Goal: Task Accomplishment & Management: Manage account settings

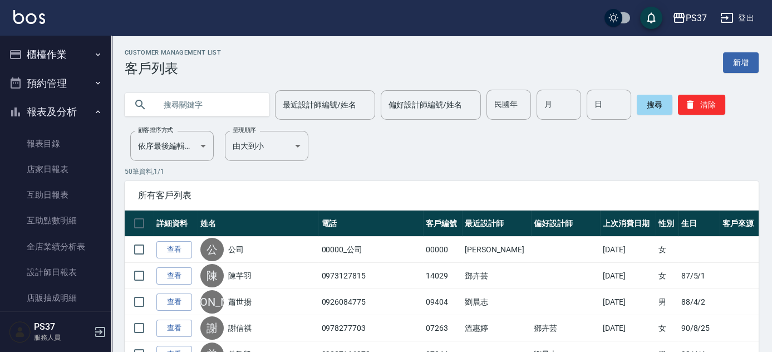
click at [61, 59] on button "櫃檯作業" at bounding box center [55, 54] width 102 height 29
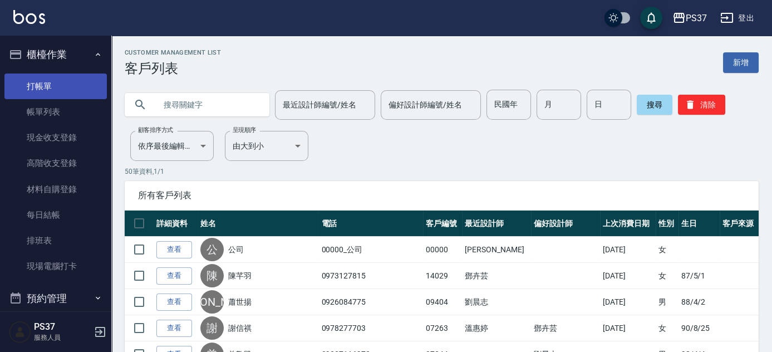
click at [71, 80] on link "打帳單" at bounding box center [55, 86] width 102 height 26
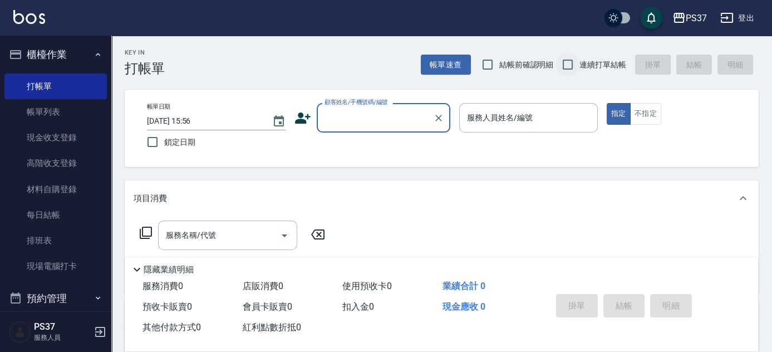
click at [561, 66] on input "連續打單結帳" at bounding box center [567, 64] width 23 height 23
checkbox input "true"
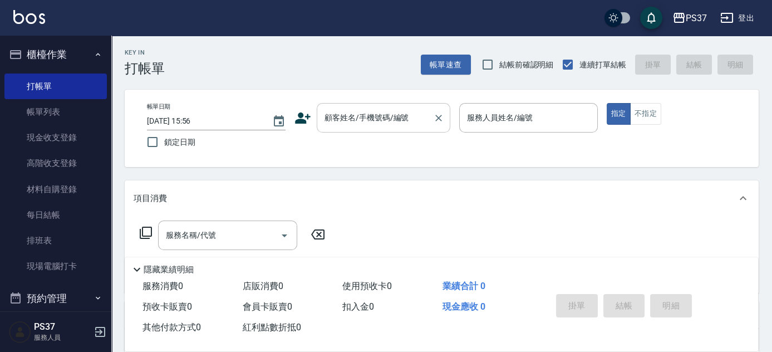
drag, startPoint x: 377, startPoint y: 119, endPoint x: 379, endPoint y: 125, distance: 6.2
click at [377, 123] on input "顧客姓名/手機號碼/編號" at bounding box center [375, 117] width 107 height 19
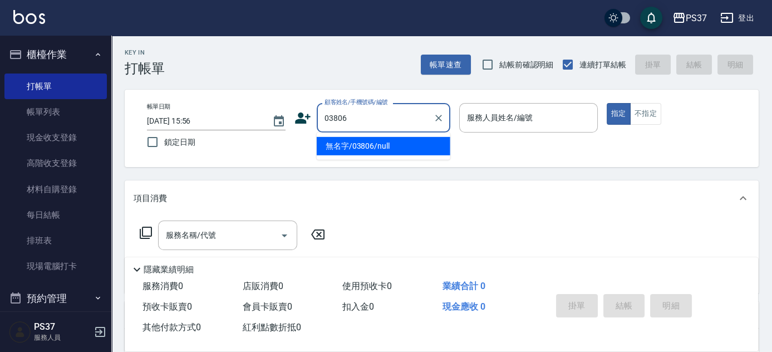
type input "無名字/03806/null"
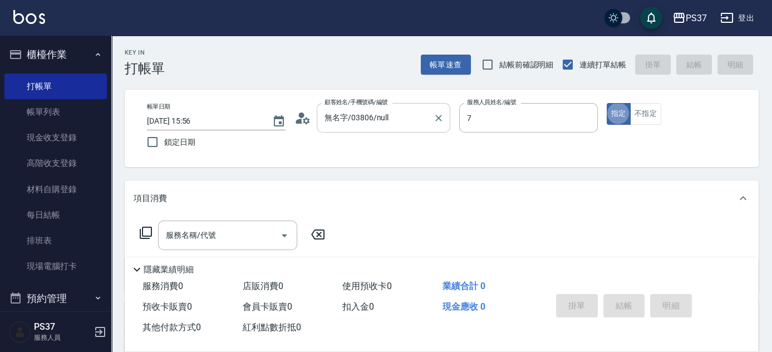
type input "[PERSON_NAME]-7"
type button "true"
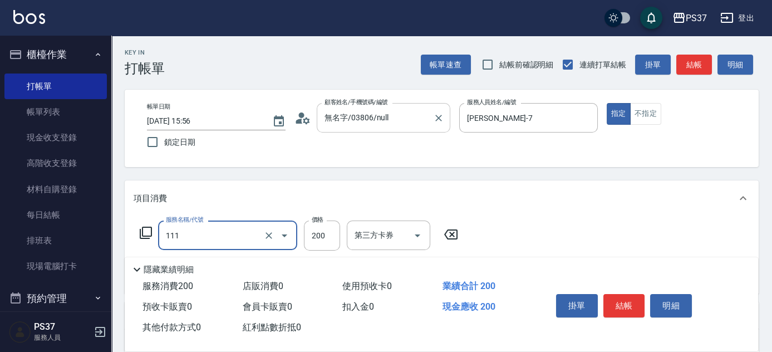
type input "200(111)"
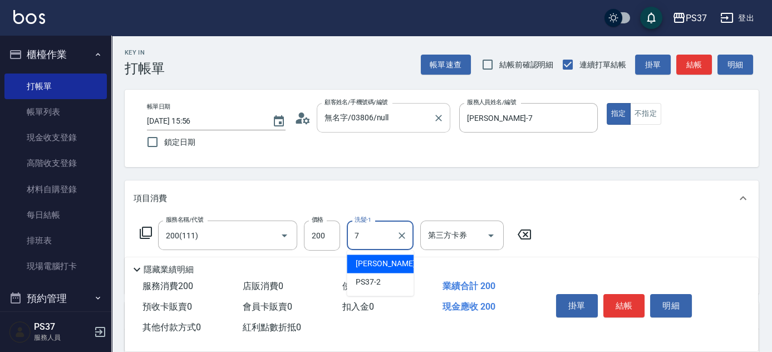
type input "[PERSON_NAME]-7"
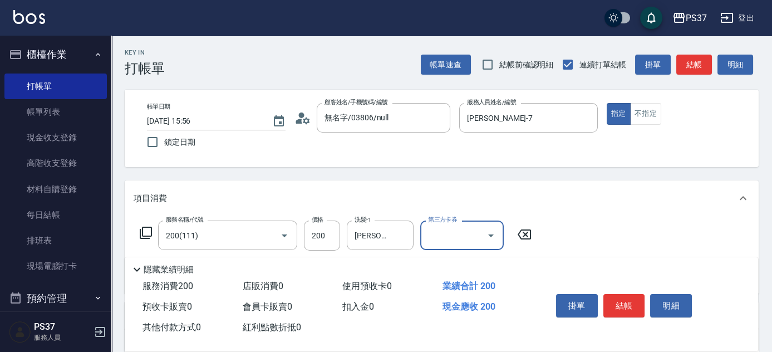
click at [487, 242] on icon "Open" at bounding box center [490, 235] width 13 height 13
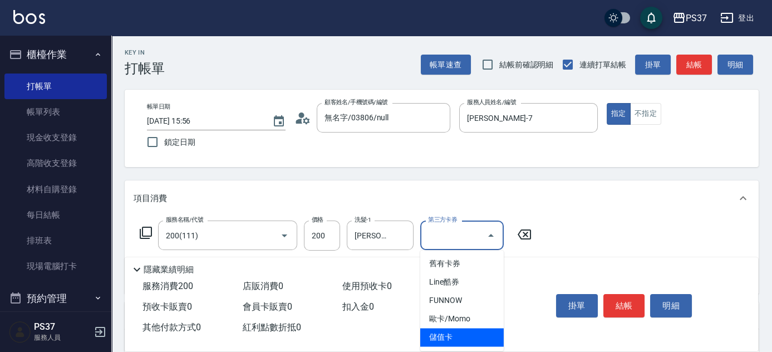
click at [480, 341] on span "儲值卡" at bounding box center [462, 337] width 84 height 18
type input "儲值卡"
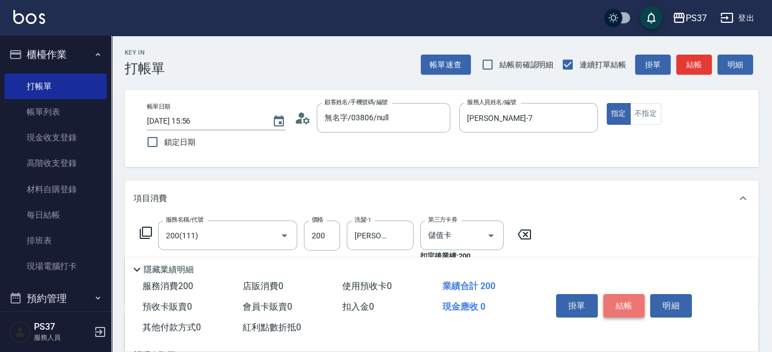
click at [608, 303] on button "結帳" at bounding box center [624, 305] width 42 height 23
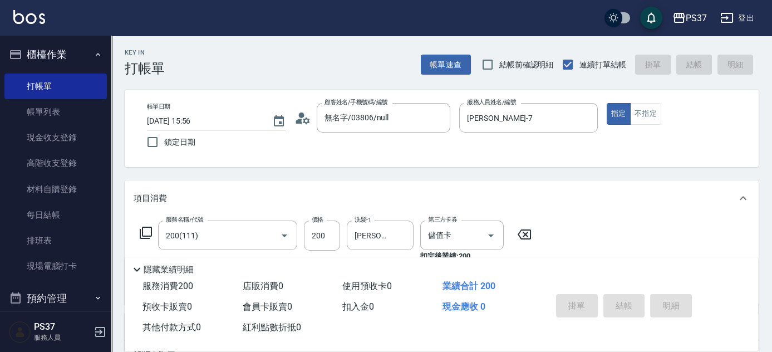
type input "[DATE] 15:57"
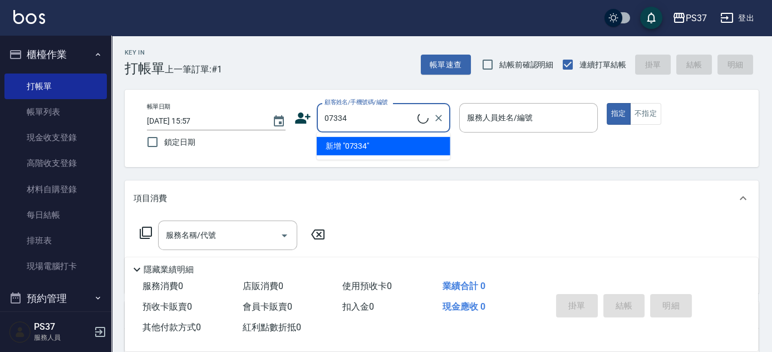
type input "[PERSON_NAME]/0988262029/07334"
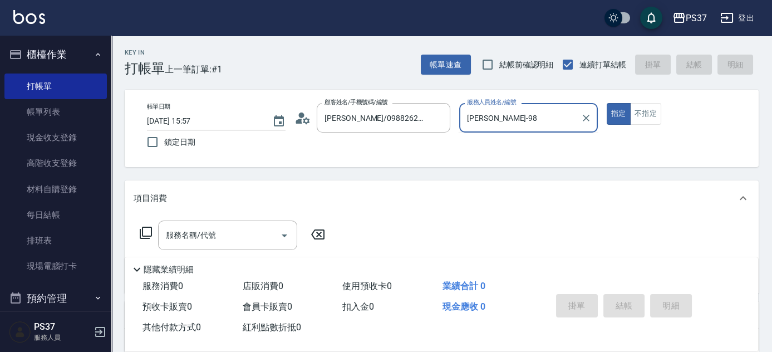
click at [607, 103] on button "指定" at bounding box center [619, 114] width 24 height 22
click at [508, 127] on div "[PERSON_NAME]-9 服務人員姓名/編號" at bounding box center [528, 118] width 139 height 30
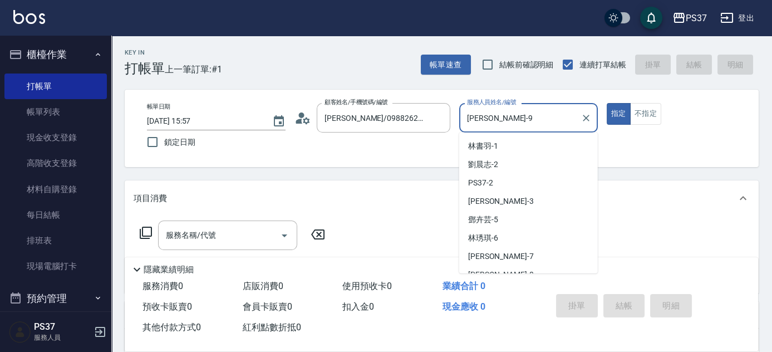
scroll to position [29, 0]
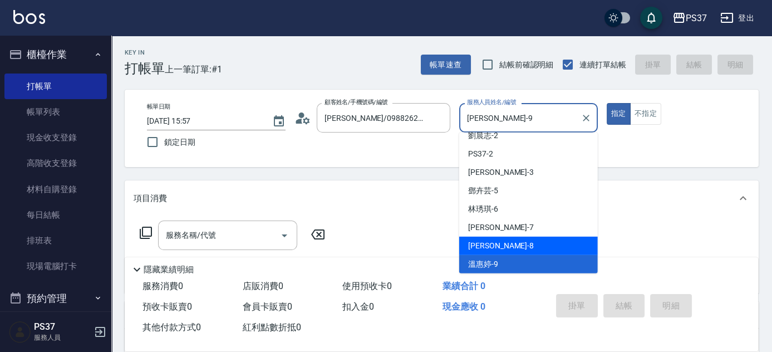
click at [517, 240] on div "[PERSON_NAME]-8" at bounding box center [528, 246] width 139 height 18
type input "[PERSON_NAME]-8"
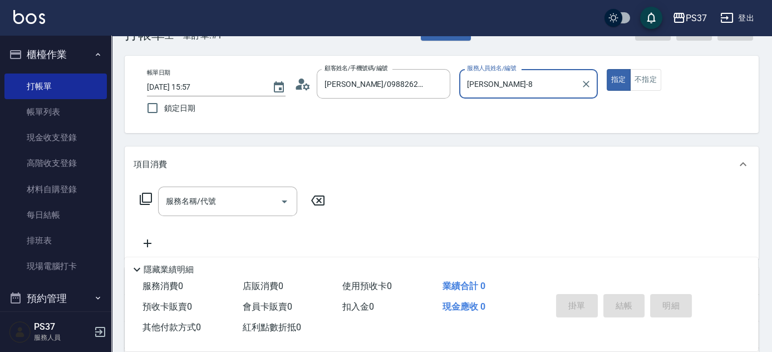
scroll to position [50, 0]
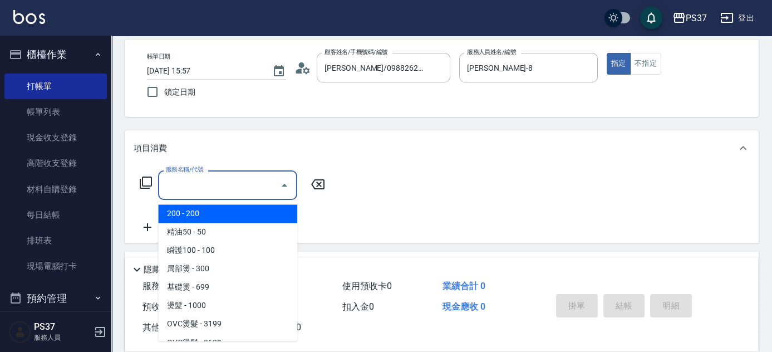
click at [243, 190] on input "服務名稱/代號" at bounding box center [219, 184] width 112 height 19
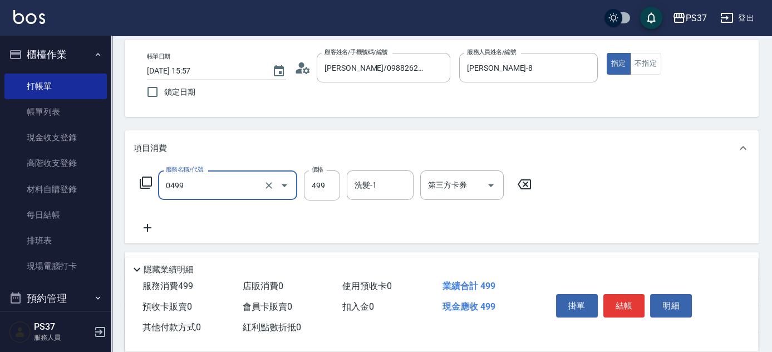
type input "[PERSON_NAME]499(0499)"
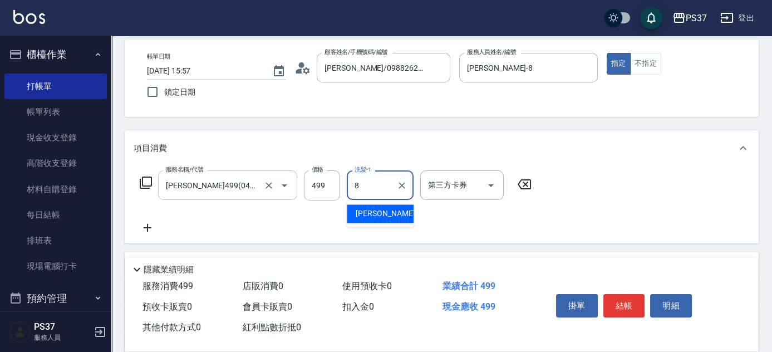
type input "[PERSON_NAME]-8"
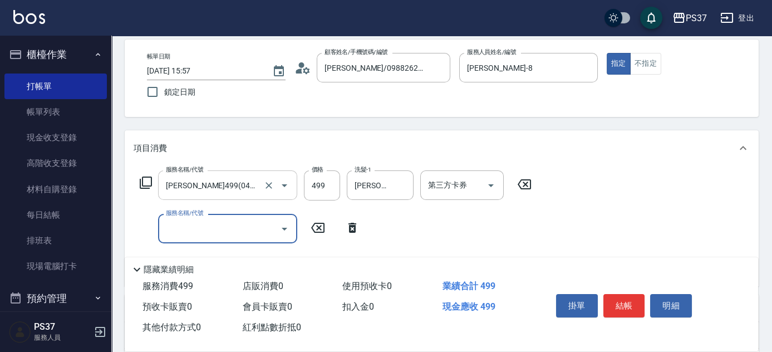
type input "0"
type input "瞬護100(113)"
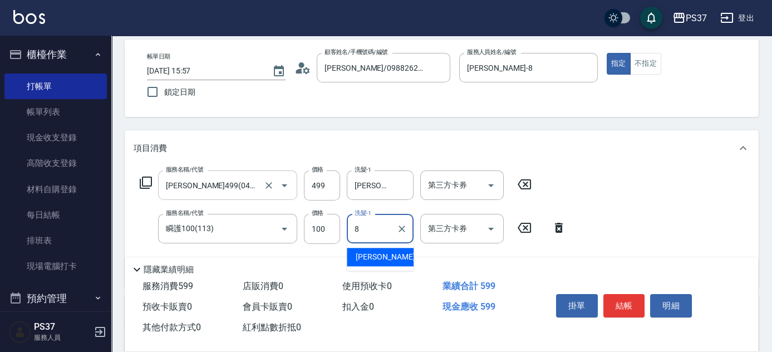
type input "[PERSON_NAME]-8"
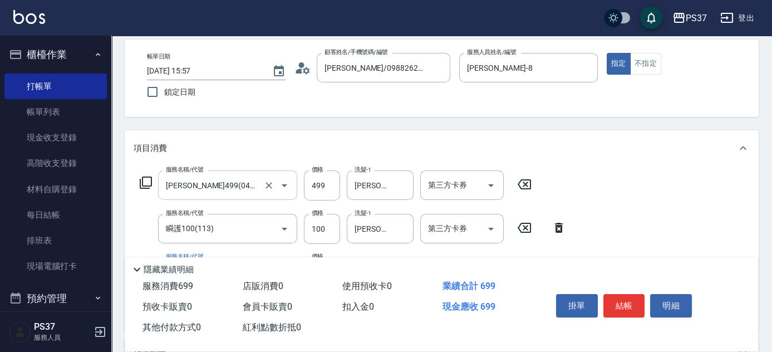
type input "剪髮(300)"
type input "1"
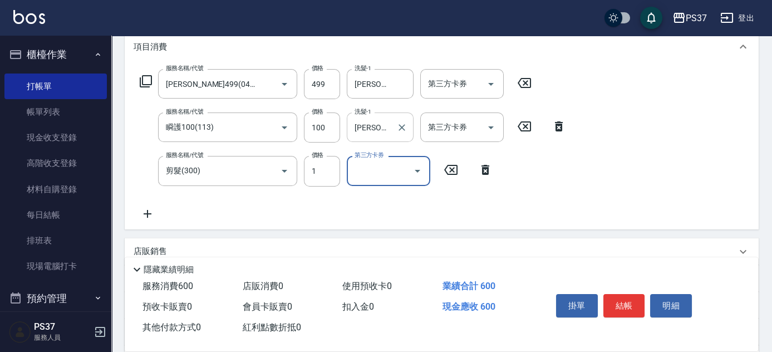
scroll to position [151, 0]
click at [459, 93] on div "第三方卡券" at bounding box center [462, 84] width 84 height 30
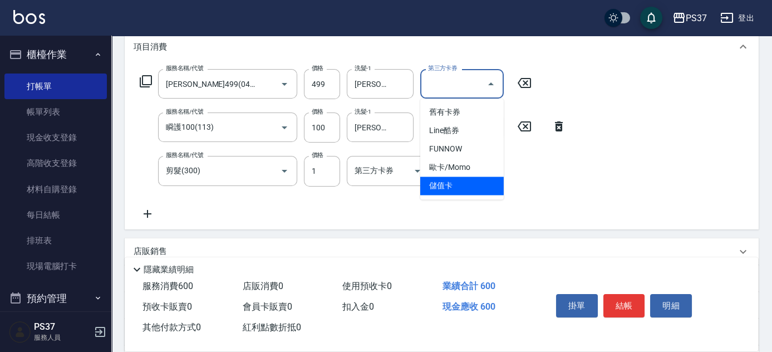
drag, startPoint x: 461, startPoint y: 186, endPoint x: 475, endPoint y: 136, distance: 52.4
click at [462, 186] on span "儲值卡" at bounding box center [462, 185] width 84 height 18
type input "儲值卡"
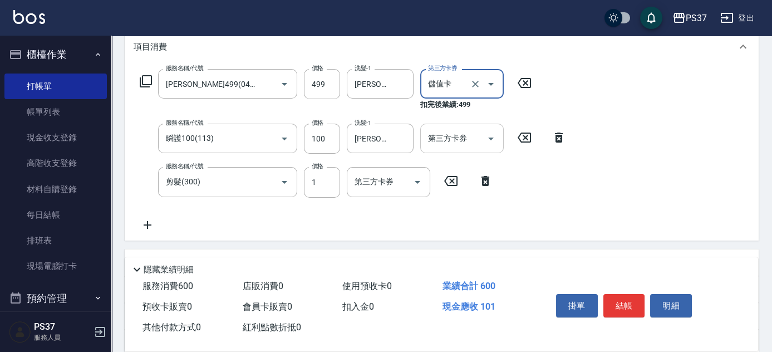
click at [475, 135] on input "第三方卡券" at bounding box center [453, 138] width 57 height 19
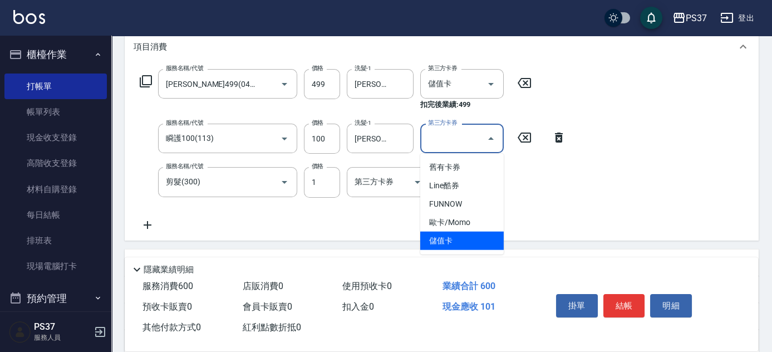
click at [467, 235] on span "儲值卡" at bounding box center [462, 241] width 84 height 18
type input "儲值卡"
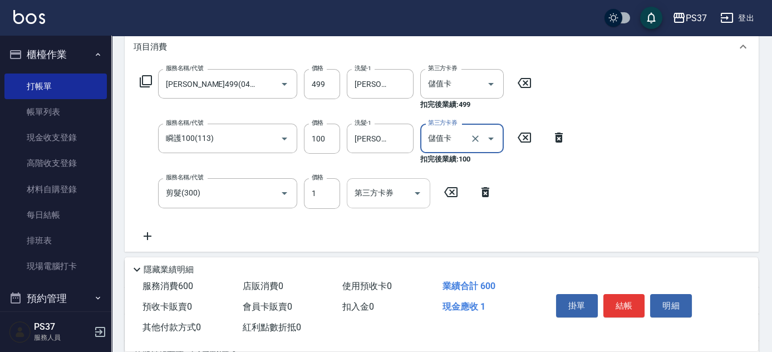
click at [384, 179] on div "第三方卡券" at bounding box center [389, 193] width 84 height 30
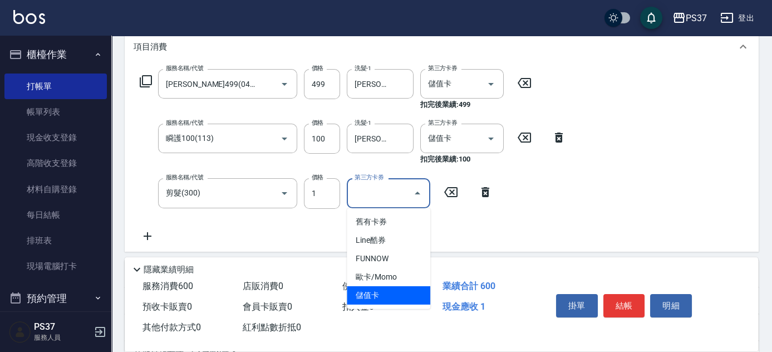
drag, startPoint x: 399, startPoint y: 289, endPoint x: 479, endPoint y: 288, distance: 79.6
click at [400, 289] on span "儲值卡" at bounding box center [389, 295] width 84 height 18
type input "儲值卡"
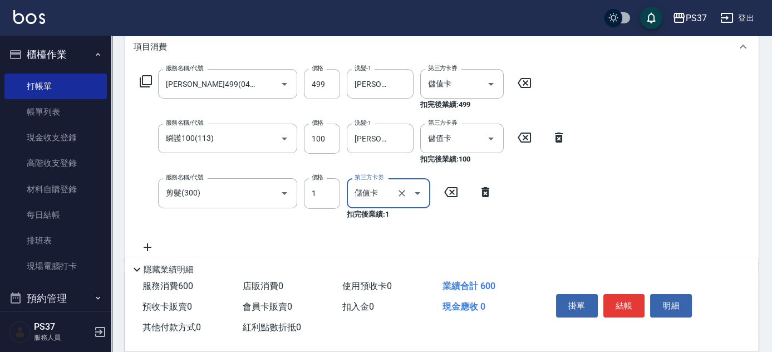
click at [632, 300] on button "結帳" at bounding box center [624, 305] width 42 height 23
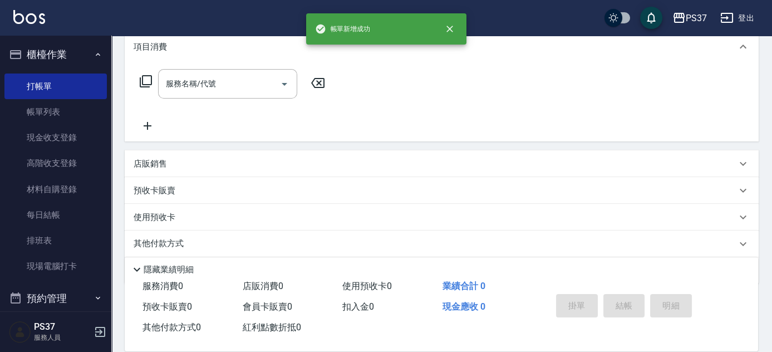
scroll to position [0, 0]
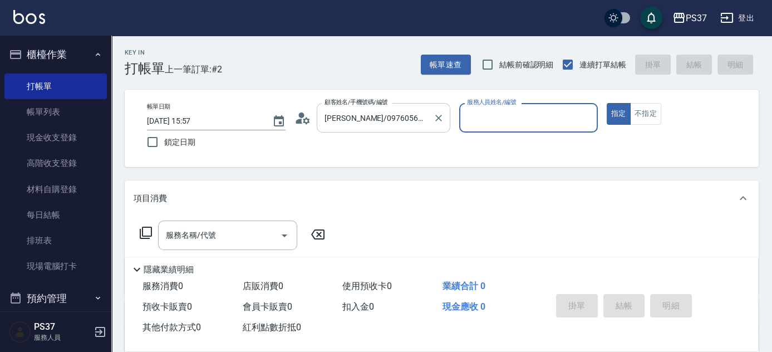
click at [337, 125] on input "[PERSON_NAME]/0976056812/11869" at bounding box center [375, 117] width 107 height 19
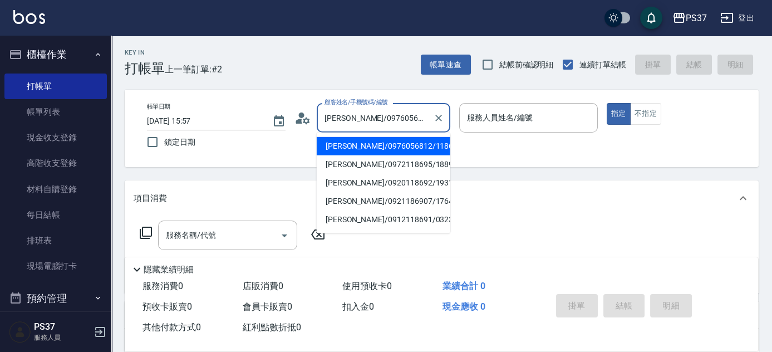
type input "[PERSON_NAME]0森/0976056812/11869"
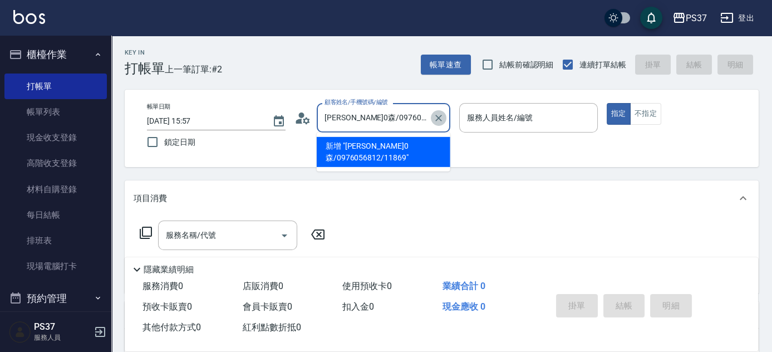
click at [440, 116] on icon "Clear" at bounding box center [438, 118] width 7 height 7
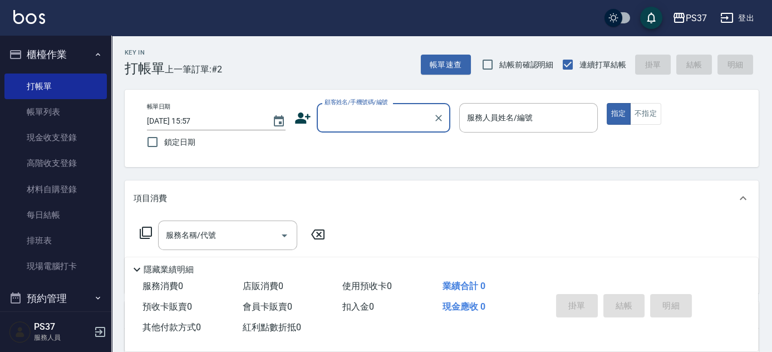
drag, startPoint x: 385, startPoint y: 124, endPoint x: 375, endPoint y: 133, distance: 13.8
click at [384, 126] on input "顧客姓名/手機號碼/編號" at bounding box center [375, 117] width 107 height 19
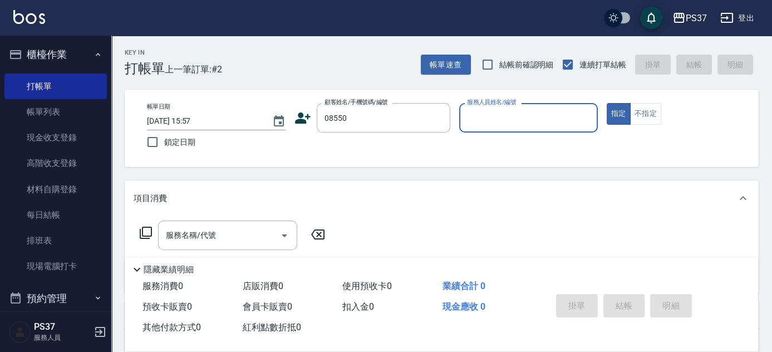
type input "無名字/08550/null"
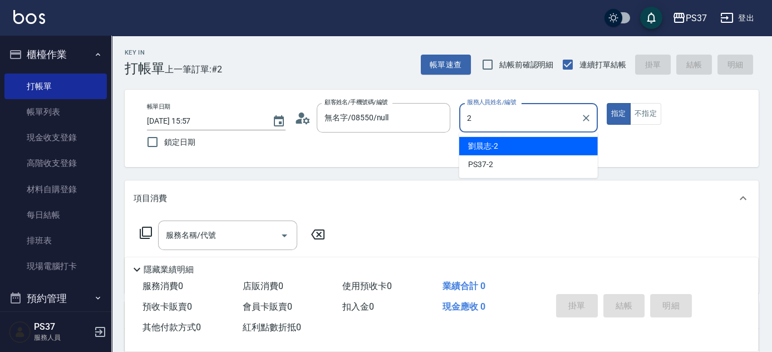
type input "[PERSON_NAME]-2"
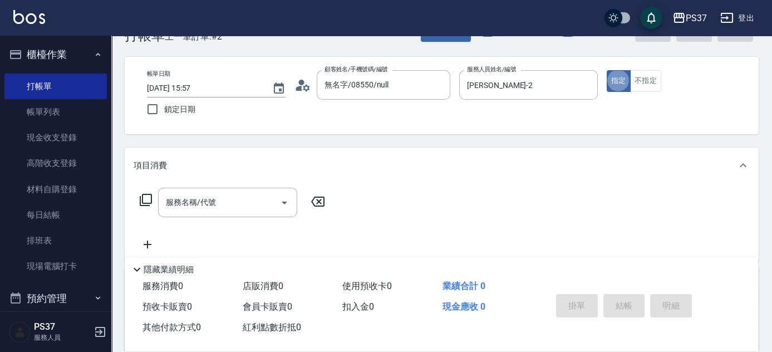
scroll to position [50, 0]
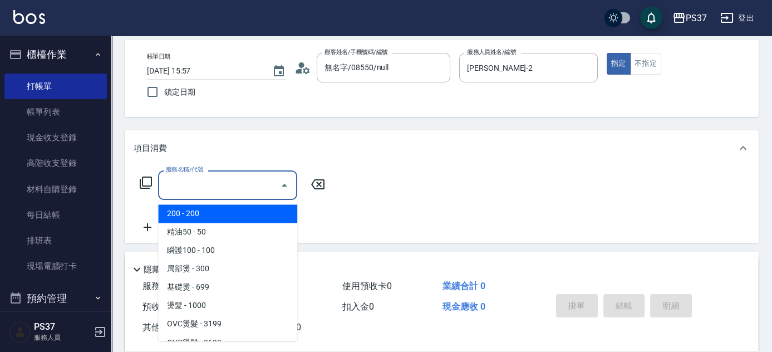
click at [242, 175] on input "服務名稱/代號" at bounding box center [219, 184] width 112 height 19
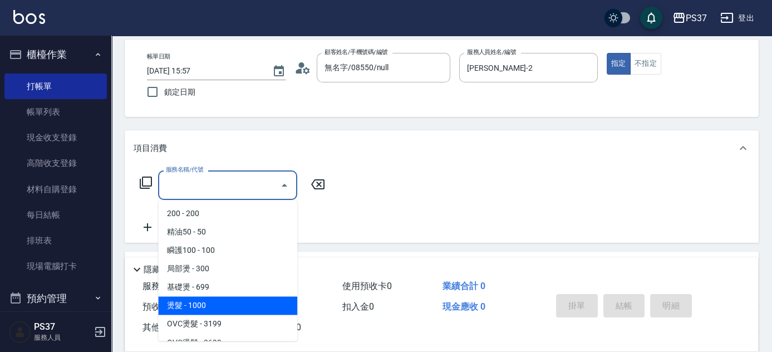
click at [245, 298] on span "燙髮 - 1000" at bounding box center [227, 305] width 139 height 18
type input "燙髮(202)"
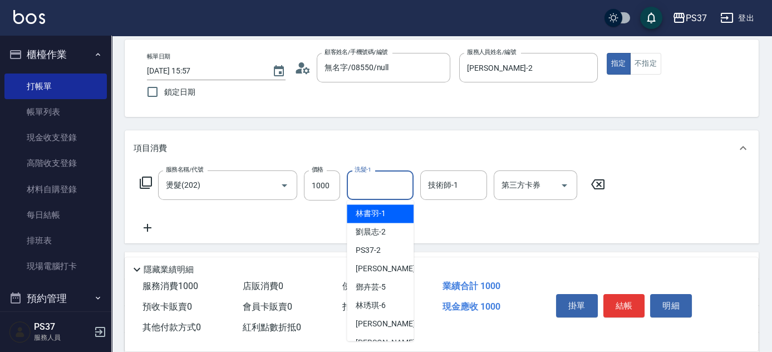
click at [379, 184] on input "洗髮-1" at bounding box center [380, 184] width 57 height 19
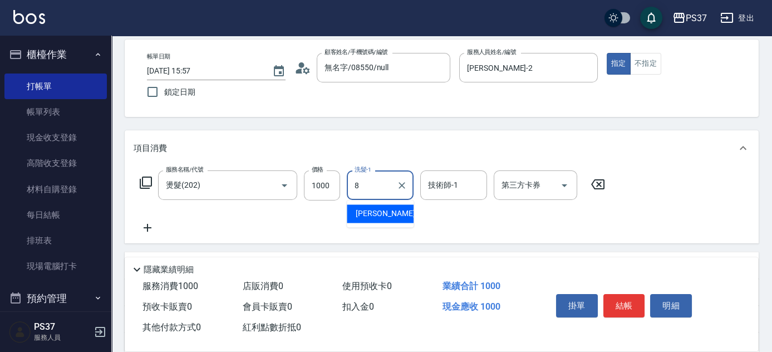
type input "[PERSON_NAME]-8"
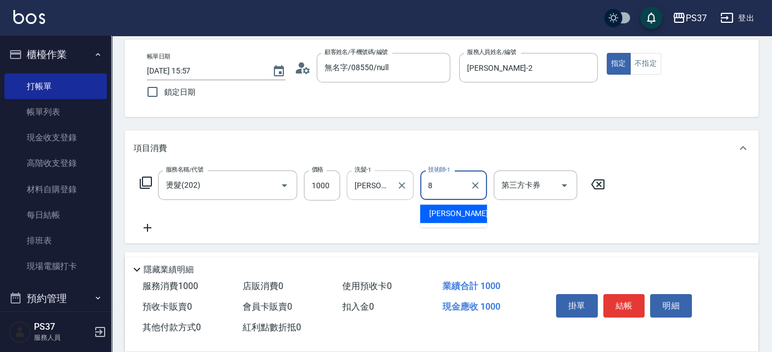
type input "[PERSON_NAME]-8"
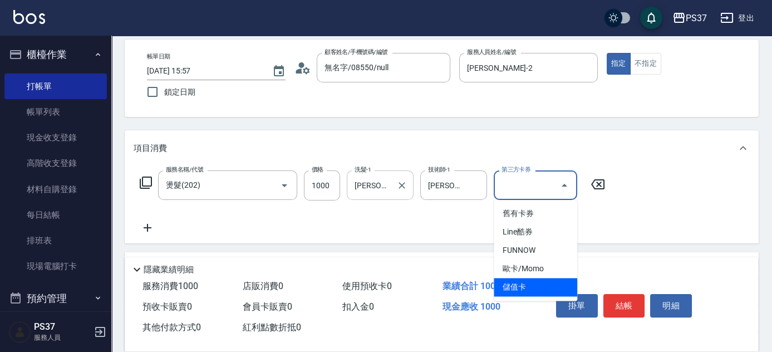
type input "儲值卡"
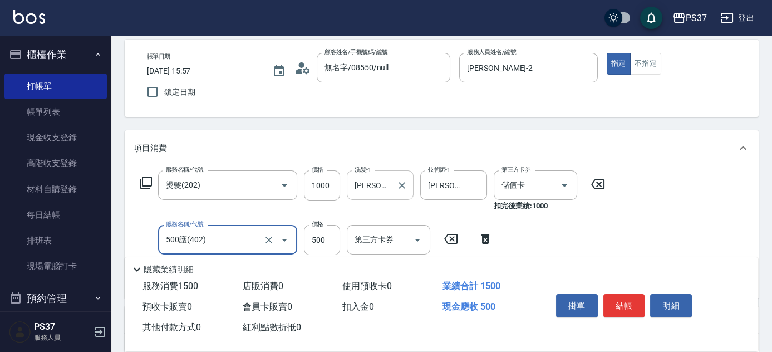
type input "500護(402)"
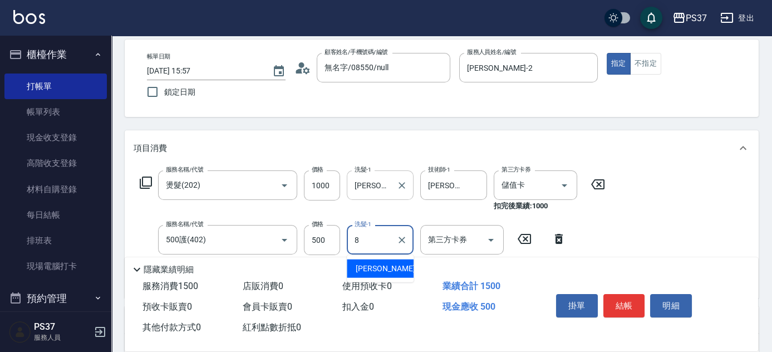
type input "[PERSON_NAME]-8"
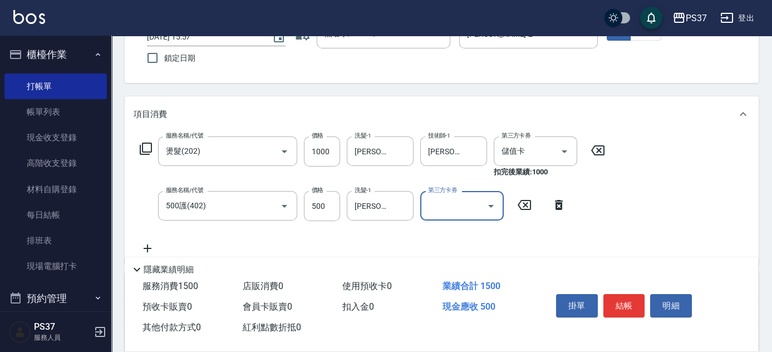
scroll to position [101, 0]
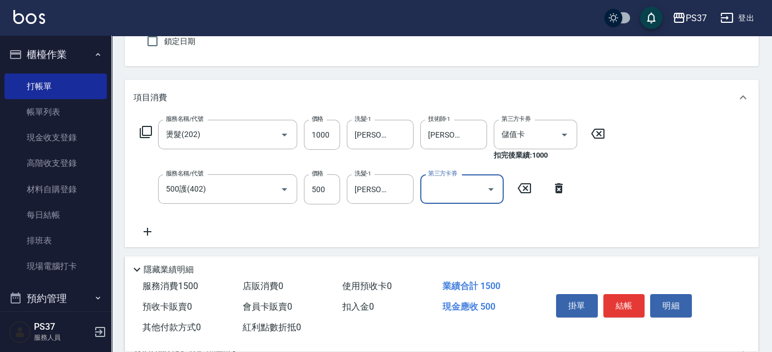
click at [487, 182] on button "Open" at bounding box center [491, 189] width 18 height 18
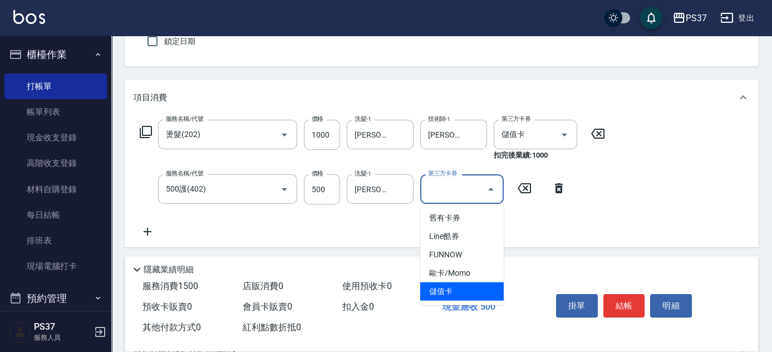
click at [479, 289] on span "儲值卡" at bounding box center [462, 291] width 84 height 18
type input "儲值卡"
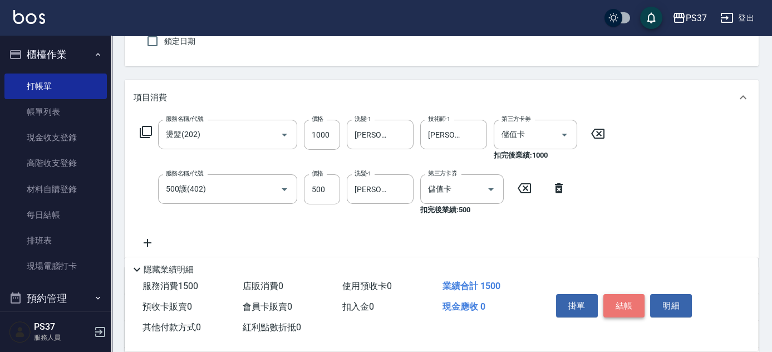
click at [641, 308] on button "結帳" at bounding box center [624, 305] width 42 height 23
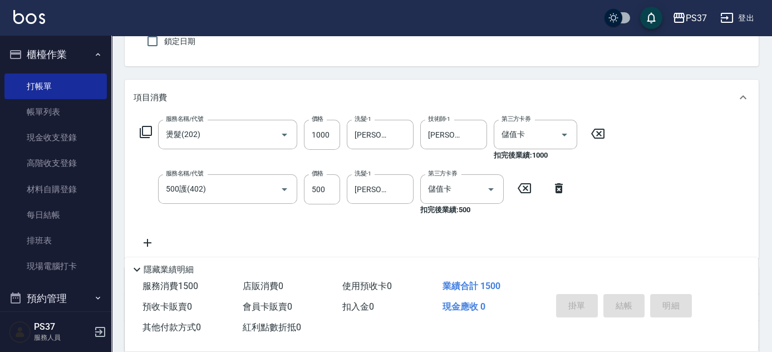
type input "[DATE] 15:58"
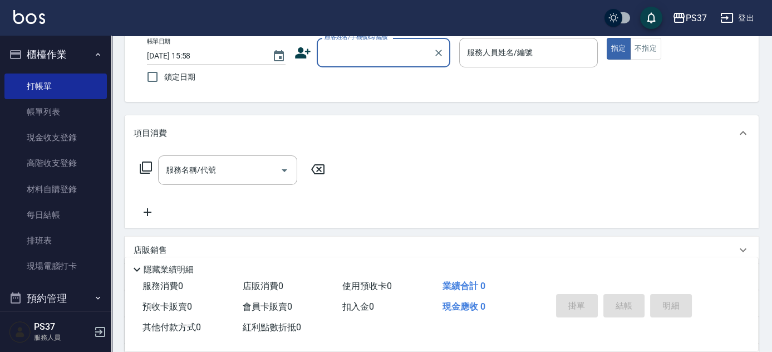
scroll to position [0, 0]
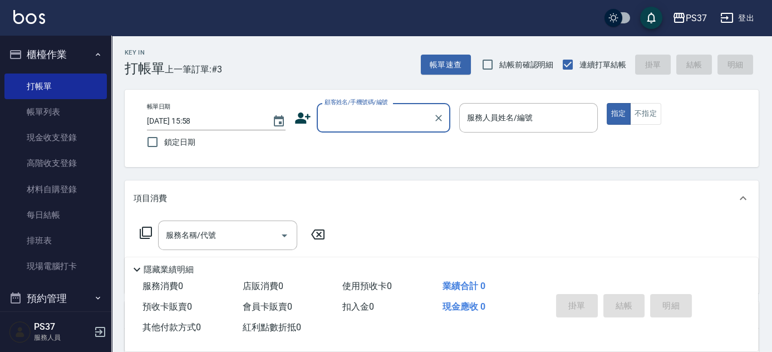
click at [355, 116] on input "顧客姓名/手機號碼/編號" at bounding box center [375, 117] width 107 height 19
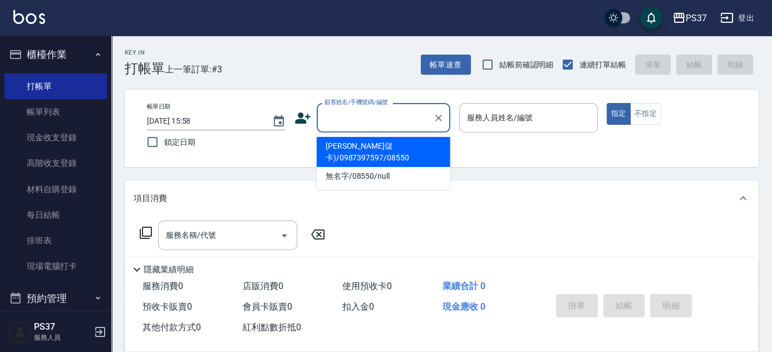
click at [379, 109] on input "顧客姓名/手機號碼/編號" at bounding box center [375, 117] width 107 height 19
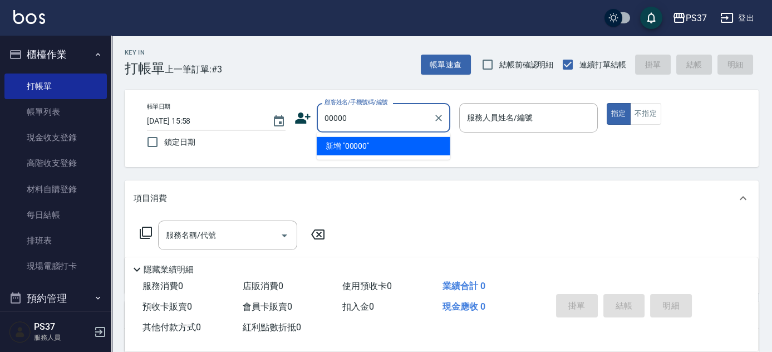
type input "00000"
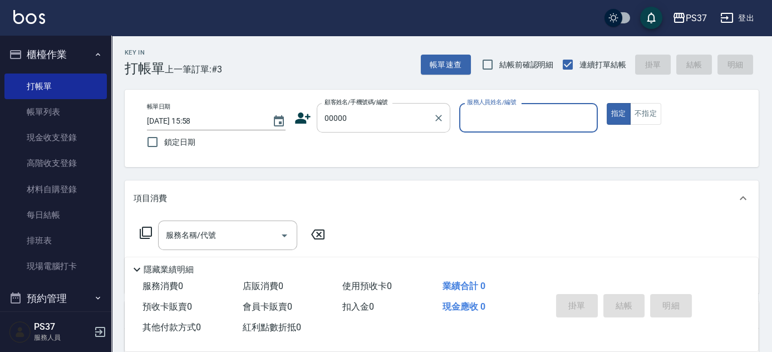
type input "8"
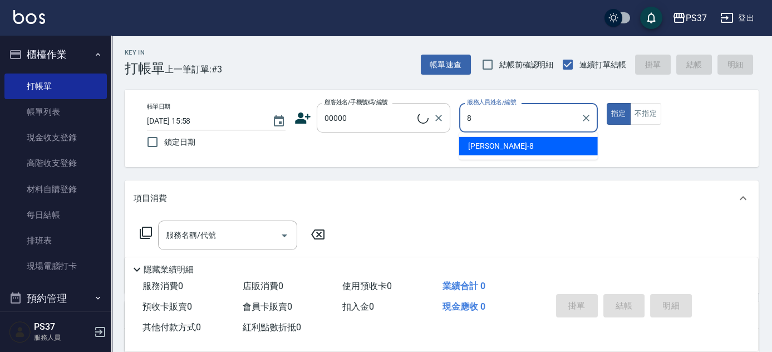
type input "新客人 姓名未設定/00000/null"
type input "[PERSON_NAME]-8"
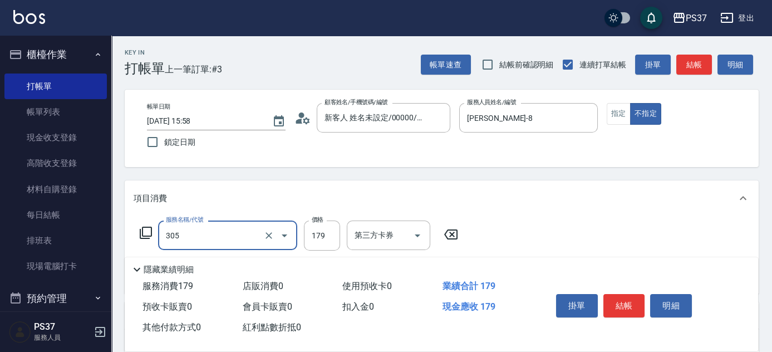
type input "剪髮(305)"
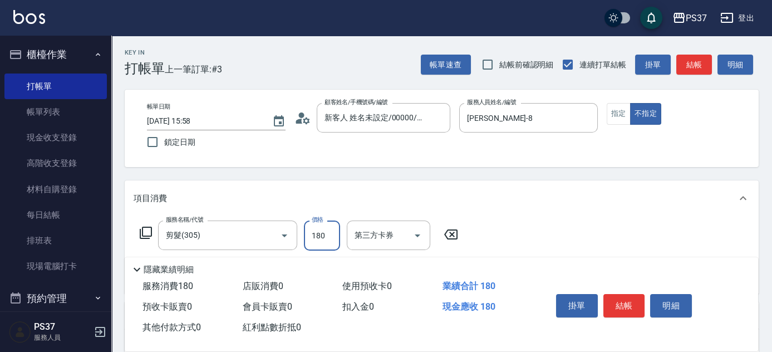
type input "180"
click at [628, 307] on button "結帳" at bounding box center [624, 305] width 42 height 23
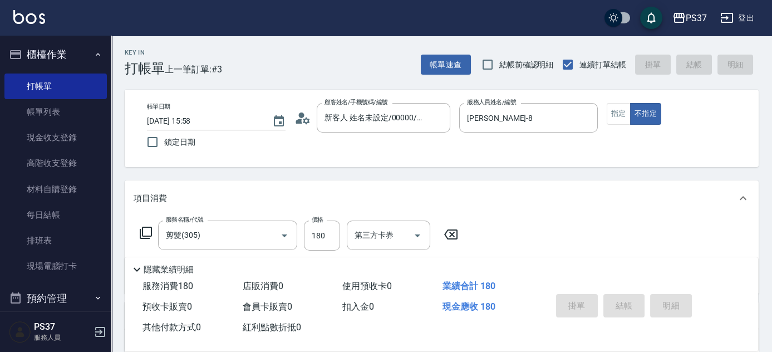
type input "[DATE] 15:59"
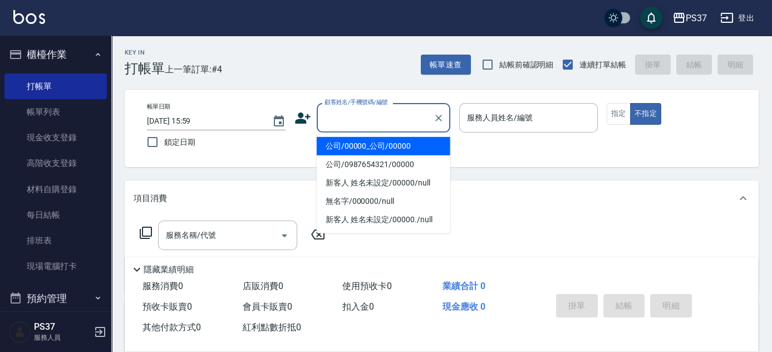
click at [369, 126] on input "顧客姓名/手機號碼/編號" at bounding box center [375, 117] width 107 height 19
click at [382, 145] on li "公司/00000_公司/00000" at bounding box center [384, 146] width 134 height 18
type input "公司/00000_公司/00000"
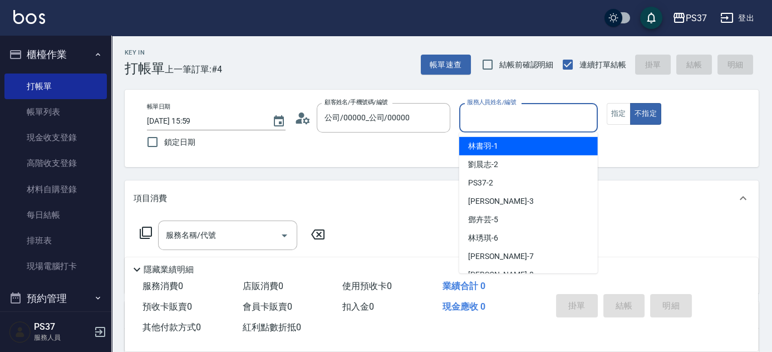
click at [518, 120] on input "服務人員姓名/編號" at bounding box center [528, 117] width 129 height 19
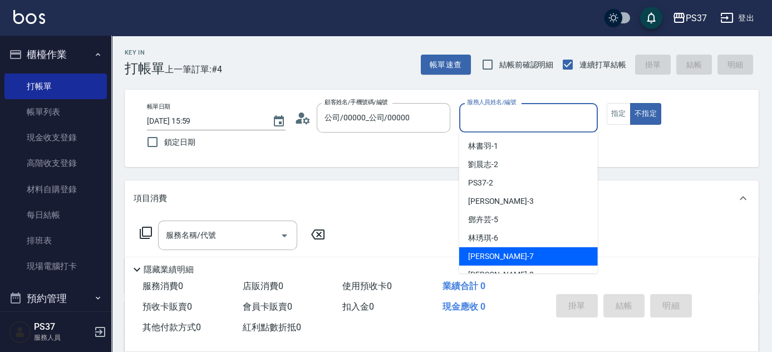
click at [513, 255] on div "[PERSON_NAME] -7" at bounding box center [528, 256] width 139 height 18
type input "[PERSON_NAME]-7"
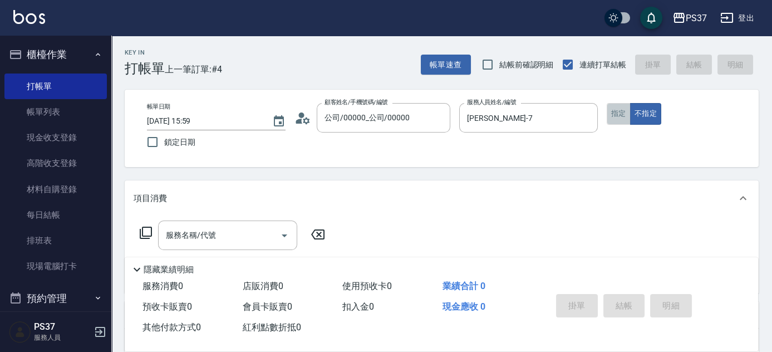
click at [622, 114] on button "指定" at bounding box center [619, 114] width 24 height 22
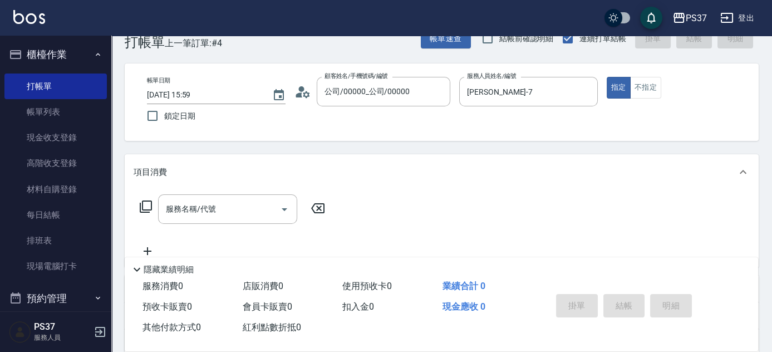
scroll to position [50, 0]
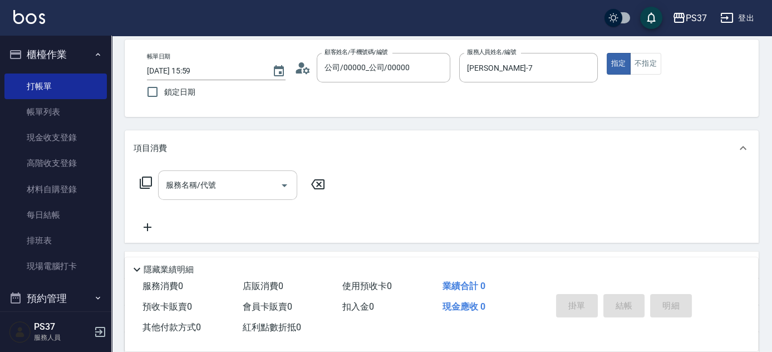
click at [200, 189] on input "服務名稱/代號" at bounding box center [219, 184] width 112 height 19
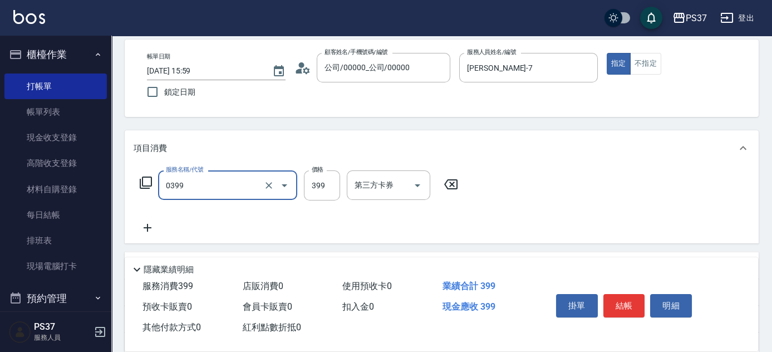
type input "海鹽399(0399)"
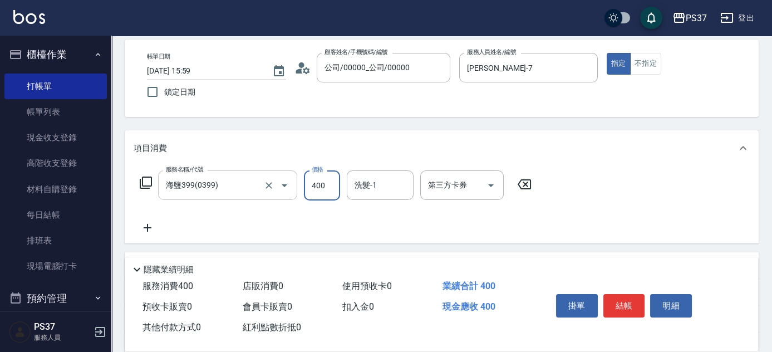
type input "400"
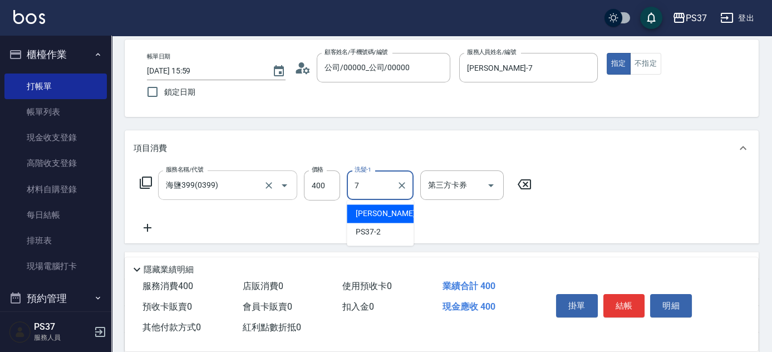
type input "[PERSON_NAME]-7"
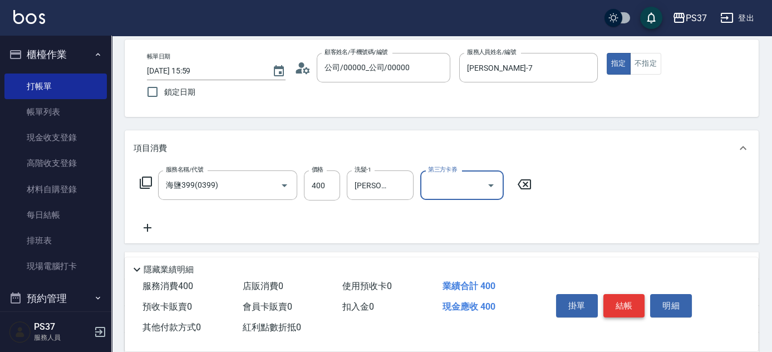
click at [633, 302] on button "結帳" at bounding box center [624, 305] width 42 height 23
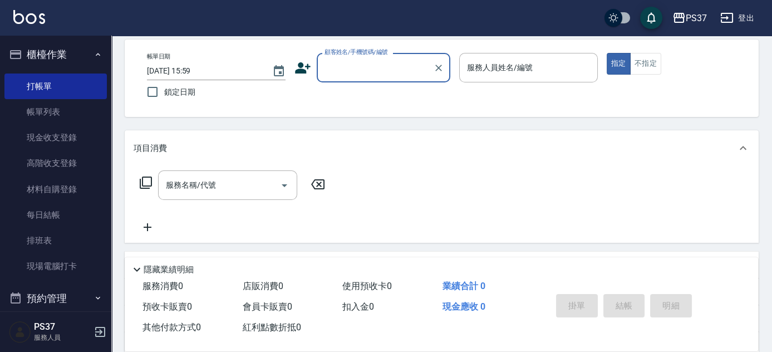
click at [378, 67] on input "顧客姓名/手機號碼/編號" at bounding box center [375, 67] width 107 height 19
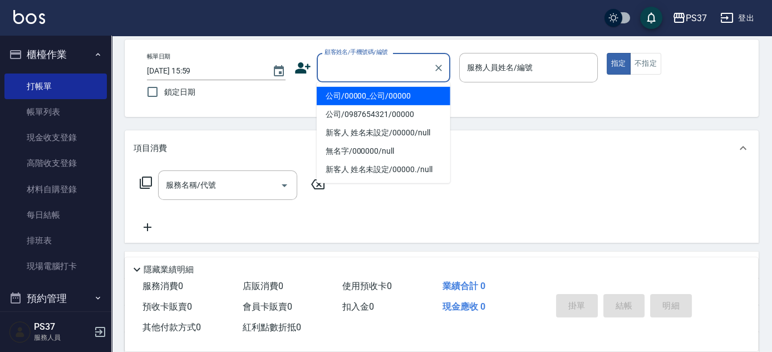
click at [389, 97] on li "公司/00000_公司/00000" at bounding box center [384, 96] width 134 height 18
type input "公司/00000_公司/00000"
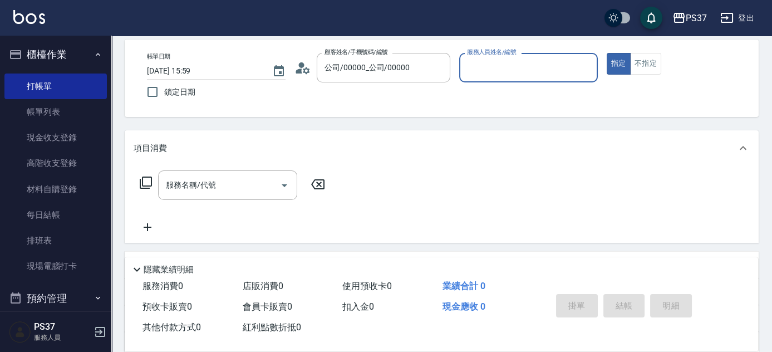
click at [502, 69] on input "服務人員姓名/編號" at bounding box center [528, 67] width 129 height 19
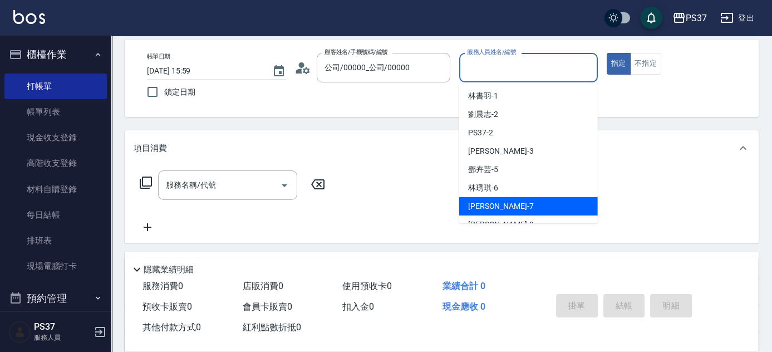
click at [523, 206] on div "[PERSON_NAME] -7" at bounding box center [528, 206] width 139 height 18
type input "[PERSON_NAME]-7"
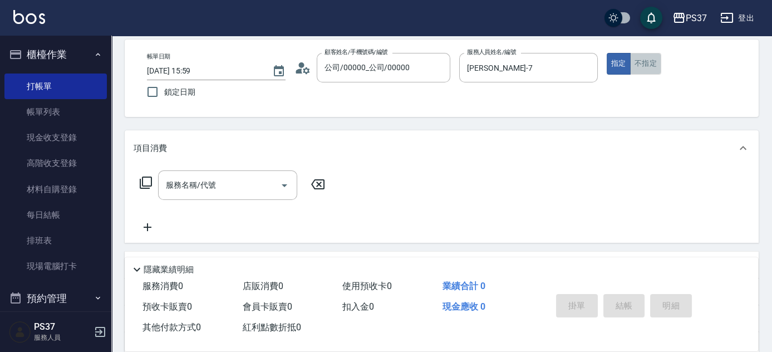
click at [654, 66] on button "不指定" at bounding box center [645, 64] width 31 height 22
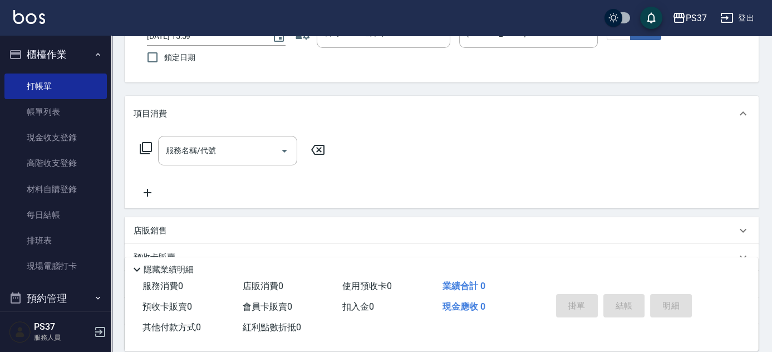
scroll to position [101, 0]
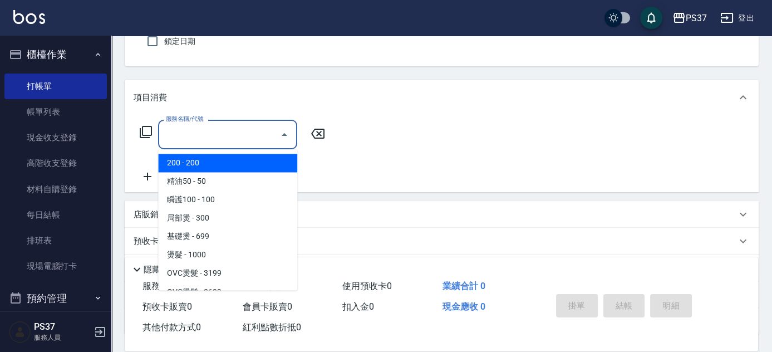
click at [253, 138] on input "服務名稱/代號" at bounding box center [219, 134] width 112 height 19
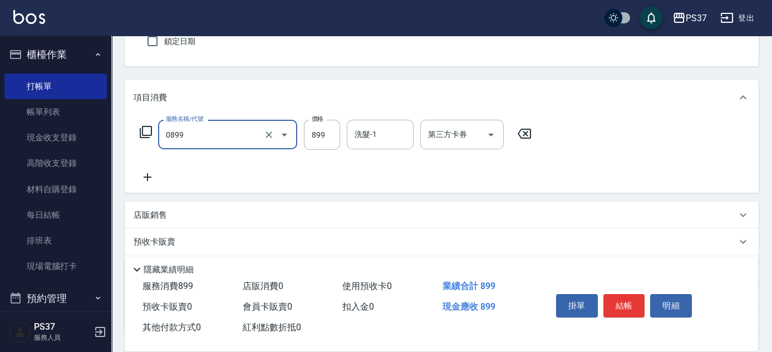
type input "排毒SPA(0899)"
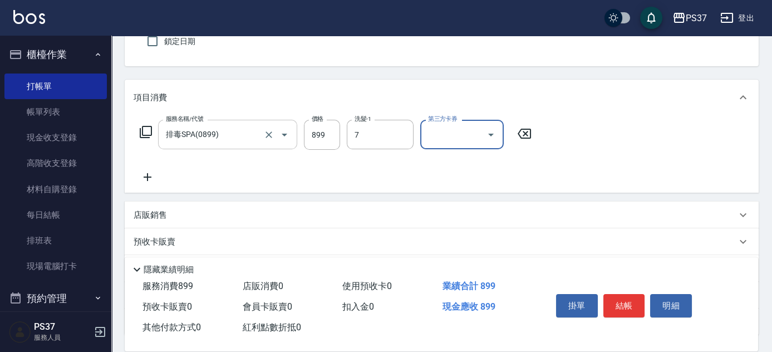
type input "[PERSON_NAME]-7"
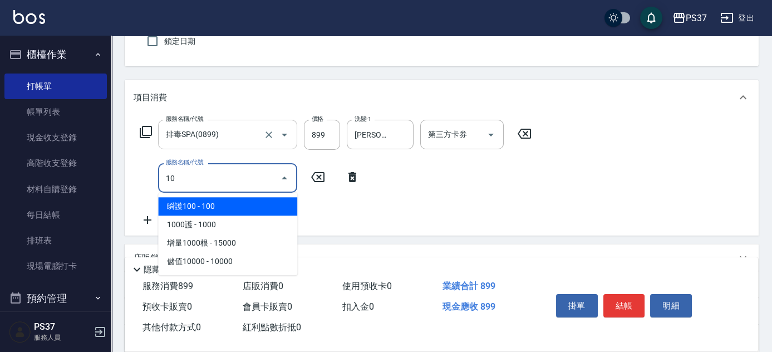
type input "1"
type input "剪髮(300)"
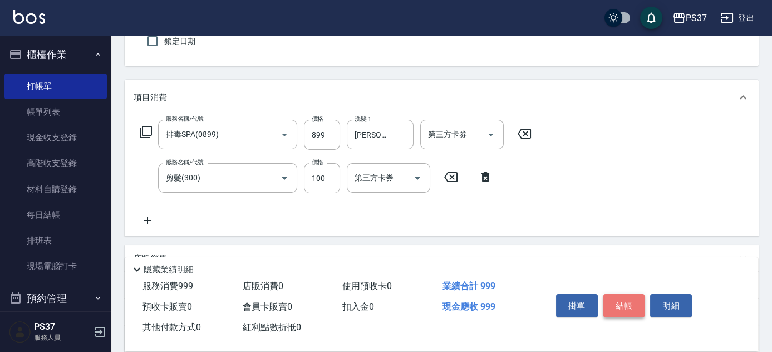
click at [622, 299] on button "結帳" at bounding box center [624, 305] width 42 height 23
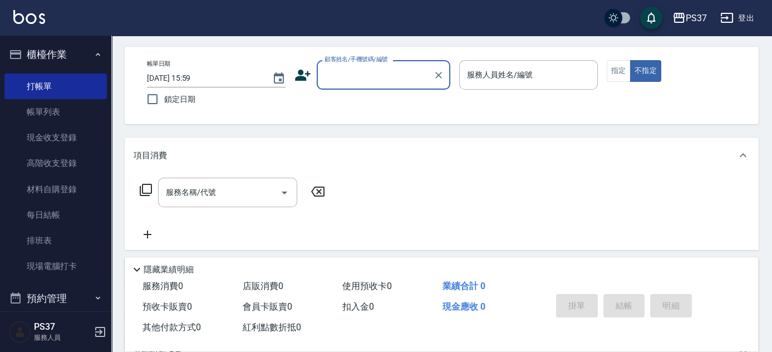
scroll to position [0, 0]
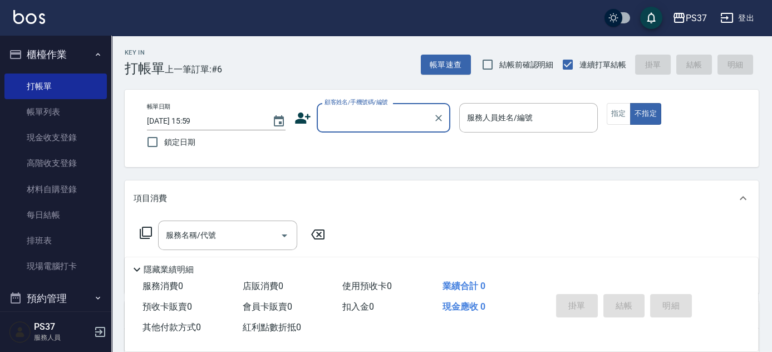
click at [393, 119] on input "顧客姓名/手機號碼/編號" at bounding box center [375, 117] width 107 height 19
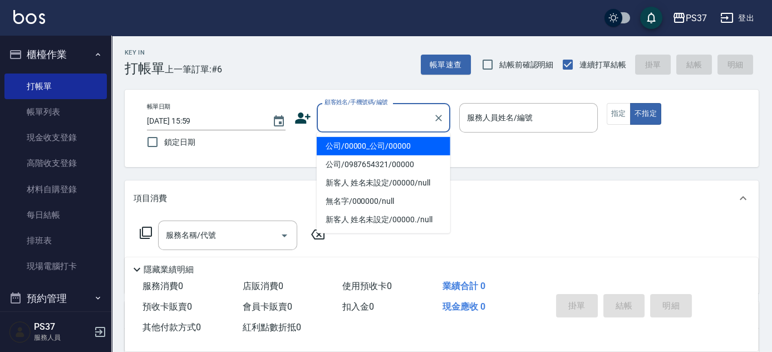
click at [405, 148] on li "公司/00000_公司/00000" at bounding box center [384, 146] width 134 height 18
type input "公司/00000_公司/00000"
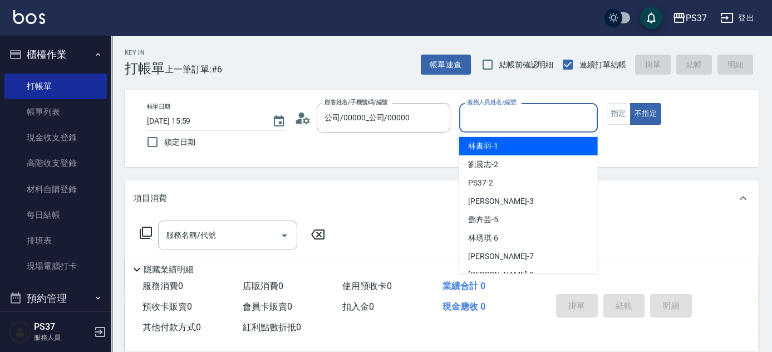
click at [512, 123] on input "服務人員姓名/編號" at bounding box center [528, 117] width 129 height 19
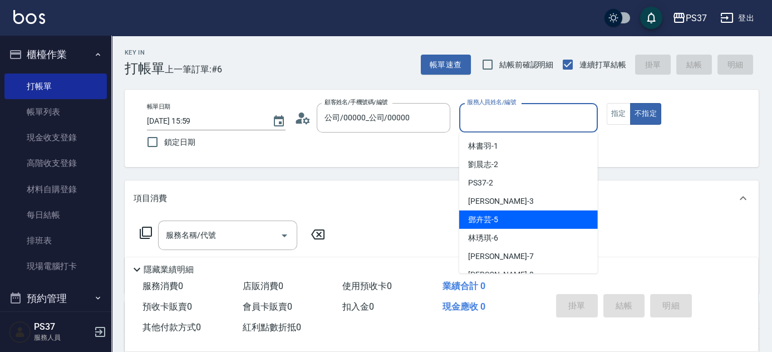
click at [525, 217] on div "[PERSON_NAME]-5" at bounding box center [528, 219] width 139 height 18
type input "[PERSON_NAME]-5"
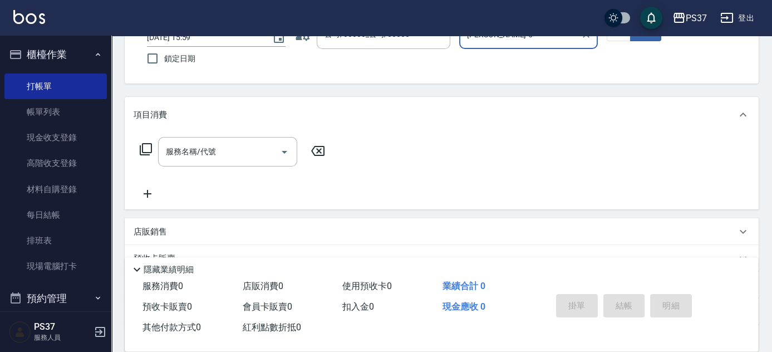
scroll to position [101, 0]
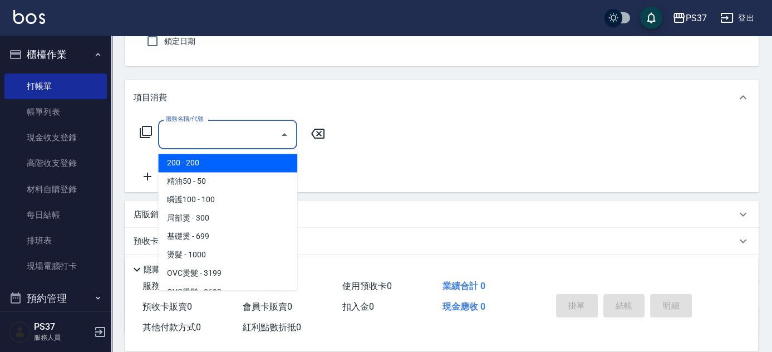
click at [237, 131] on input "服務名稱/代號" at bounding box center [219, 134] width 112 height 19
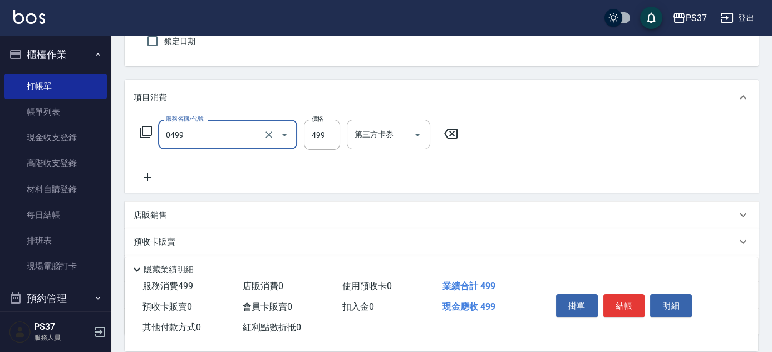
type input "[PERSON_NAME]499(0499)"
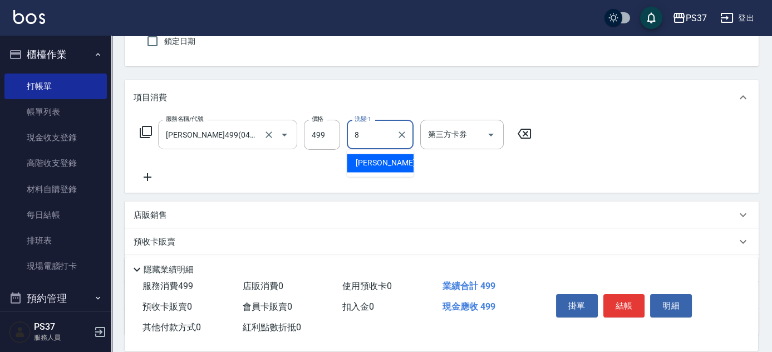
type input "[PERSON_NAME]-8"
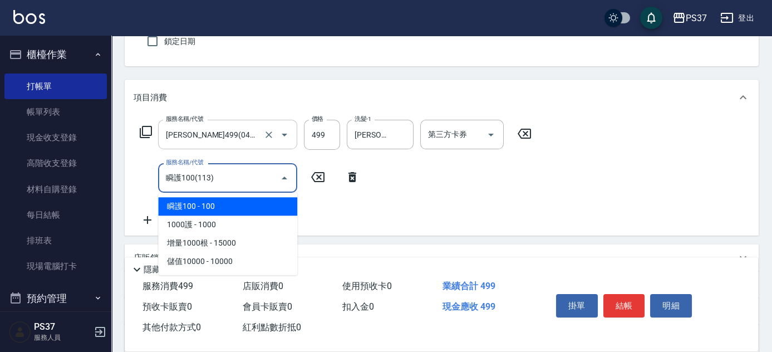
type input "瞬護100(113)"
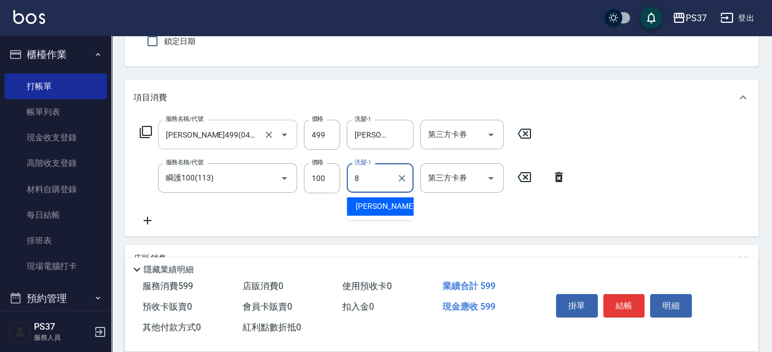
type input "[PERSON_NAME]-8"
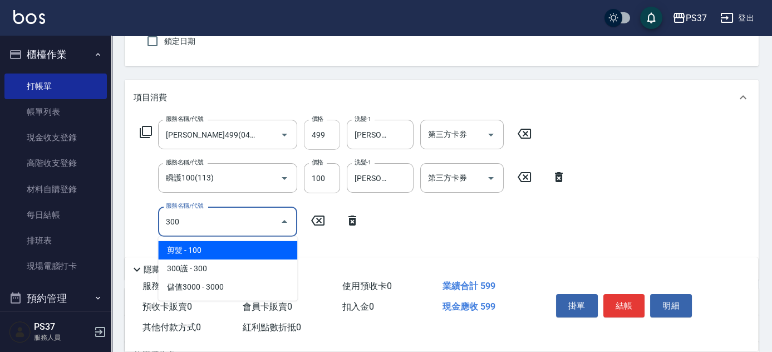
type input "300"
click at [319, 134] on input "499" at bounding box center [322, 135] width 36 height 30
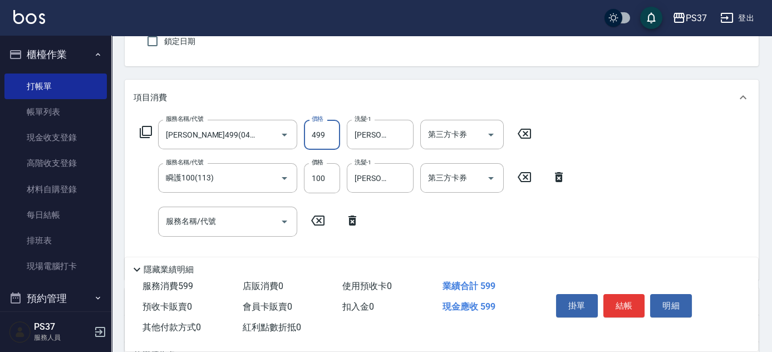
click at [319, 134] on input "499" at bounding box center [322, 135] width 36 height 30
type input "500"
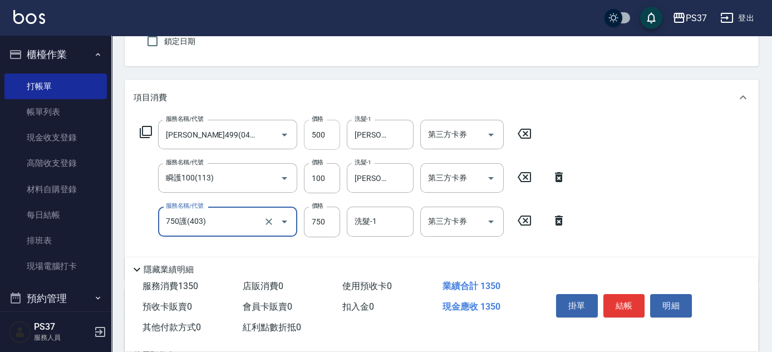
type input "750護(403)"
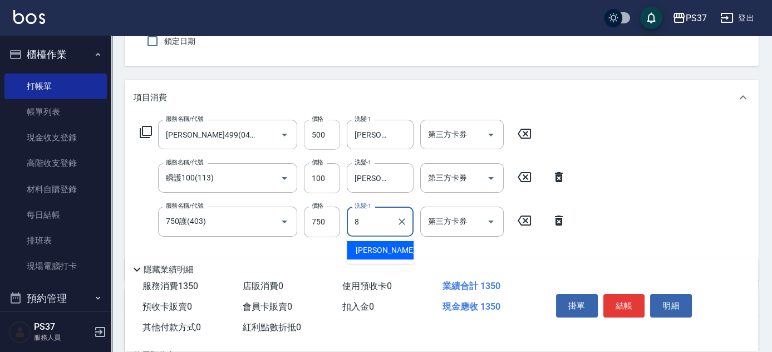
type input "[PERSON_NAME]-8"
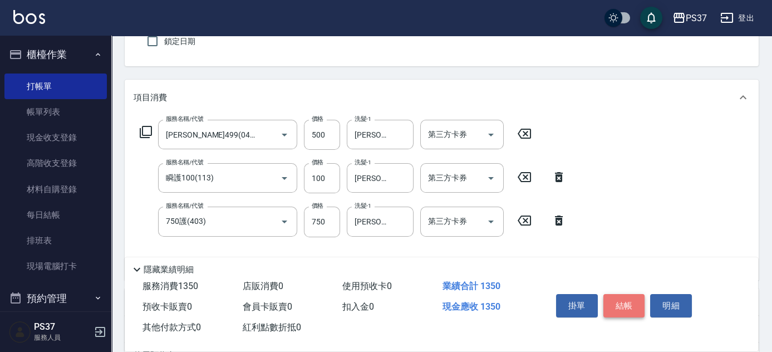
click at [614, 301] on button "結帳" at bounding box center [624, 305] width 42 height 23
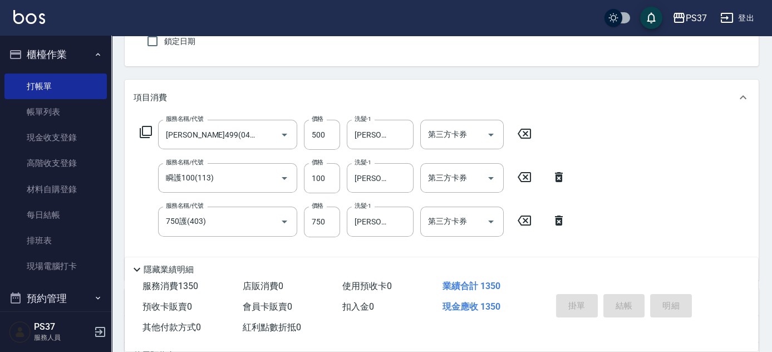
type input "[DATE] 16:00"
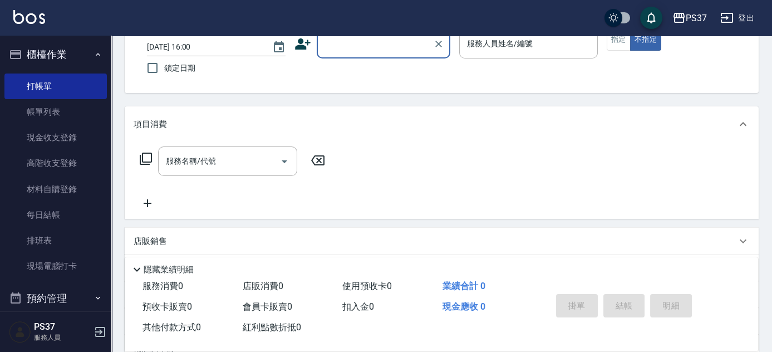
scroll to position [50, 0]
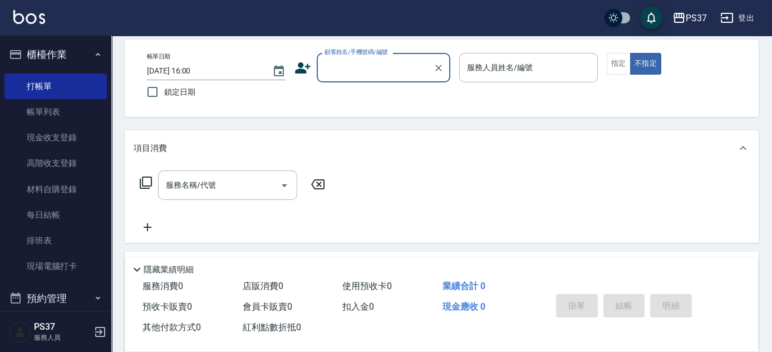
click at [387, 77] on div "顧客姓名/手機號碼/編號" at bounding box center [384, 68] width 134 height 30
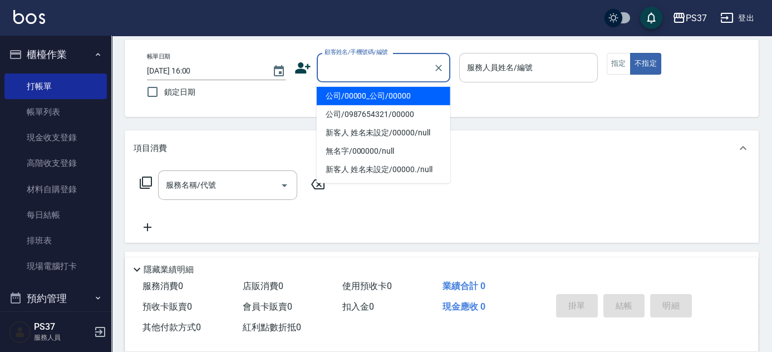
drag, startPoint x: 390, startPoint y: 96, endPoint x: 480, endPoint y: 76, distance: 92.4
click at [393, 96] on li "公司/00000_公司/00000" at bounding box center [384, 96] width 134 height 18
type input "公司/00000_公司/00000"
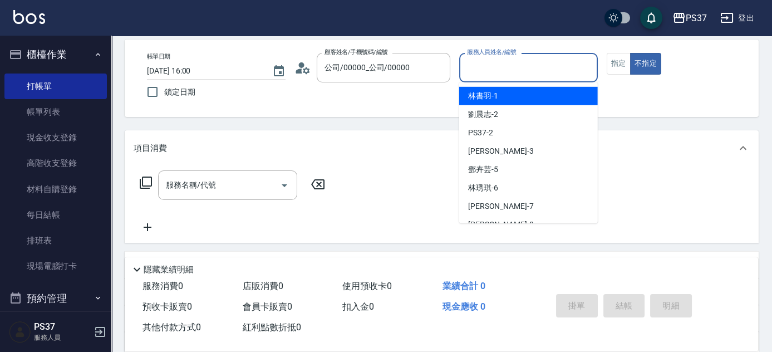
click at [490, 72] on input "服務人員姓名/編號" at bounding box center [528, 67] width 129 height 19
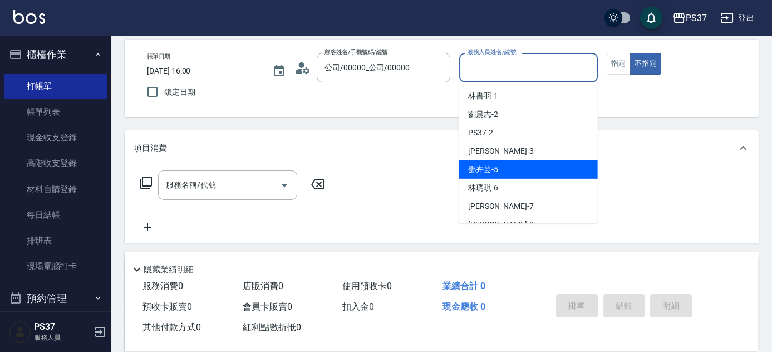
click at [521, 167] on div "[PERSON_NAME]-5" at bounding box center [528, 169] width 139 height 18
type input "[PERSON_NAME]-5"
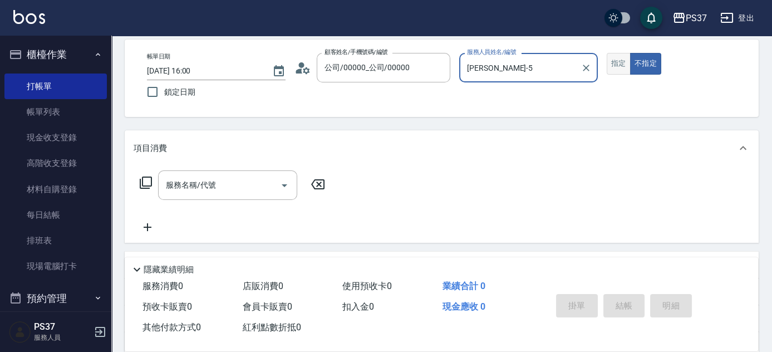
click at [626, 63] on button "指定" at bounding box center [619, 64] width 24 height 22
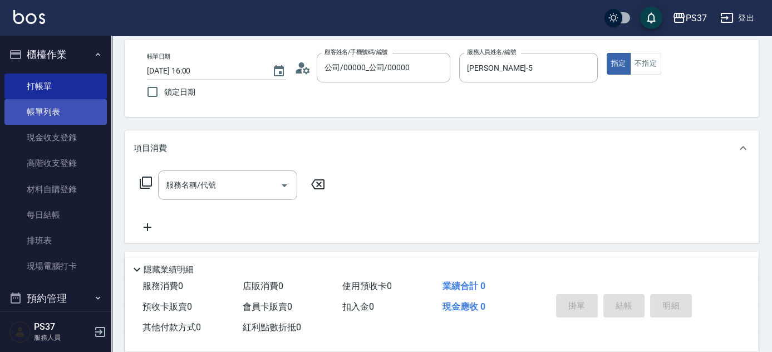
click at [90, 117] on link "帳單列表" at bounding box center [55, 112] width 102 height 26
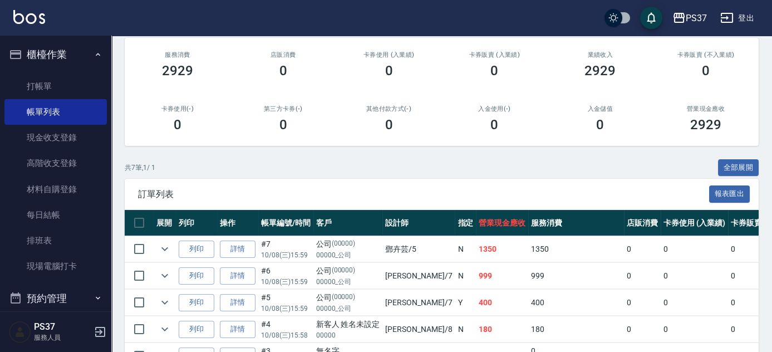
scroll to position [151, 0]
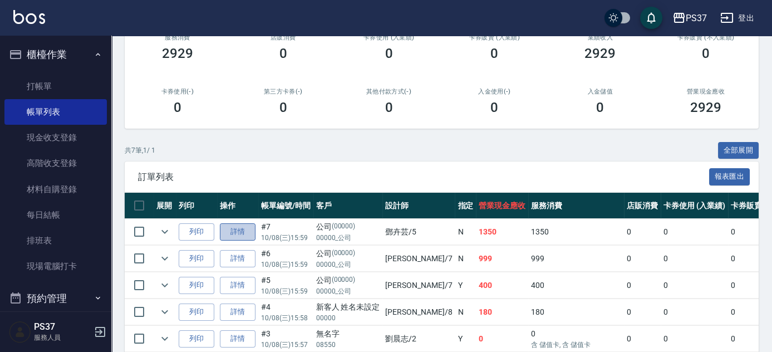
click at [239, 237] on link "詳情" at bounding box center [238, 231] width 36 height 17
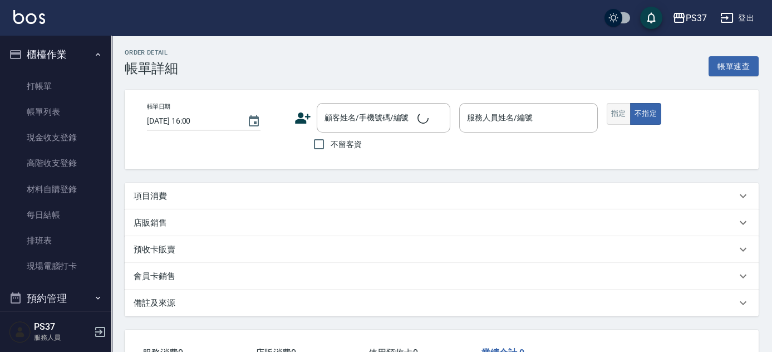
type input "[DATE] 15:59"
type input "[PERSON_NAME]-5"
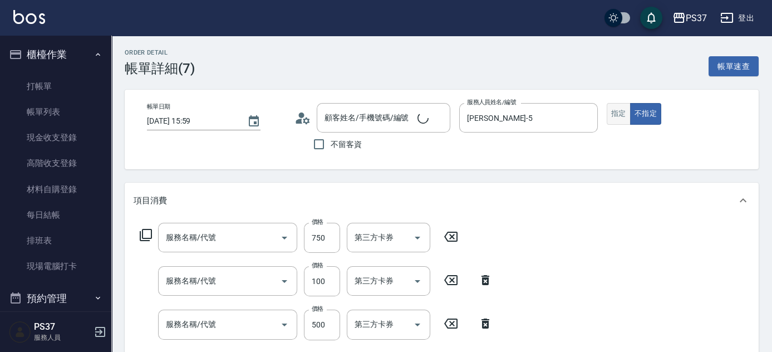
type input "公司/00000_公司/00000"
type input "750護(403)"
type input "瞬護100(113)"
type input "[PERSON_NAME]499(0499)"
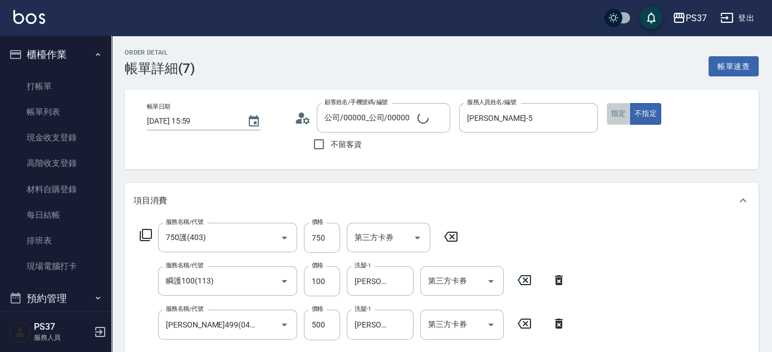
click at [619, 117] on button "指定" at bounding box center [619, 114] width 24 height 22
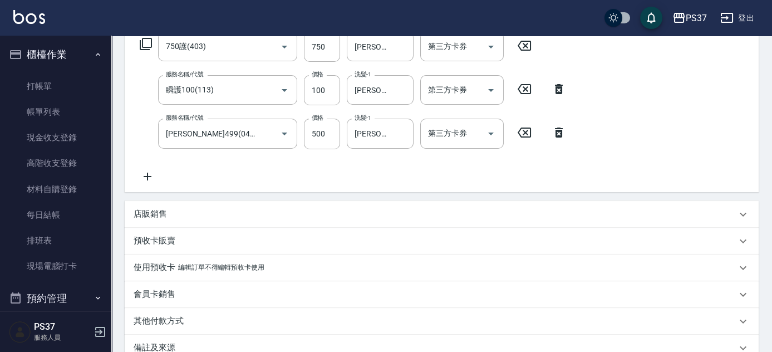
scroll to position [253, 0]
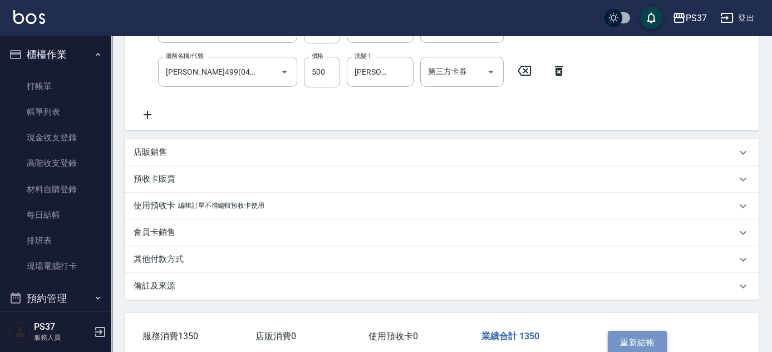
click at [642, 347] on button "重新結帳" at bounding box center [637, 342] width 59 height 23
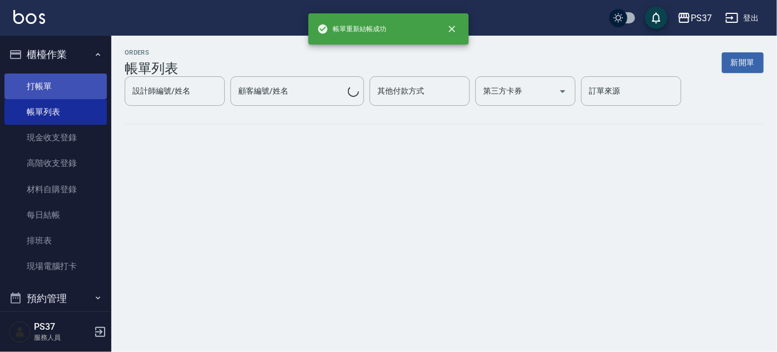
click at [79, 87] on link "打帳單" at bounding box center [55, 86] width 102 height 26
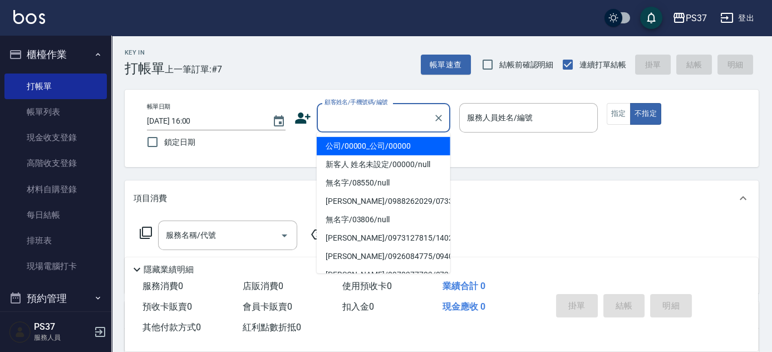
click at [402, 124] on input "顧客姓名/手機號碼/編號" at bounding box center [375, 117] width 107 height 19
click at [402, 135] on ul "公司/00000_公司/00000 新客人 姓名未設定/00000/null 無名字/08550/null [PERSON_NAME]/0988262029/…" at bounding box center [384, 202] width 134 height 141
click at [402, 142] on li "公司/00000_公司/00000" at bounding box center [384, 146] width 134 height 18
type input "公司/00000_公司/00000"
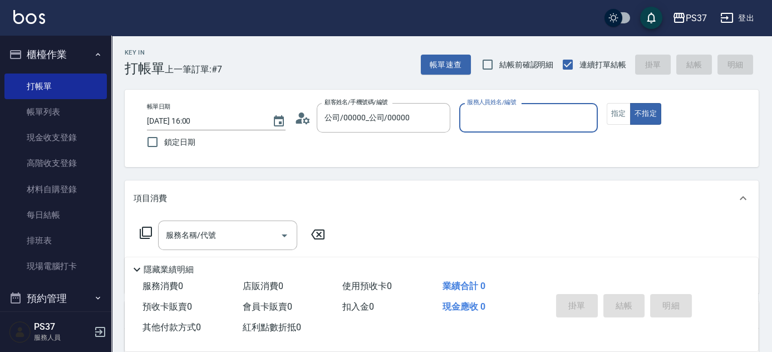
click at [526, 126] on input "服務人員姓名/編號" at bounding box center [528, 117] width 129 height 19
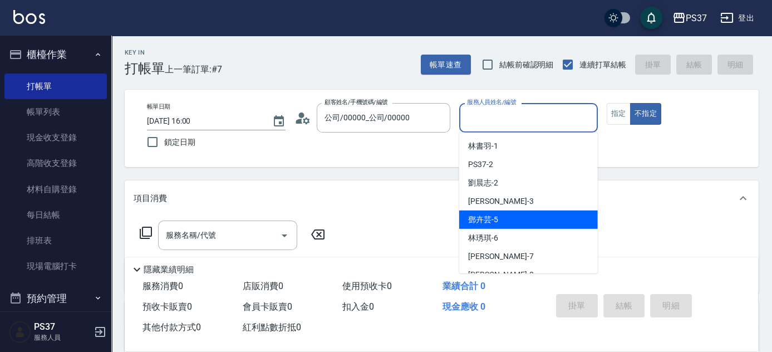
click at [508, 219] on div "[PERSON_NAME]-5" at bounding box center [528, 219] width 139 height 18
type input "[PERSON_NAME]-5"
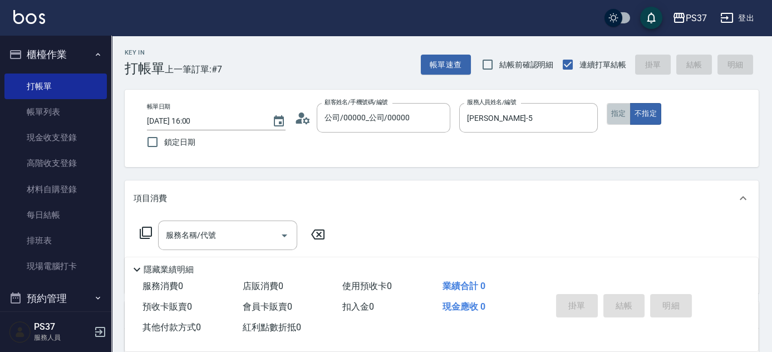
click at [615, 123] on button "指定" at bounding box center [619, 114] width 24 height 22
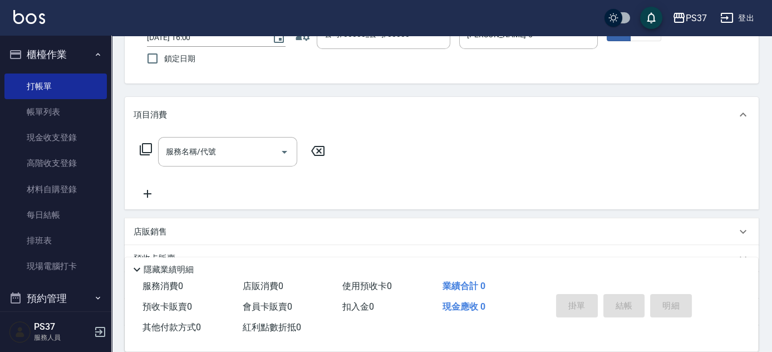
scroll to position [101, 0]
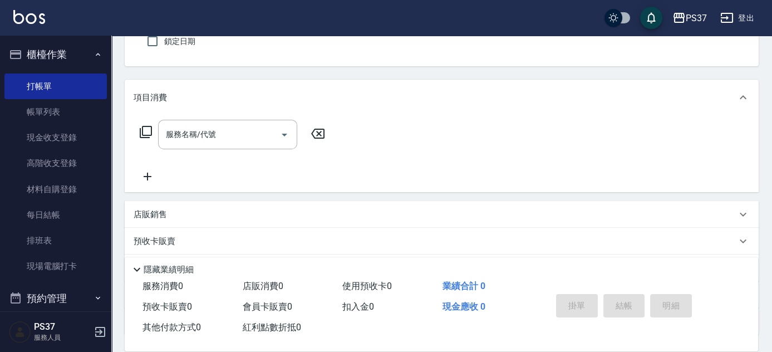
type button "true"
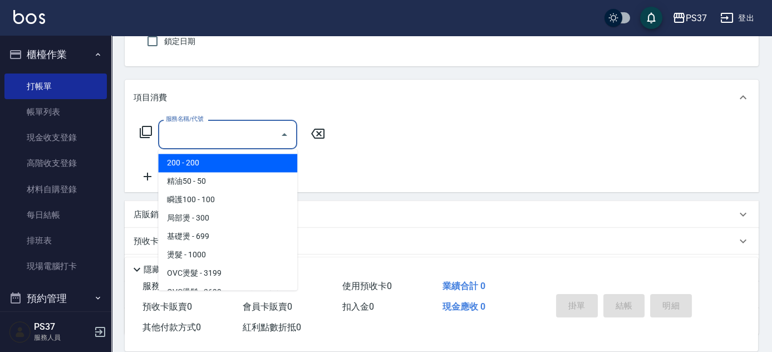
click at [213, 142] on input "服務名稱/代號" at bounding box center [219, 134] width 112 height 19
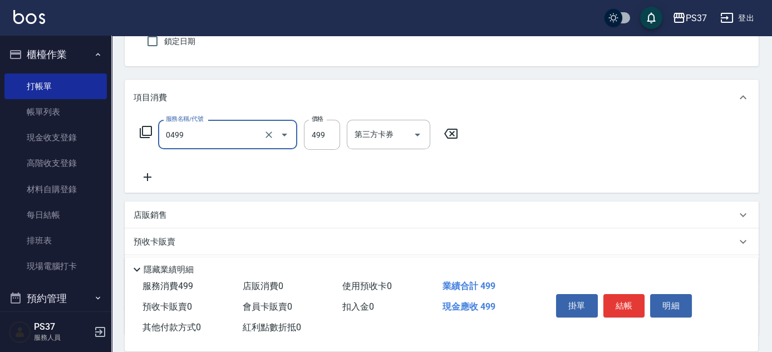
type input "[PERSON_NAME]499(0499)"
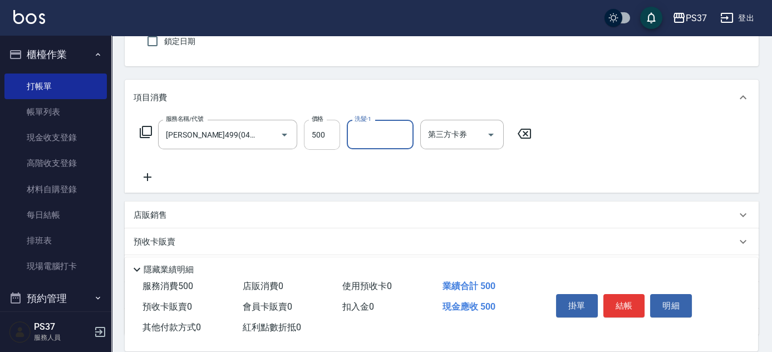
click at [307, 139] on input "500" at bounding box center [322, 135] width 36 height 30
type input "499"
type input "[PERSON_NAME]-5"
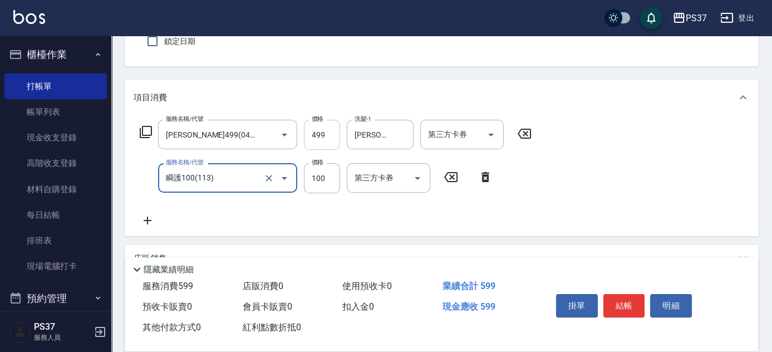
type input "瞬護100(113)"
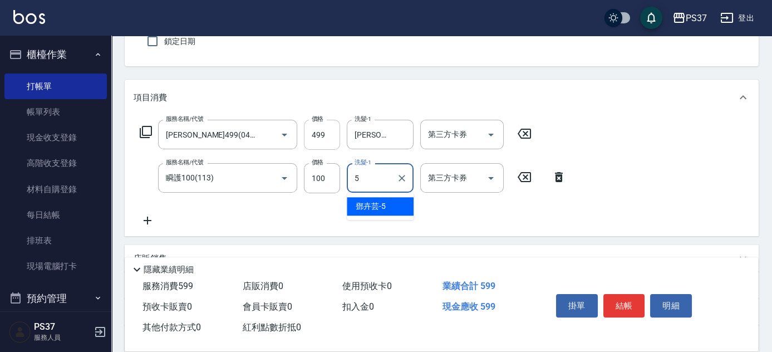
type input "[PERSON_NAME]-5"
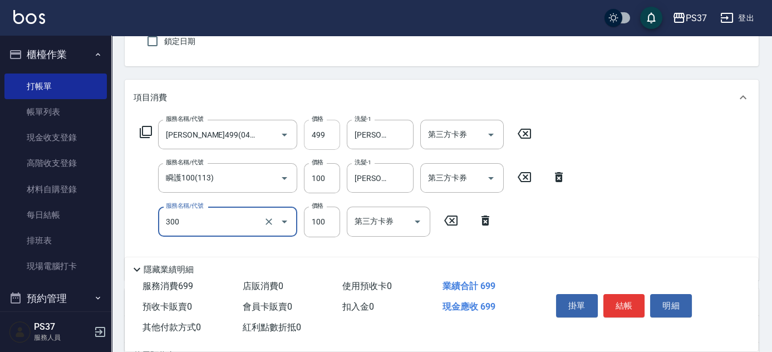
type input "剪髮(300)"
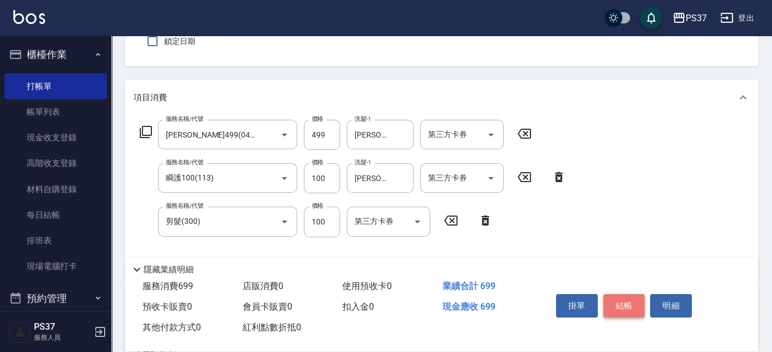
click at [631, 297] on button "結帳" at bounding box center [624, 305] width 42 height 23
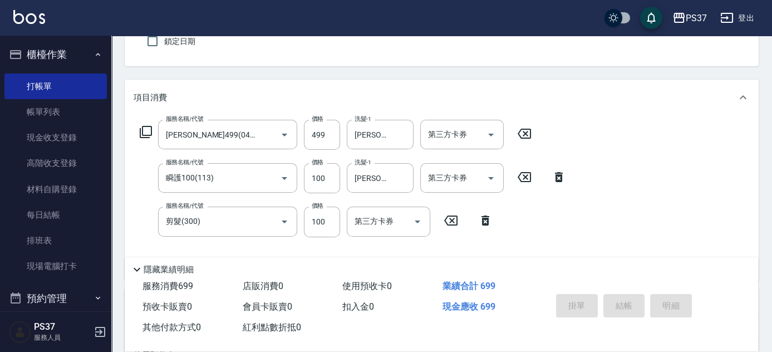
type input "[DATE] 16:01"
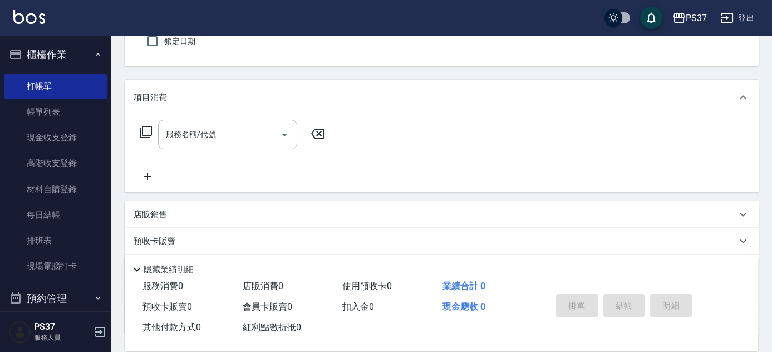
scroll to position [50, 0]
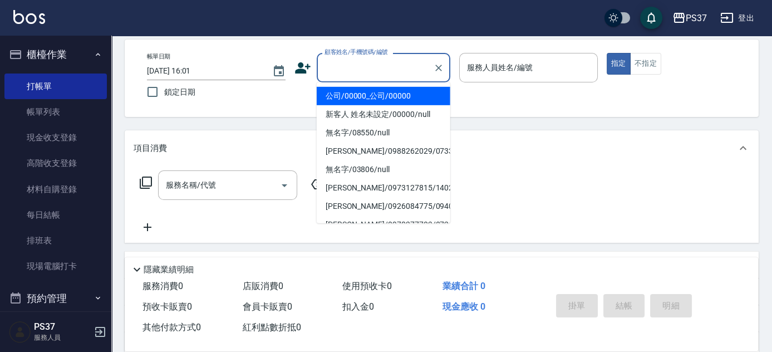
click at [380, 68] on input "顧客姓名/手機號碼/編號" at bounding box center [375, 67] width 107 height 19
drag, startPoint x: 381, startPoint y: 97, endPoint x: 458, endPoint y: 73, distance: 81.0
click at [382, 98] on li "公司/00000_公司/00000" at bounding box center [384, 96] width 134 height 18
type input "公司/00000_公司/00000"
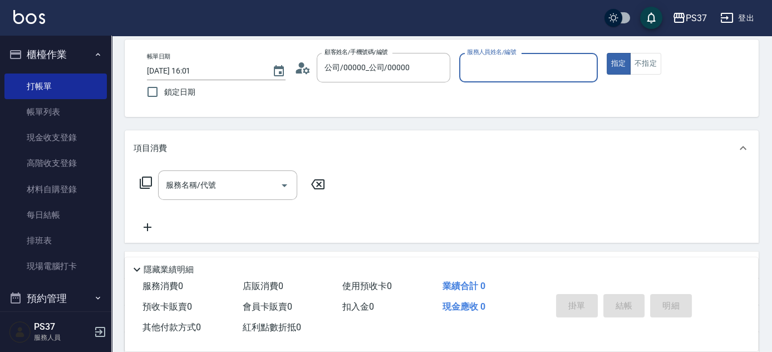
click at [498, 66] on input "服務人員姓名/編號" at bounding box center [528, 67] width 129 height 19
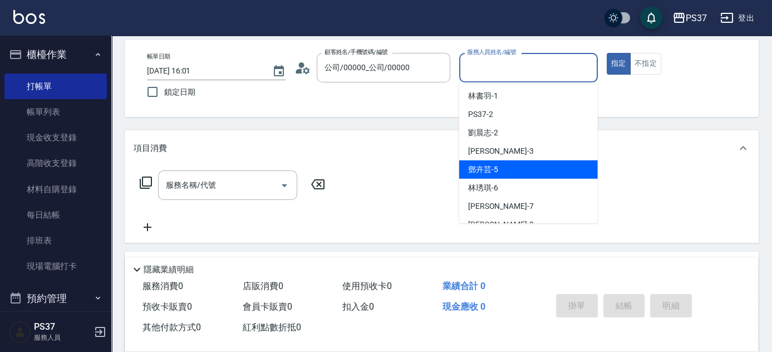
click at [502, 163] on div "[PERSON_NAME]-5" at bounding box center [528, 169] width 139 height 18
type input "[PERSON_NAME]-5"
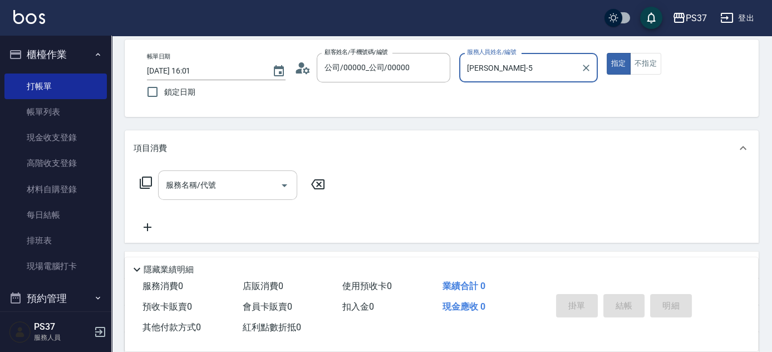
click at [230, 195] on div "服務名稱/代號" at bounding box center [227, 185] width 139 height 30
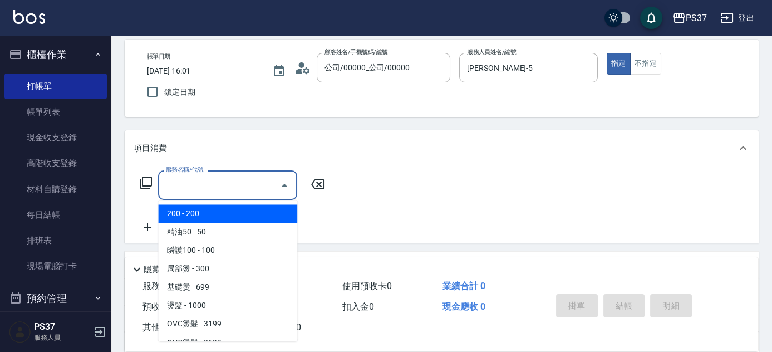
click at [235, 213] on span "200 - 200" at bounding box center [227, 213] width 139 height 18
type input "200(111)"
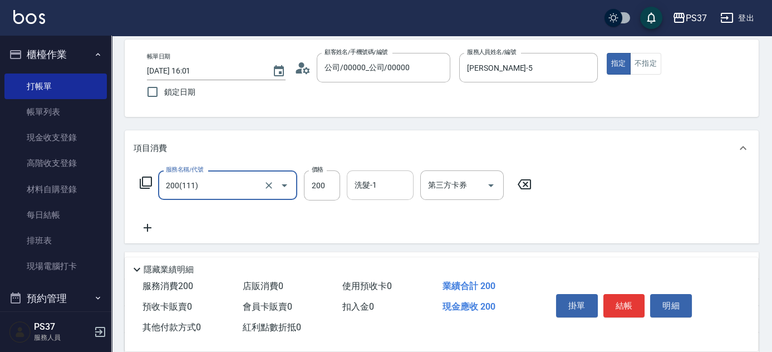
click at [372, 184] on input "洗髮-1" at bounding box center [380, 184] width 57 height 19
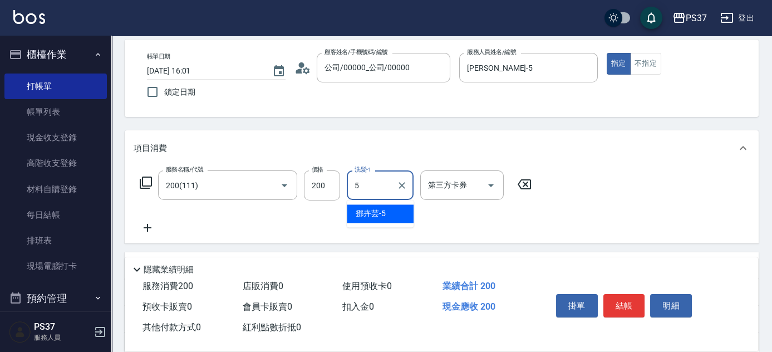
type input "[PERSON_NAME]-5"
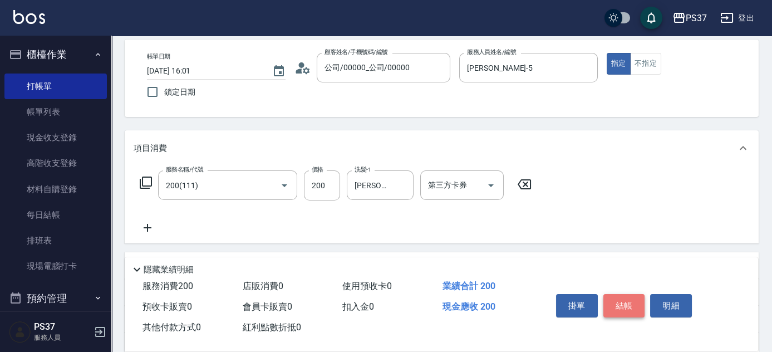
click at [630, 307] on button "結帳" at bounding box center [624, 305] width 42 height 23
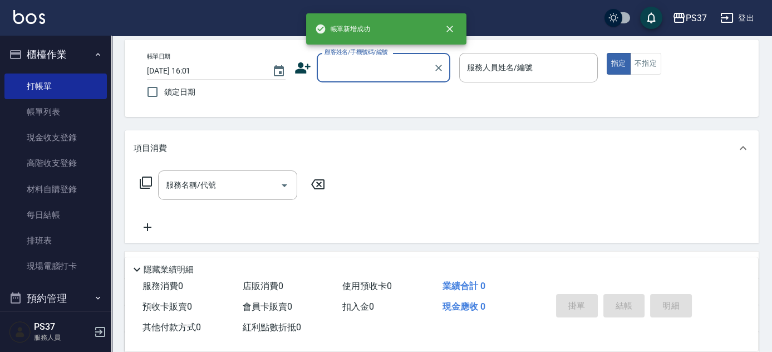
click at [380, 66] on input "顧客姓名/手機號碼/編號" at bounding box center [375, 67] width 107 height 19
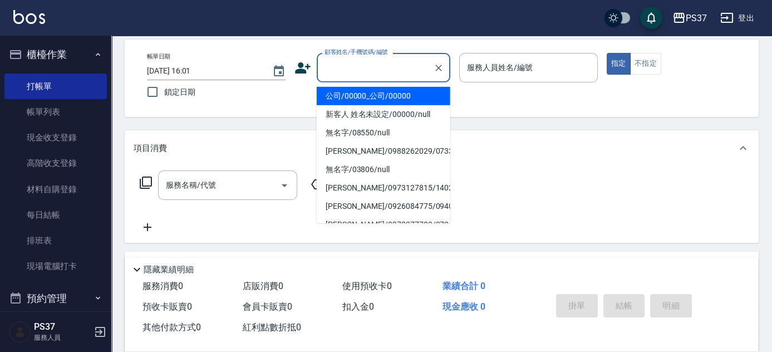
click at [389, 94] on li "公司/00000_公司/00000" at bounding box center [384, 96] width 134 height 18
type input "公司/00000_公司/00000"
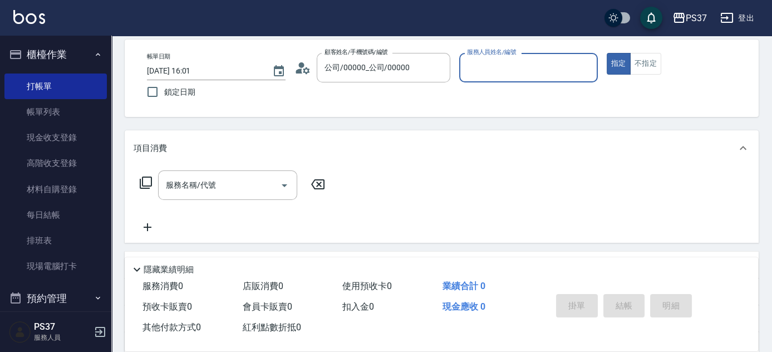
click at [490, 71] on input "服務人員姓名/編號" at bounding box center [528, 67] width 129 height 19
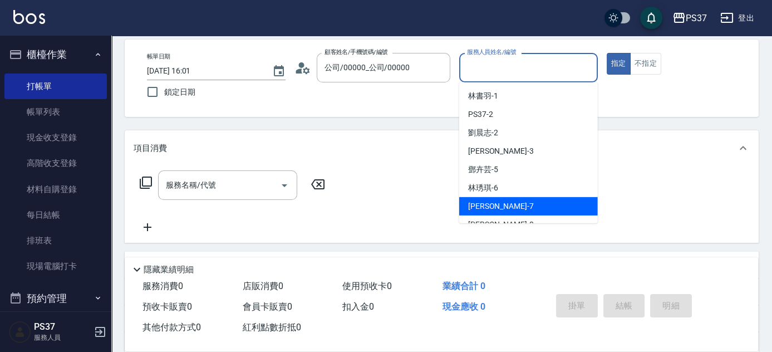
click at [503, 200] on div "[PERSON_NAME] -7" at bounding box center [528, 206] width 139 height 18
type input "[PERSON_NAME]-7"
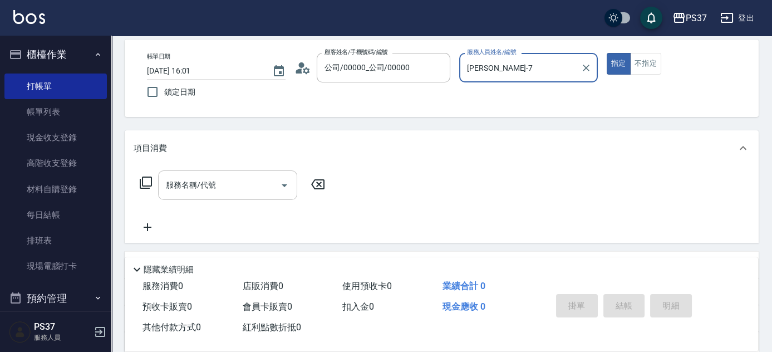
click at [199, 195] on div "服務名稱/代號" at bounding box center [227, 185] width 139 height 30
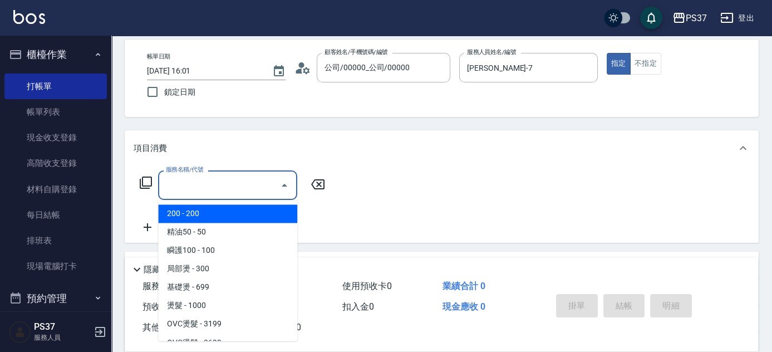
click at [204, 212] on span "200 - 200" at bounding box center [227, 213] width 139 height 18
type input "200(111)"
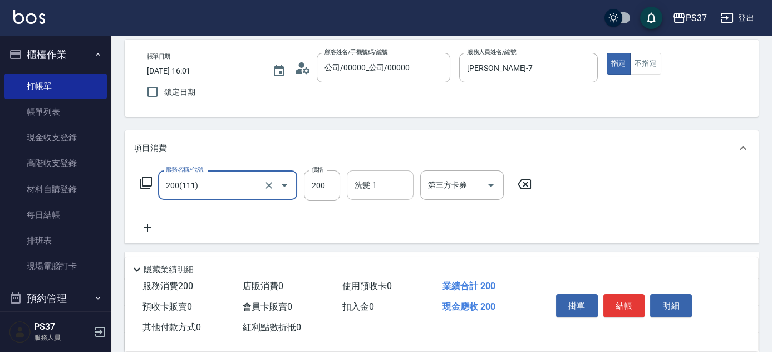
click at [362, 188] on input "洗髮-1" at bounding box center [380, 184] width 57 height 19
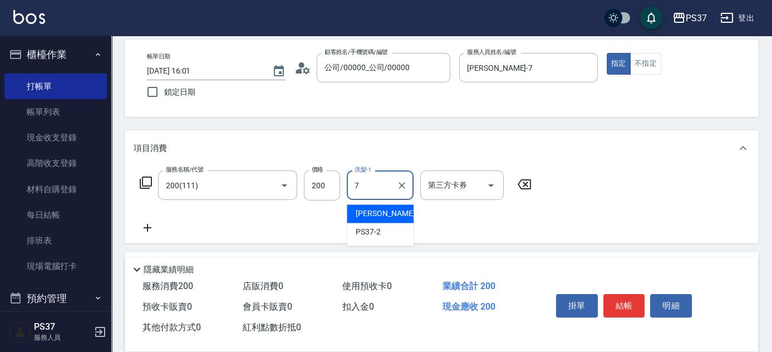
type input "[PERSON_NAME]-7"
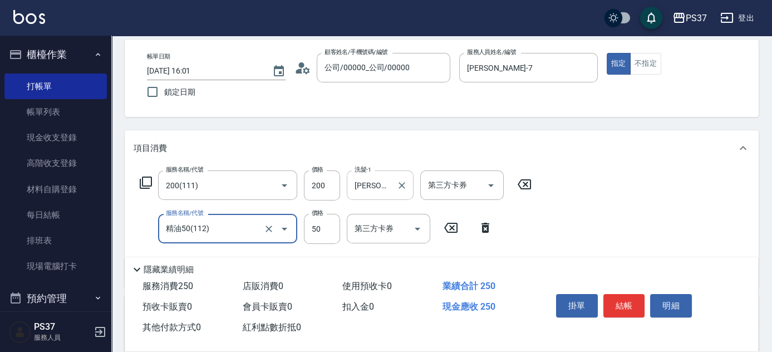
type input "精油50(112)"
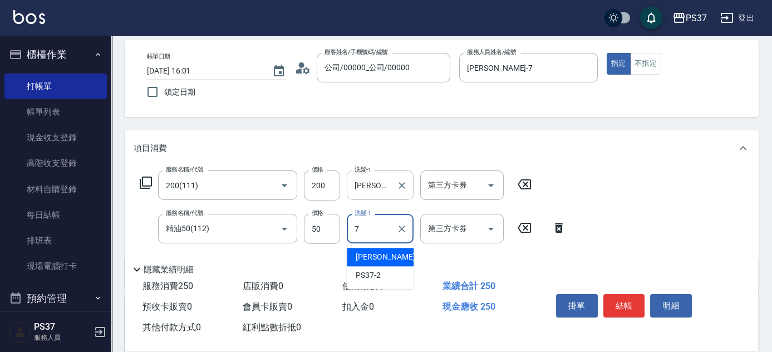
type input "[PERSON_NAME]-7"
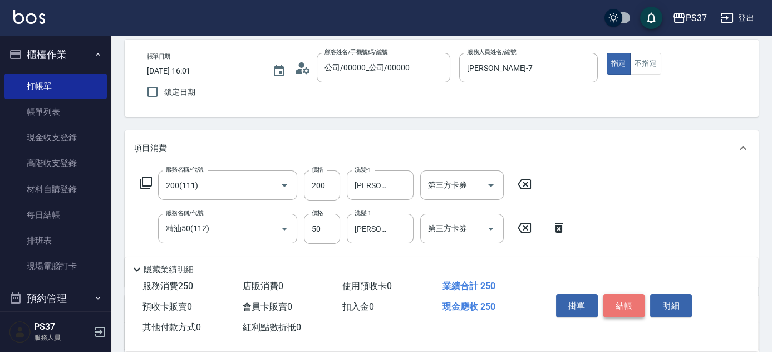
click at [626, 299] on button "結帳" at bounding box center [624, 305] width 42 height 23
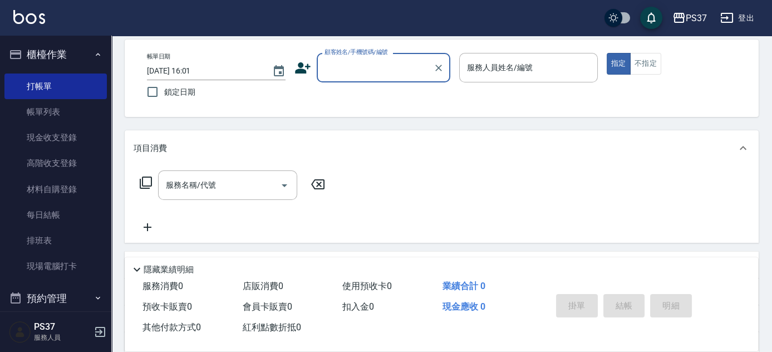
click at [361, 75] on input "顧客姓名/手機號碼/編號" at bounding box center [375, 67] width 107 height 19
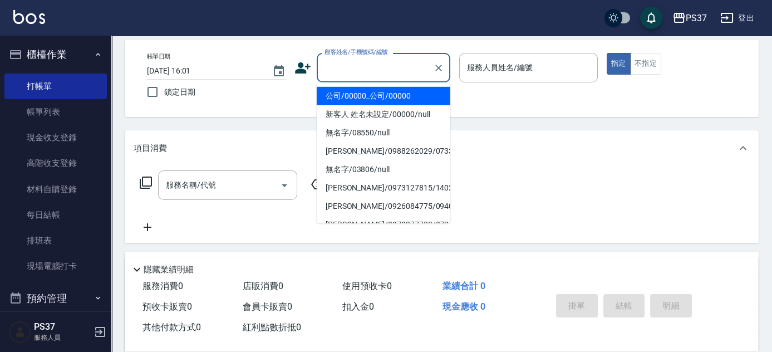
drag, startPoint x: 366, startPoint y: 95, endPoint x: 504, endPoint y: 62, distance: 141.9
click at [370, 95] on li "公司/00000_公司/00000" at bounding box center [384, 96] width 134 height 18
type input "公司/00000_公司/00000"
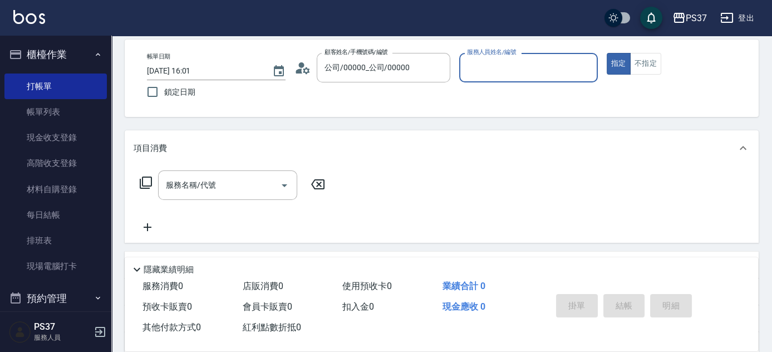
click at [514, 59] on input "服務人員姓名/編號" at bounding box center [528, 67] width 129 height 19
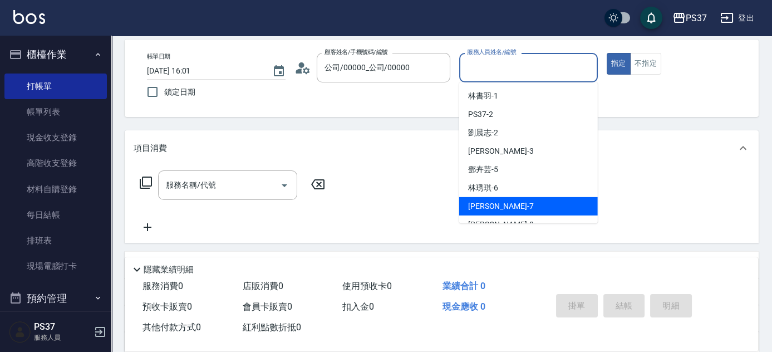
drag, startPoint x: 528, startPoint y: 202, endPoint x: 423, endPoint y: 176, distance: 108.3
click at [528, 202] on div "[PERSON_NAME] -7" at bounding box center [528, 206] width 139 height 18
type input "[PERSON_NAME]-7"
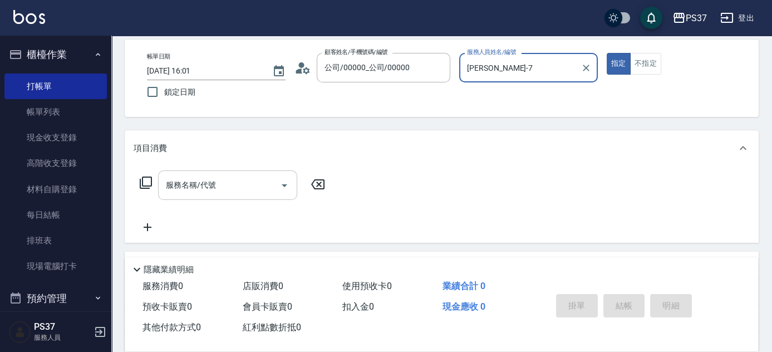
click at [228, 188] on input "服務名稱/代號" at bounding box center [219, 184] width 112 height 19
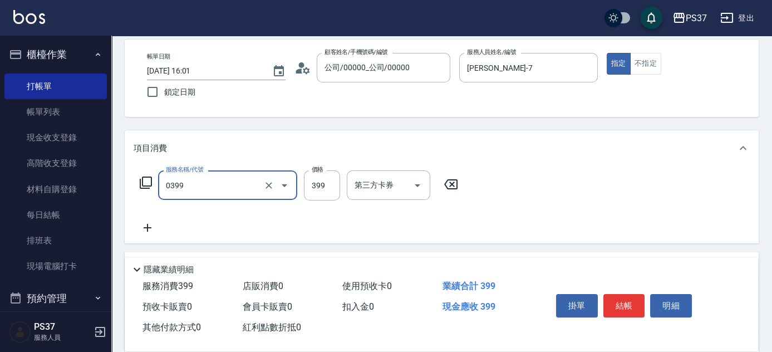
type input "海鹽399(0399)"
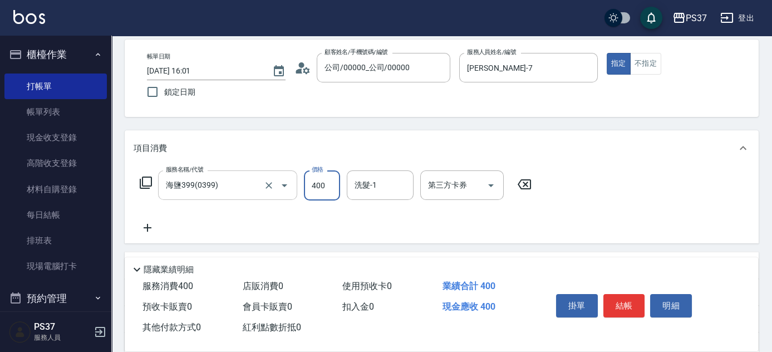
type input "400"
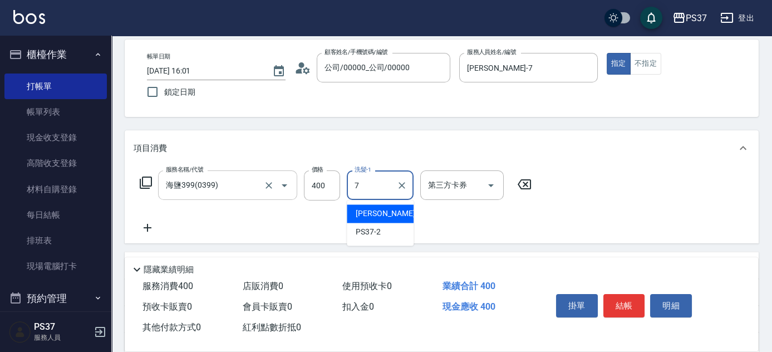
type input "[PERSON_NAME]-7"
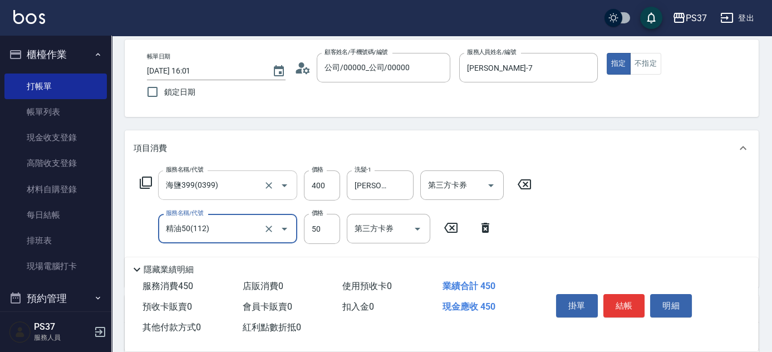
type input "精油50(112)"
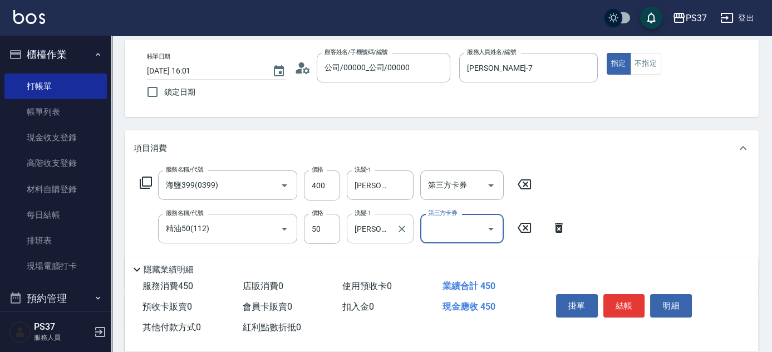
click at [365, 234] on input "[PERSON_NAME]-5" at bounding box center [372, 228] width 40 height 19
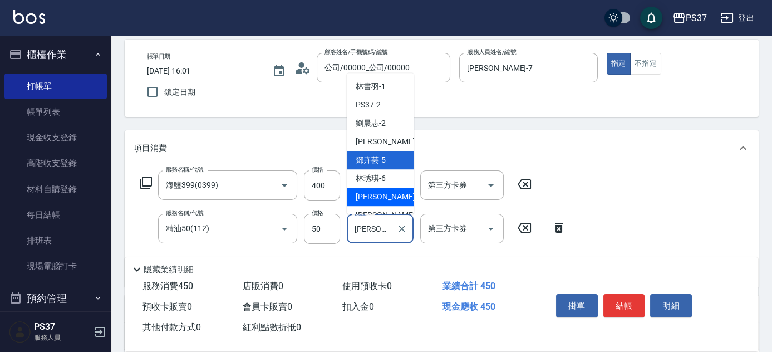
click at [381, 194] on span "[PERSON_NAME] -7" at bounding box center [389, 197] width 66 height 12
type input "[PERSON_NAME]-7"
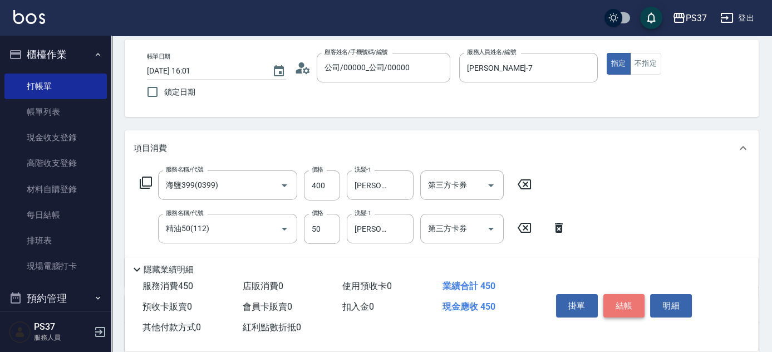
click at [637, 302] on button "結帳" at bounding box center [624, 305] width 42 height 23
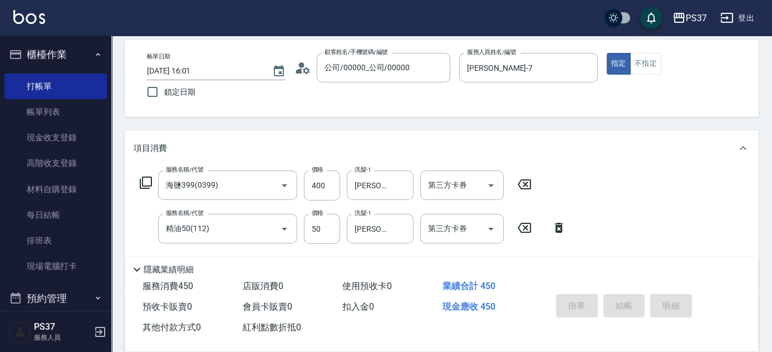
type input "[DATE] 16:02"
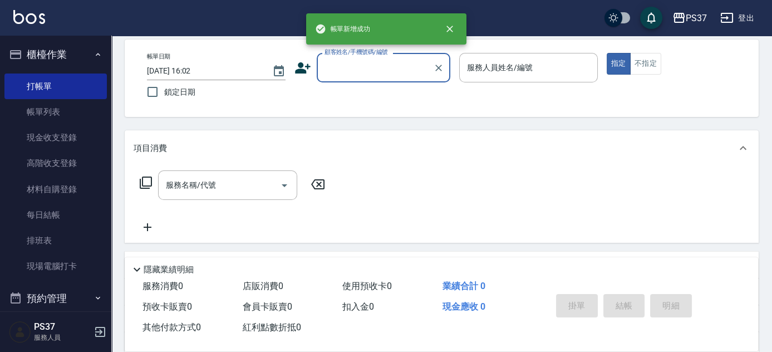
click at [350, 76] on input "顧客姓名/手機號碼/編號" at bounding box center [375, 67] width 107 height 19
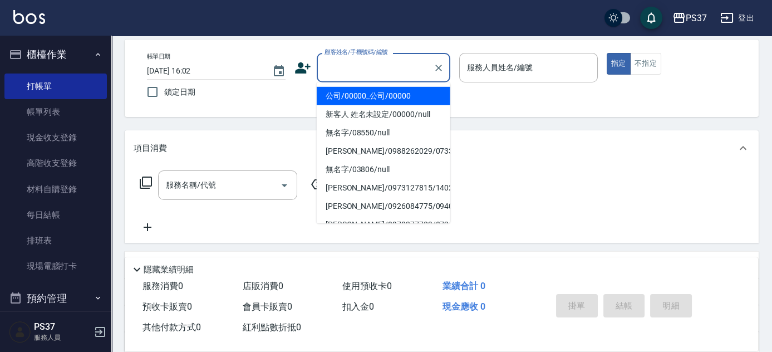
click at [373, 101] on li "公司/00000_公司/00000" at bounding box center [384, 96] width 134 height 18
type input "公司/00000_公司/00000"
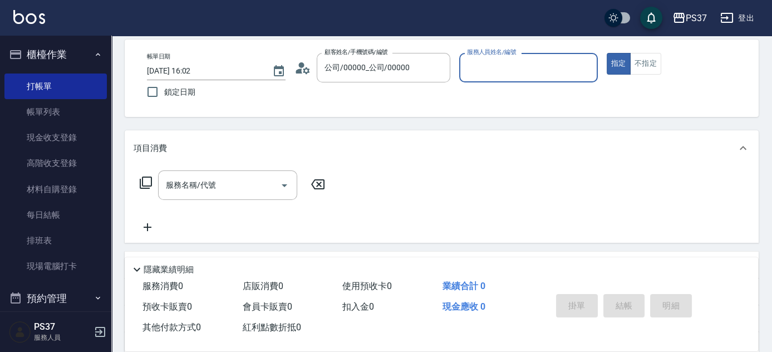
click at [510, 70] on input "服務人員姓名/編號" at bounding box center [528, 67] width 129 height 19
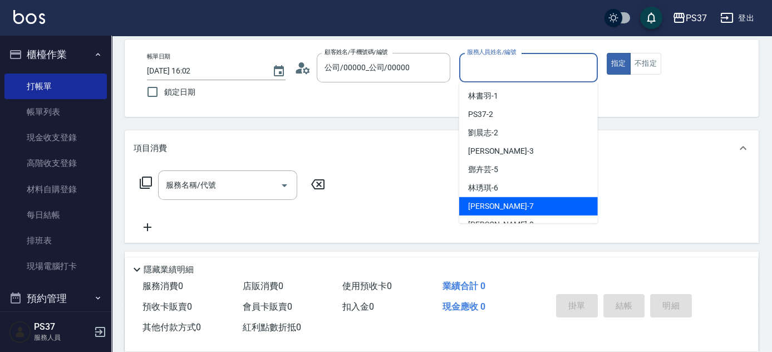
click at [509, 200] on div "[PERSON_NAME] -7" at bounding box center [528, 206] width 139 height 18
type input "[PERSON_NAME]-7"
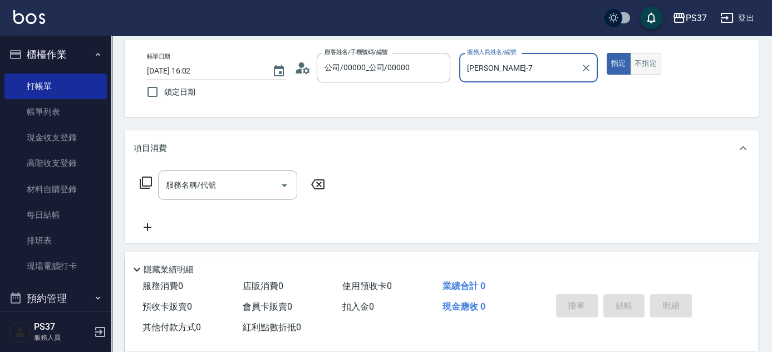
click at [645, 71] on button "不指定" at bounding box center [645, 64] width 31 height 22
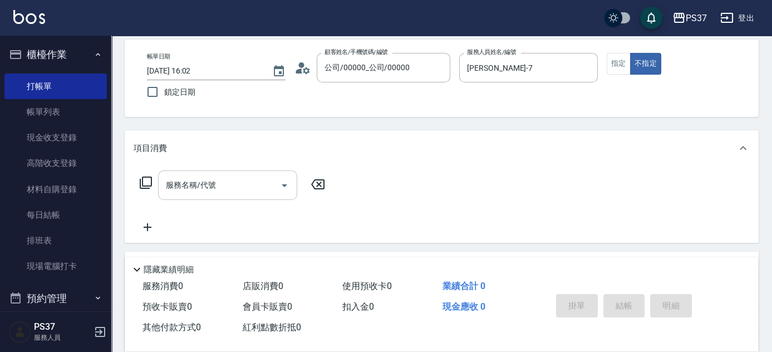
click at [223, 191] on input "服務名稱/代號" at bounding box center [219, 184] width 112 height 19
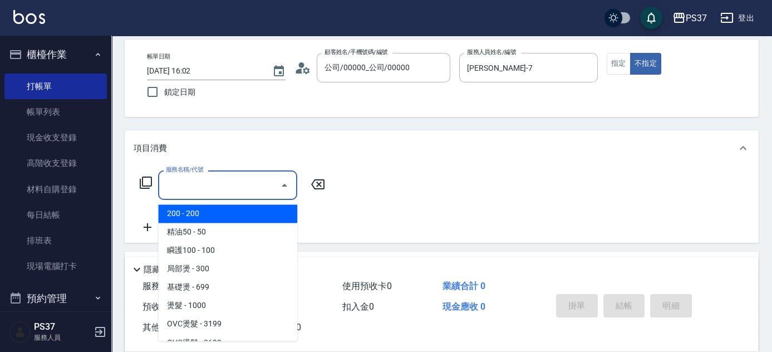
type input "200(111)"
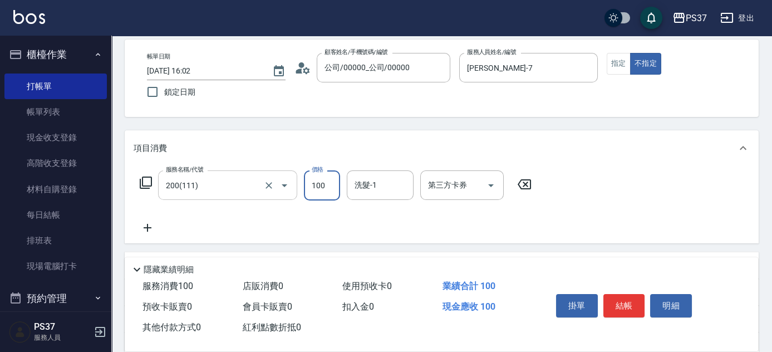
type input "100"
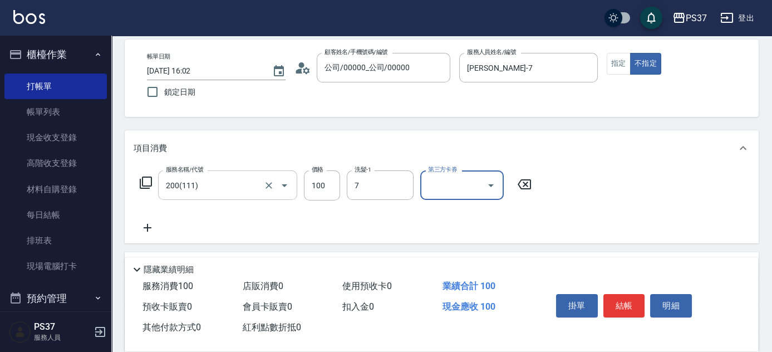
type input "[PERSON_NAME]-7"
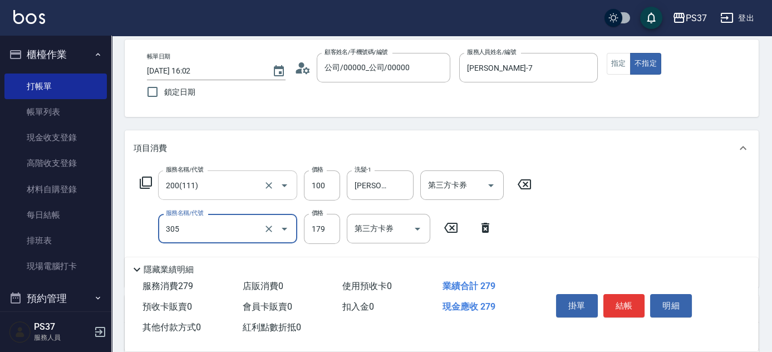
type input "剪髮(305)"
click at [325, 223] on input "179" at bounding box center [322, 229] width 36 height 30
type input "180"
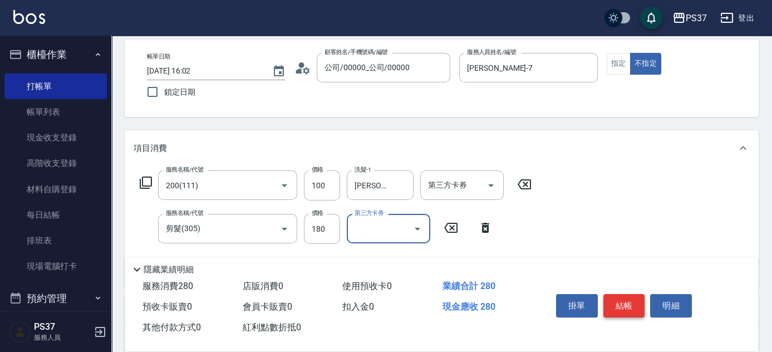
click at [625, 304] on button "結帳" at bounding box center [624, 305] width 42 height 23
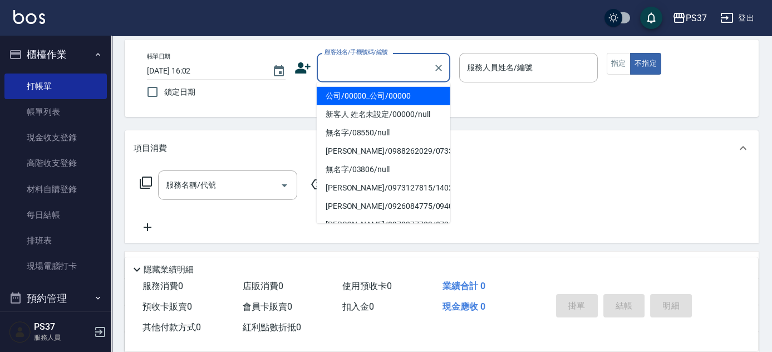
click at [385, 70] on input "顧客姓名/手機號碼/編號" at bounding box center [375, 67] width 107 height 19
click at [387, 93] on li "公司/00000_公司/00000" at bounding box center [384, 96] width 134 height 18
type input "公司/00000_公司/00000"
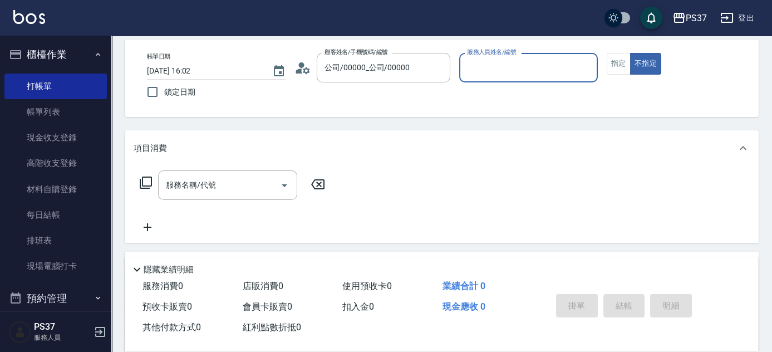
click at [489, 69] on input "服務人員姓名/編號" at bounding box center [528, 67] width 129 height 19
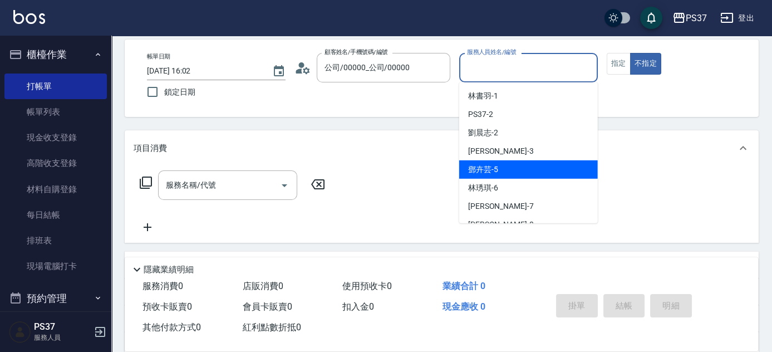
click at [519, 169] on div "[PERSON_NAME]-5" at bounding box center [528, 169] width 139 height 18
type input "[PERSON_NAME]-5"
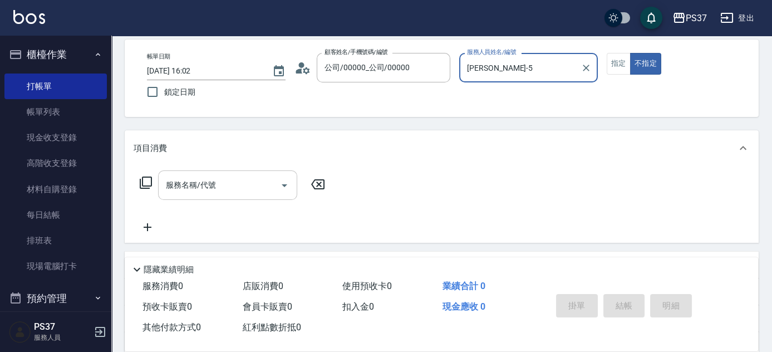
click at [249, 189] on input "服務名稱/代號" at bounding box center [219, 184] width 112 height 19
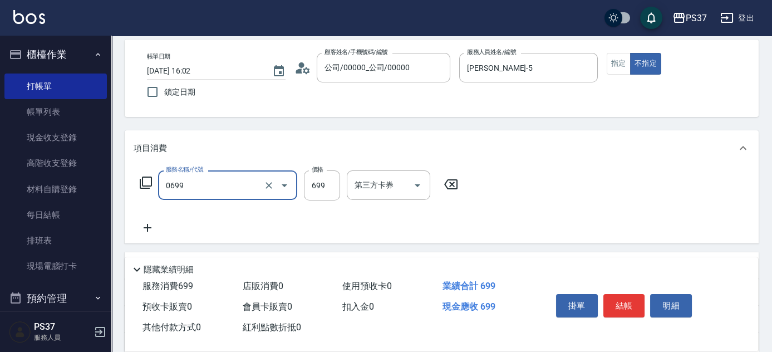
type input "精油SPA(0699)"
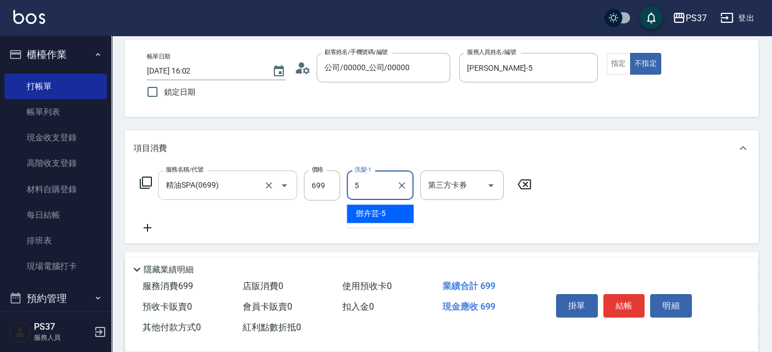
type input "[PERSON_NAME]-5"
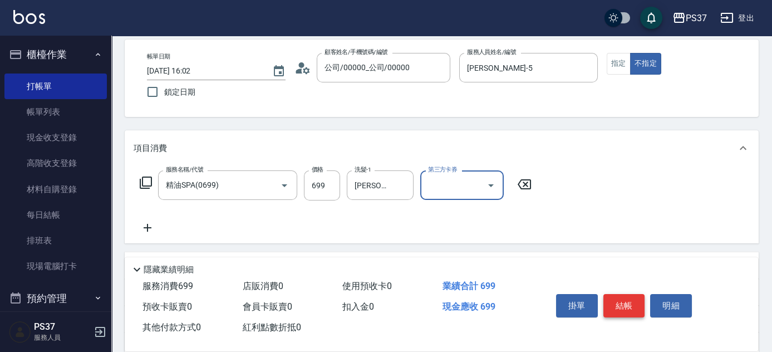
click at [624, 304] on button "結帳" at bounding box center [624, 305] width 42 height 23
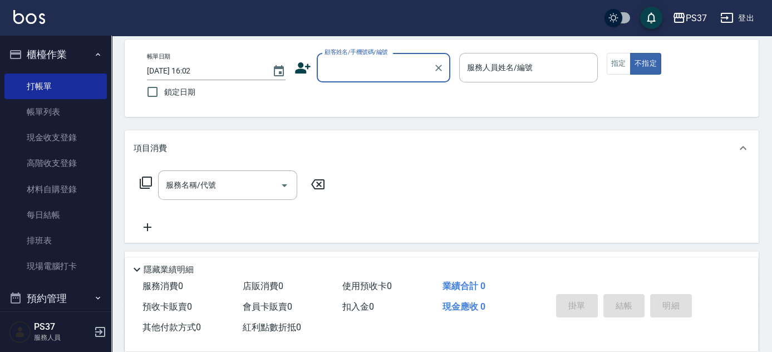
click at [385, 63] on input "顧客姓名/手機號碼/編號" at bounding box center [375, 67] width 107 height 19
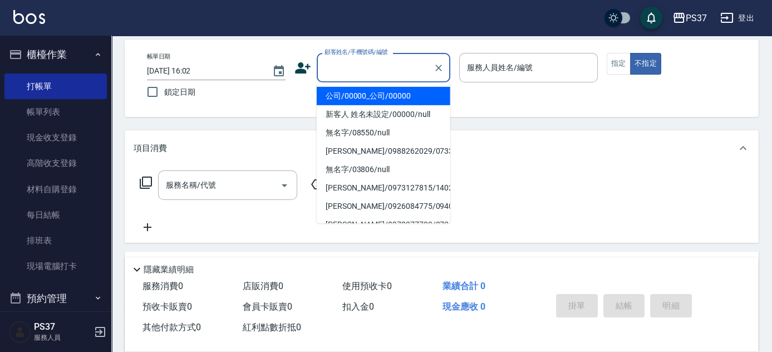
click at [390, 97] on li "公司/00000_公司/00000" at bounding box center [384, 96] width 134 height 18
type input "公司/00000_公司/00000"
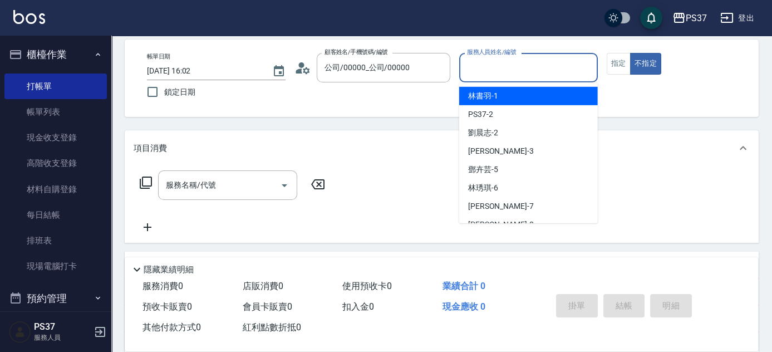
click at [485, 65] on input "服務人員姓名/編號" at bounding box center [528, 67] width 129 height 19
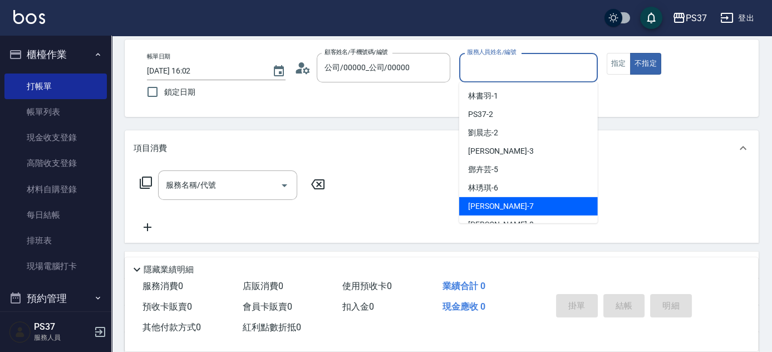
click at [507, 203] on div "[PERSON_NAME] -7" at bounding box center [528, 206] width 139 height 18
type input "[PERSON_NAME]-7"
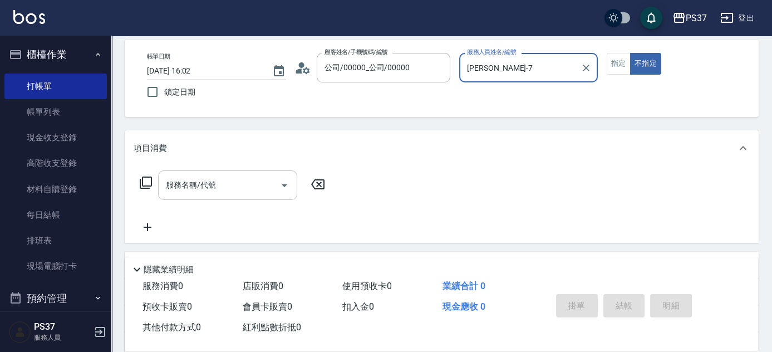
click at [215, 191] on input "服務名稱/代號" at bounding box center [219, 184] width 112 height 19
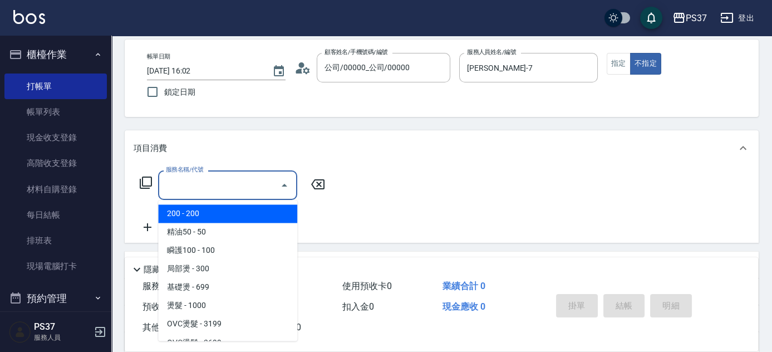
type input "200(111)"
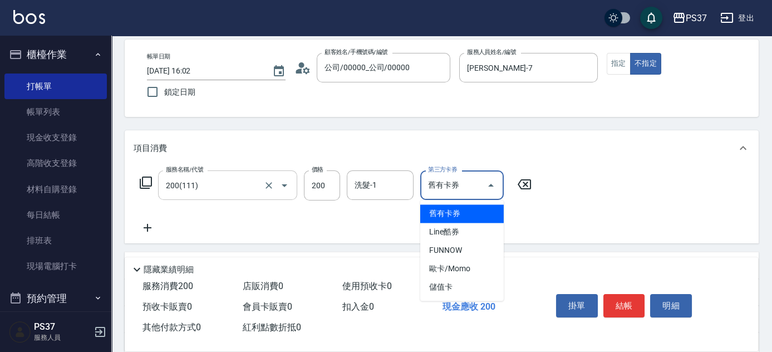
type input "舊有卡券"
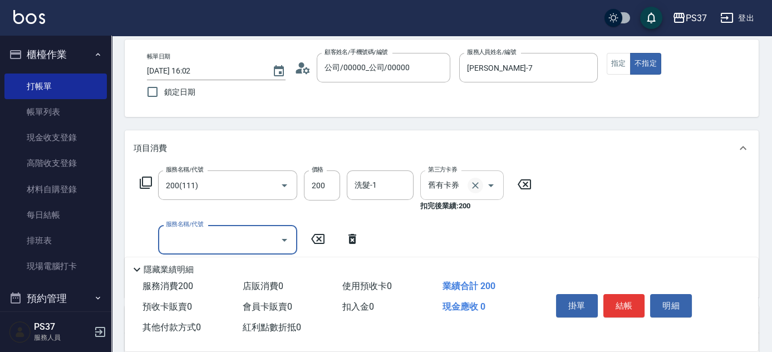
click at [478, 180] on icon "Clear" at bounding box center [475, 185] width 11 height 11
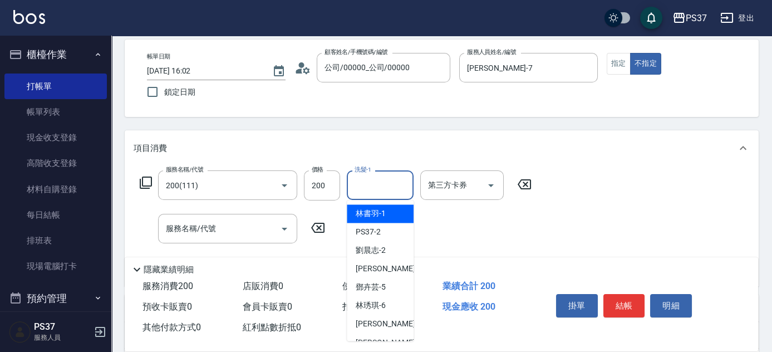
click at [395, 183] on input "洗髮-1" at bounding box center [380, 184] width 57 height 19
type input "[PERSON_NAME]-5"
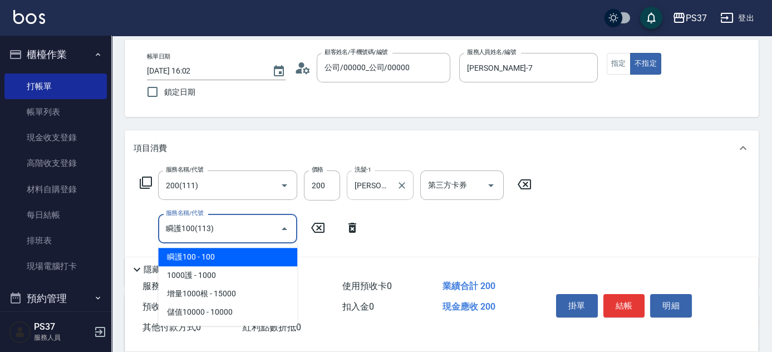
type input "瞬護100(113)"
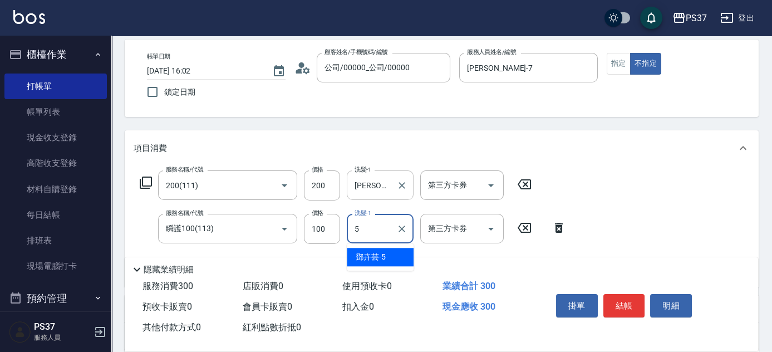
type input "[PERSON_NAME]-5"
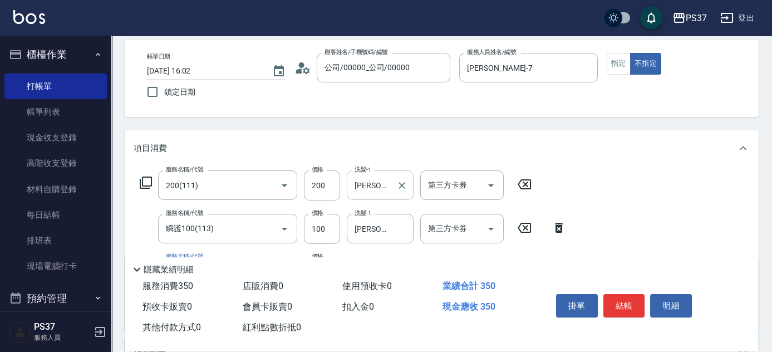
type input "精油50(112)"
type input "[PERSON_NAME]-5"
click at [629, 305] on button "結帳" at bounding box center [624, 305] width 42 height 23
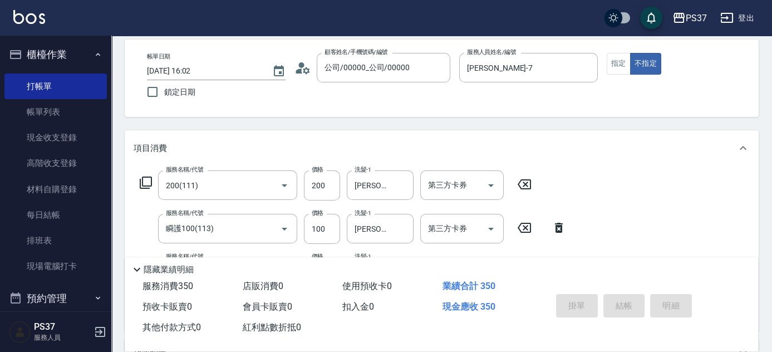
type input "[DATE] 16:03"
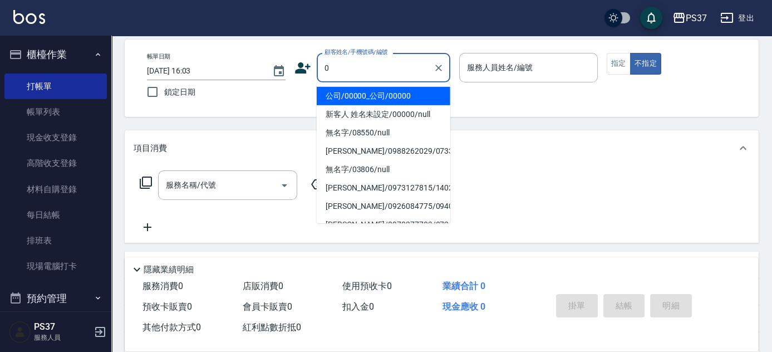
type input "公司/00000_公司/00000"
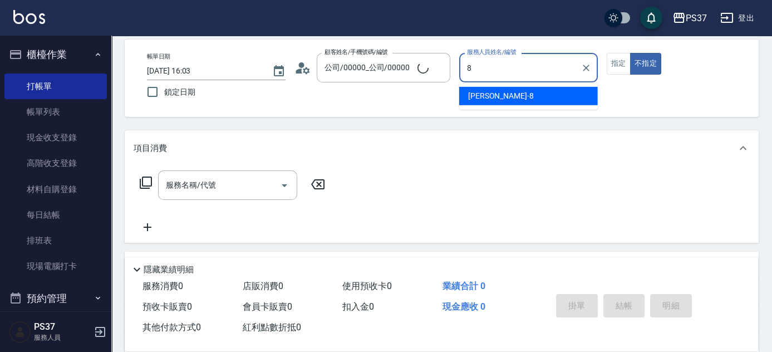
type input "[PERSON_NAME]-8"
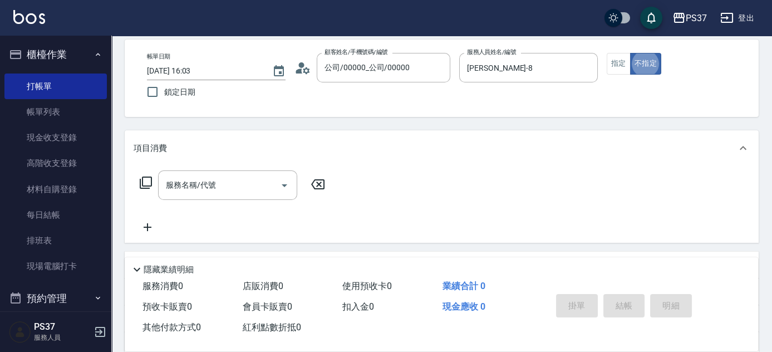
type button "false"
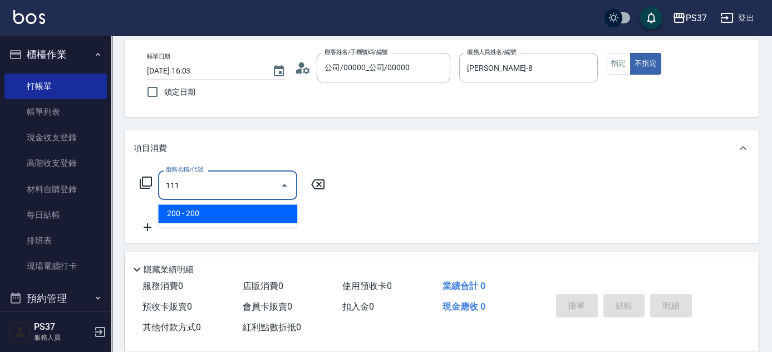
type input "200(111)"
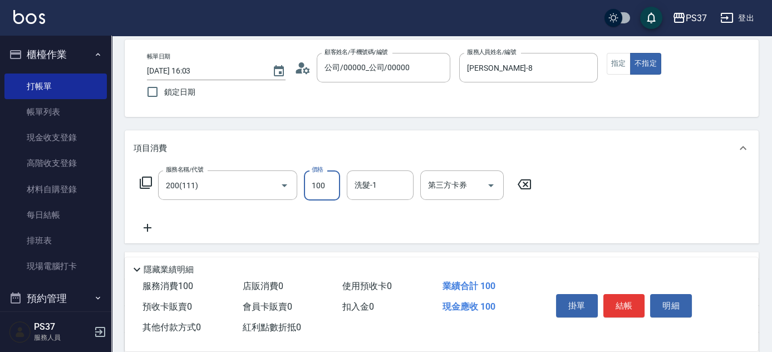
type input "100"
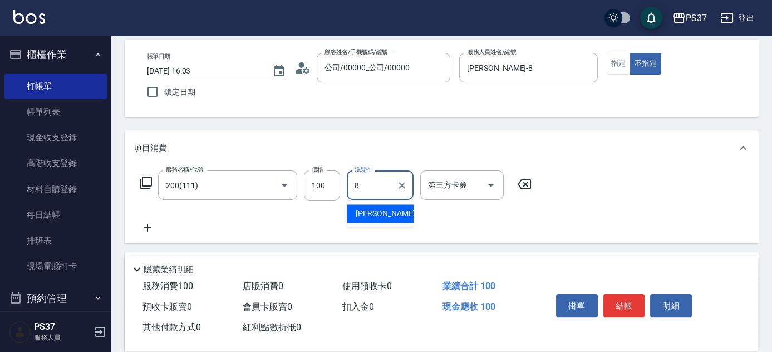
type input "[PERSON_NAME]-8"
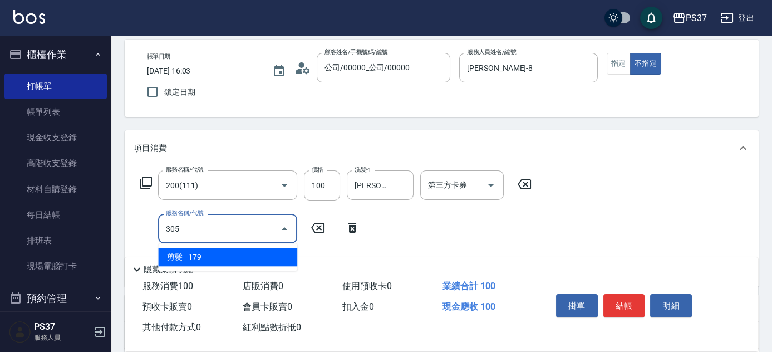
type input "剪髮(305)"
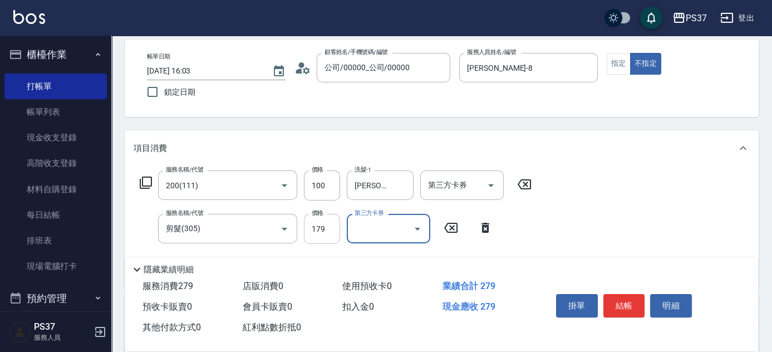
click at [305, 228] on input "179" at bounding box center [322, 229] width 36 height 30
type input "180"
click at [625, 301] on button "結帳" at bounding box center [624, 305] width 42 height 23
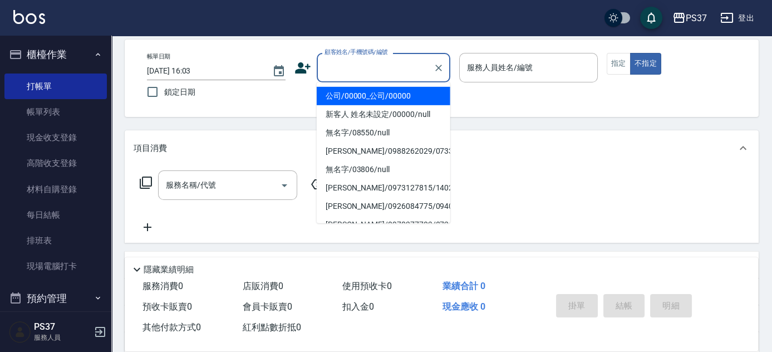
click at [332, 66] on input "顧客姓名/手機號碼/編號" at bounding box center [375, 67] width 107 height 19
click at [352, 95] on li "公司/00000_公司/00000" at bounding box center [384, 96] width 134 height 18
type input "公司/00000_公司/00000"
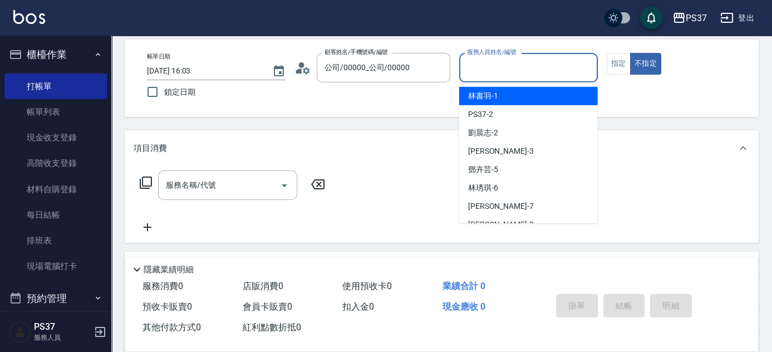
click at [489, 73] on input "服務人員姓名/編號" at bounding box center [528, 67] width 129 height 19
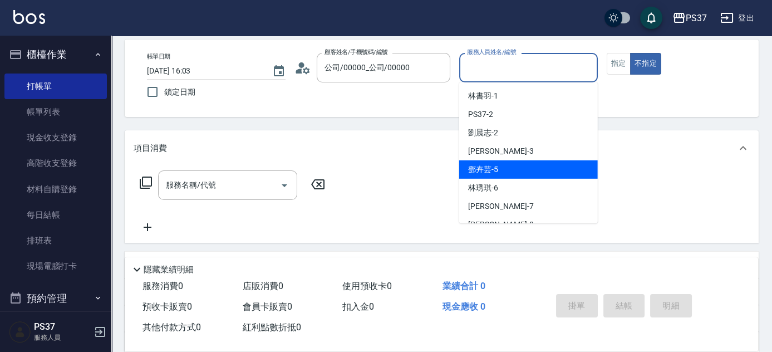
drag, startPoint x: 515, startPoint y: 173, endPoint x: 495, endPoint y: 178, distance: 20.7
click at [513, 173] on div "[PERSON_NAME]-5" at bounding box center [528, 169] width 139 height 18
type input "[PERSON_NAME]-5"
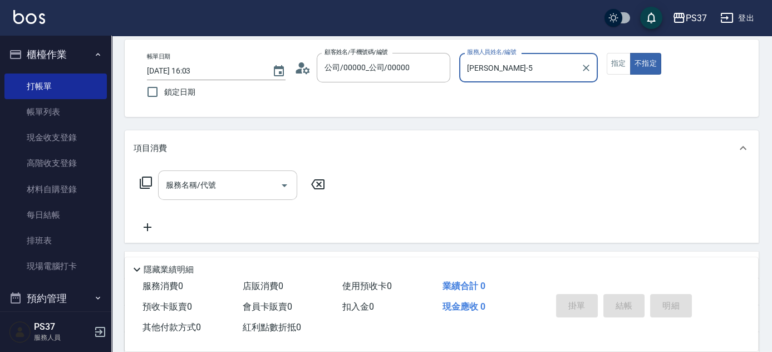
click at [223, 186] on input "服務名稱/代號" at bounding box center [219, 184] width 112 height 19
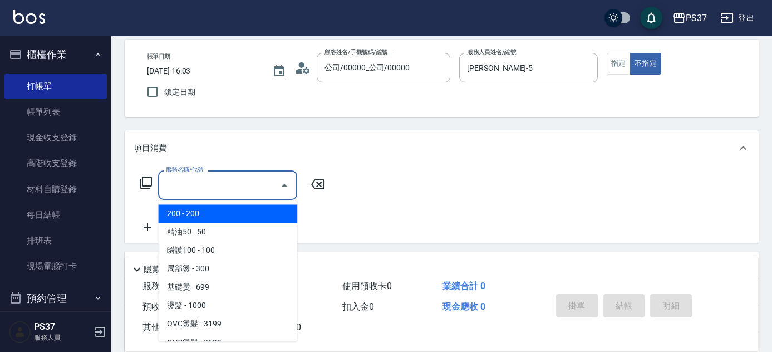
drag, startPoint x: 245, startPoint y: 210, endPoint x: 288, endPoint y: 200, distance: 44.1
click at [245, 210] on span "200 - 200" at bounding box center [227, 213] width 139 height 18
type input "200(111)"
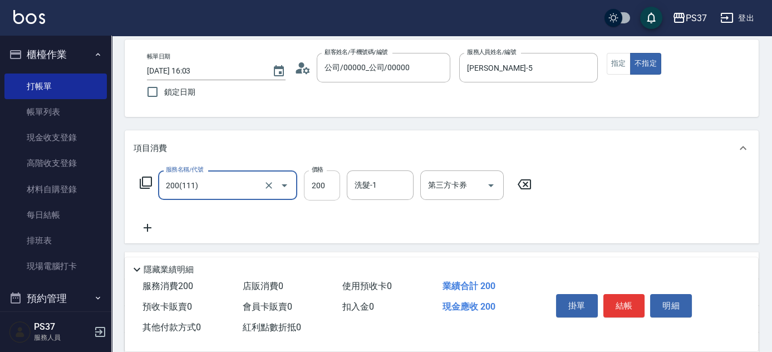
click at [322, 190] on input "200" at bounding box center [322, 185] width 36 height 30
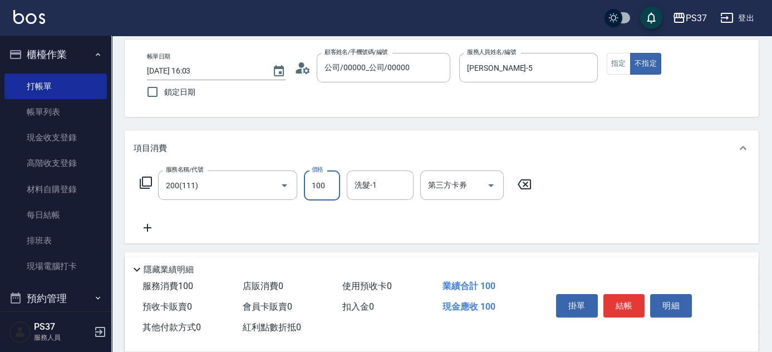
type input "100"
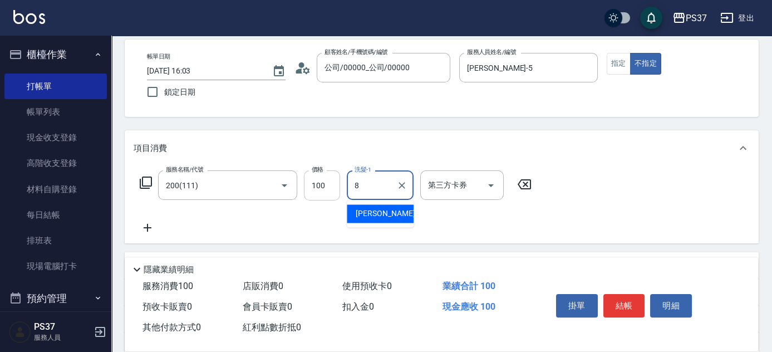
type input "[PERSON_NAME]-8"
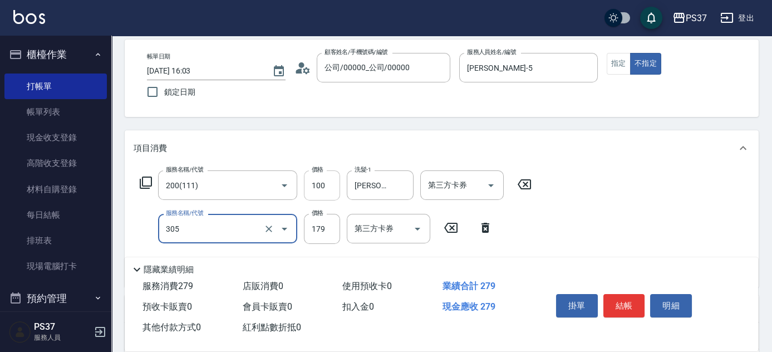
type input "剪髮(305)"
type input "180"
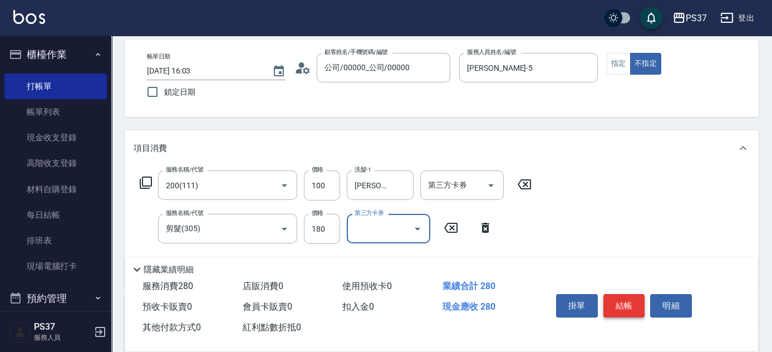
click at [628, 297] on button "結帳" at bounding box center [624, 305] width 42 height 23
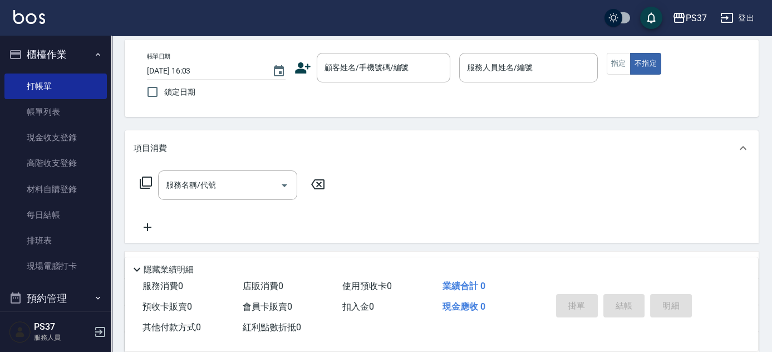
click at [105, 104] on nav "櫃檯作業 打帳單 帳單列表 現金收支登錄 高階收支登錄 材料自購登錄 每日結帳 排班表 現場電腦打卡 預約管理 預約管理 單日預約紀錄 單週預約紀錄 報表及分…" at bounding box center [55, 174] width 111 height 276
click at [94, 109] on link "帳單列表" at bounding box center [55, 112] width 102 height 26
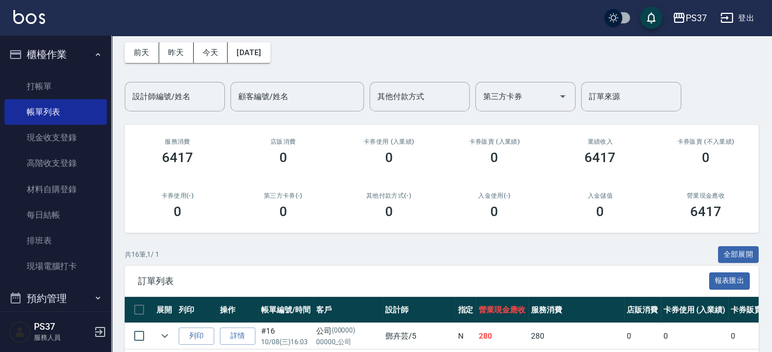
scroll to position [36, 0]
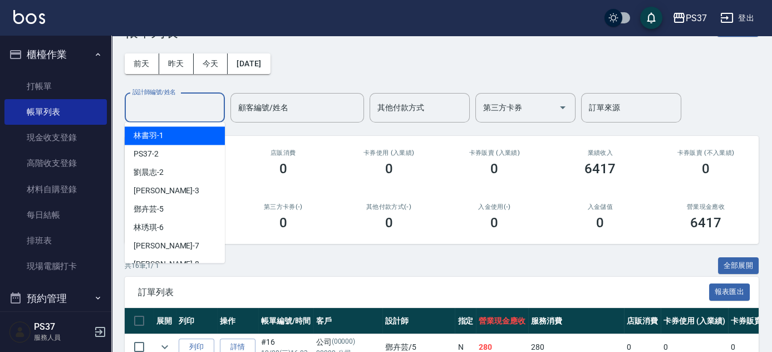
click at [139, 116] on input "設計師編號/姓名" at bounding box center [175, 107] width 90 height 19
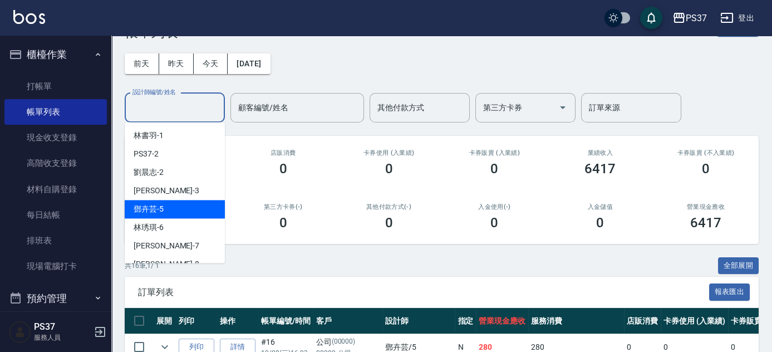
click at [174, 206] on div "[PERSON_NAME]-5" at bounding box center [175, 209] width 100 height 18
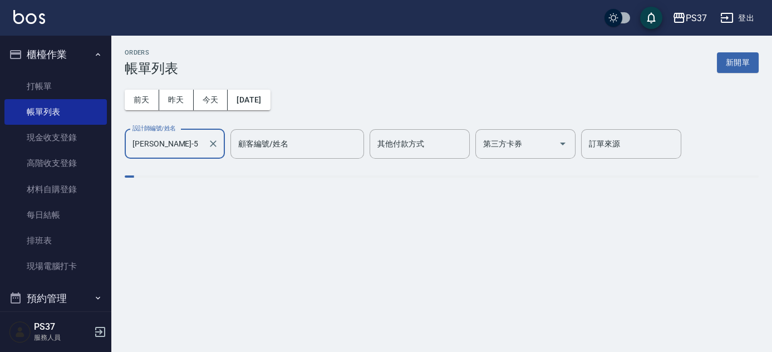
scroll to position [0, 0]
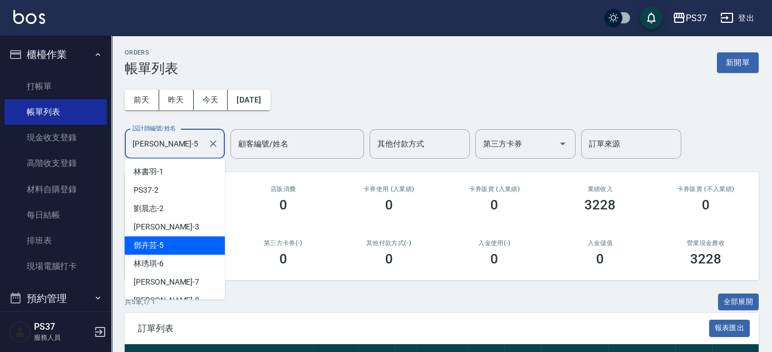
click at [188, 150] on input "[PERSON_NAME]-5" at bounding box center [166, 143] width 73 height 19
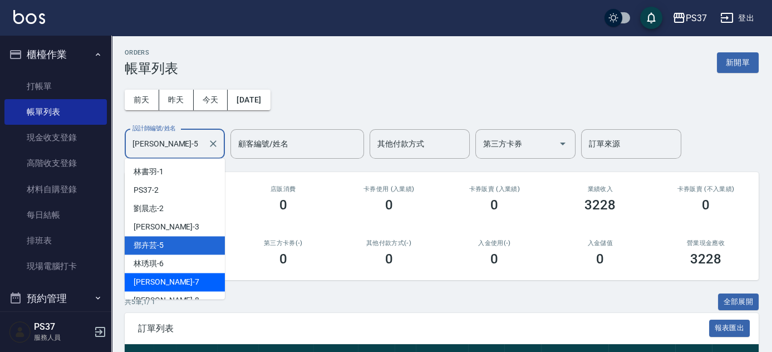
click at [176, 280] on div "[PERSON_NAME] -7" at bounding box center [175, 282] width 100 height 18
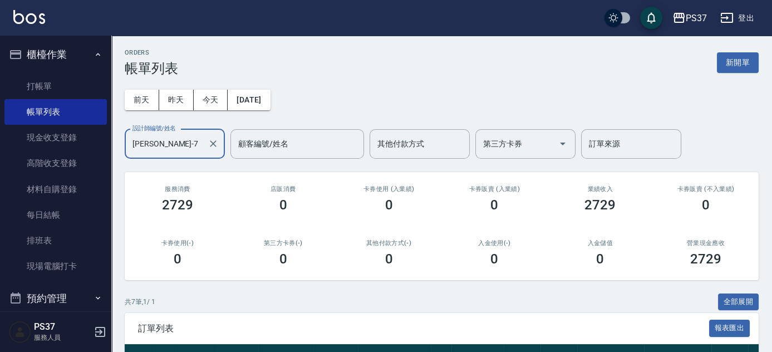
click at [199, 144] on input "[PERSON_NAME]-7" at bounding box center [166, 143] width 73 height 19
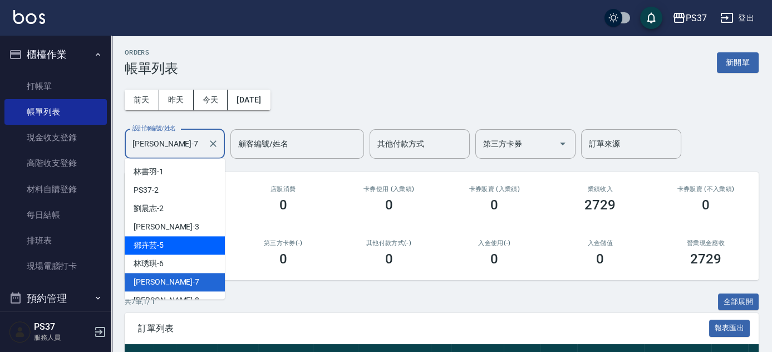
scroll to position [50, 0]
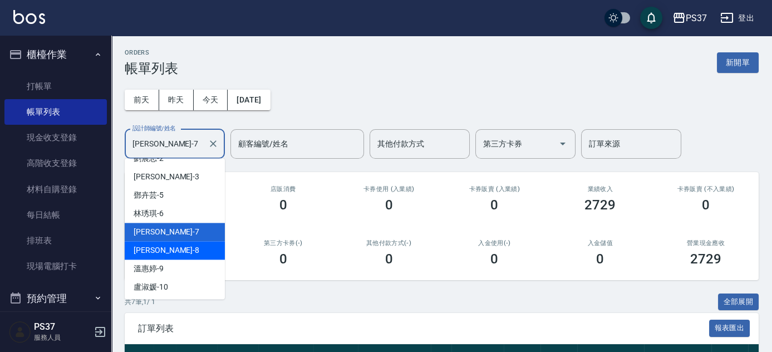
click at [174, 253] on div "[PERSON_NAME]-8" at bounding box center [175, 250] width 100 height 18
type input "[PERSON_NAME]-8"
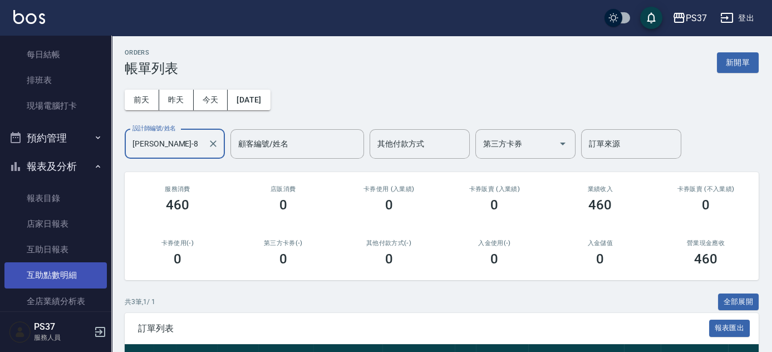
scroll to position [202, 0]
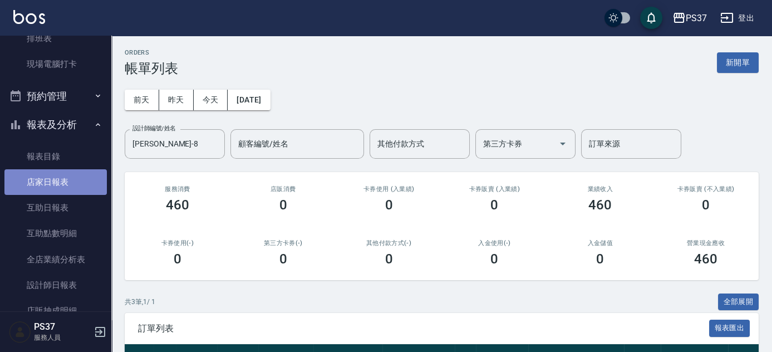
click at [86, 184] on link "店家日報表" at bounding box center [55, 182] width 102 height 26
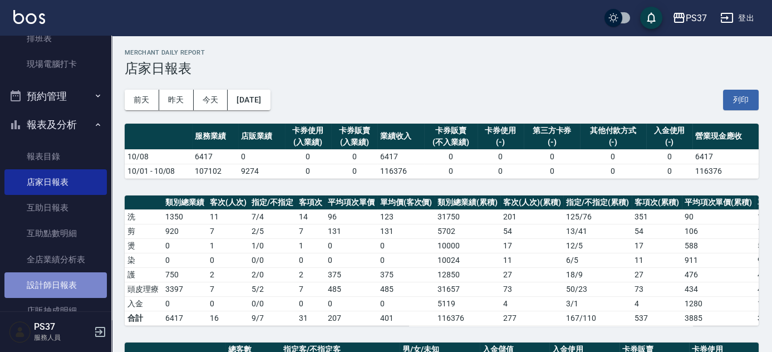
click at [74, 292] on link "設計師日報表" at bounding box center [55, 285] width 102 height 26
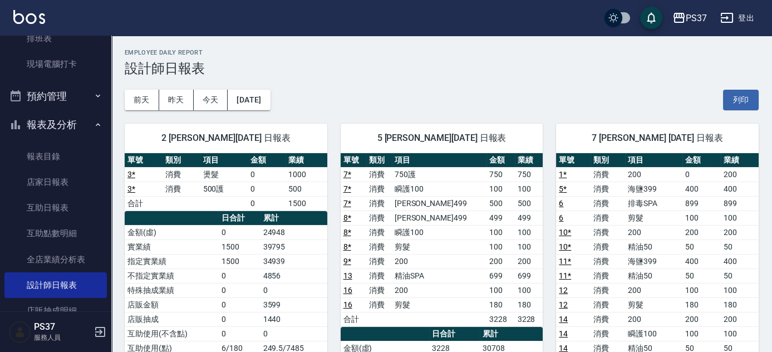
click at [127, 175] on link "3 *" at bounding box center [131, 174] width 8 height 9
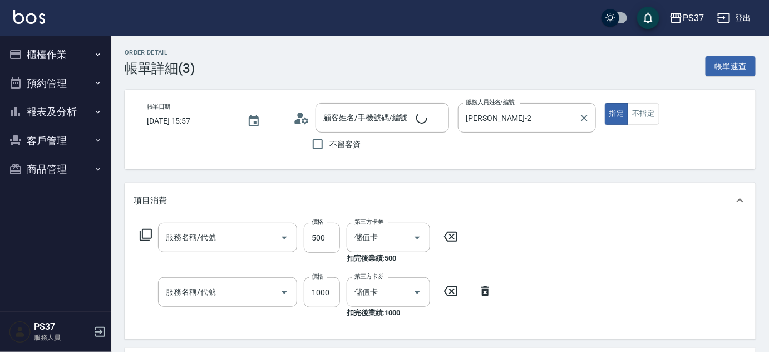
type input "[DATE] 15:57"
type input "[PERSON_NAME]-2"
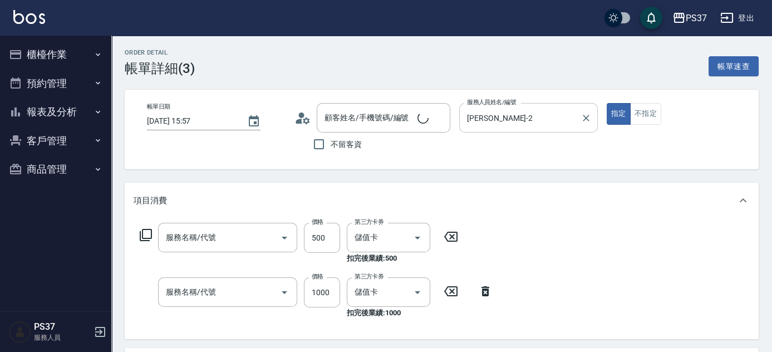
type input "500護(402)"
type input "燙髮(202)"
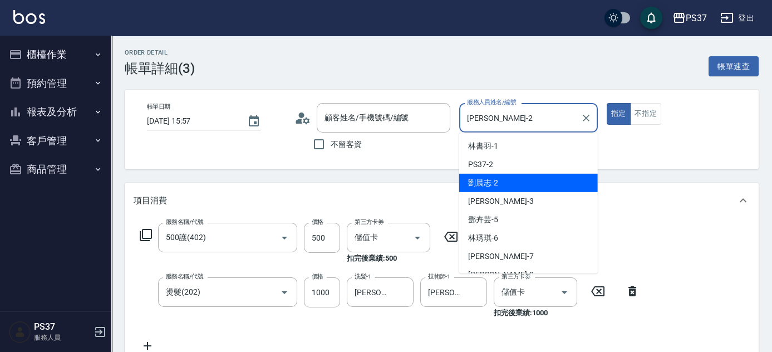
click at [477, 115] on input "[PERSON_NAME]-2" at bounding box center [520, 117] width 112 height 19
type input "無名字/08550/null"
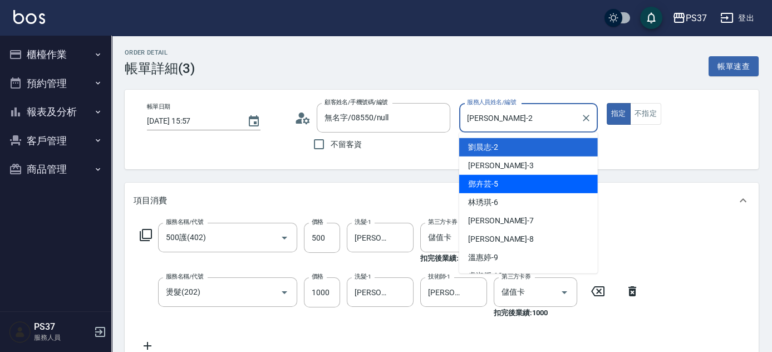
scroll to position [50, 0]
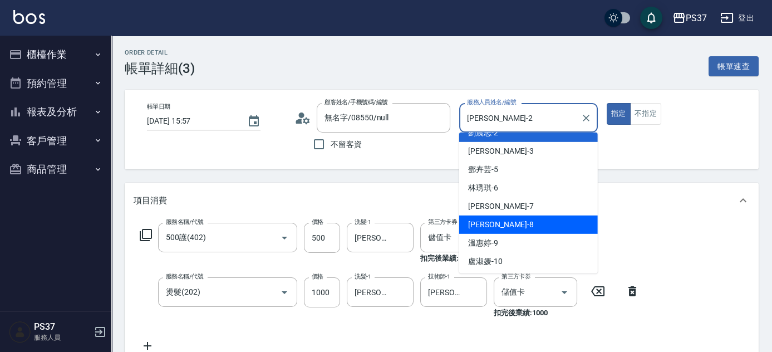
click at [503, 219] on div "[PERSON_NAME]-8" at bounding box center [528, 224] width 139 height 18
type input "[PERSON_NAME]-8"
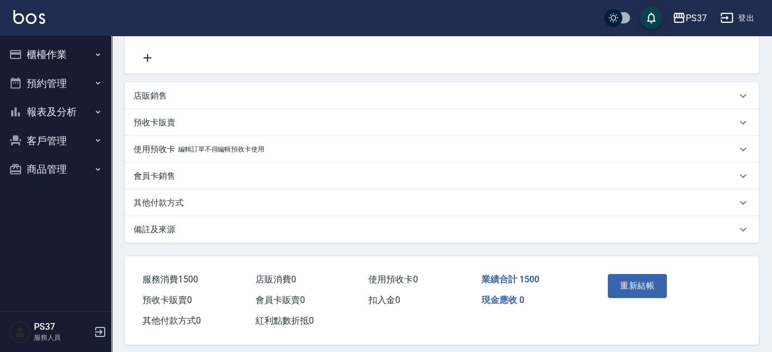
scroll to position [298, 0]
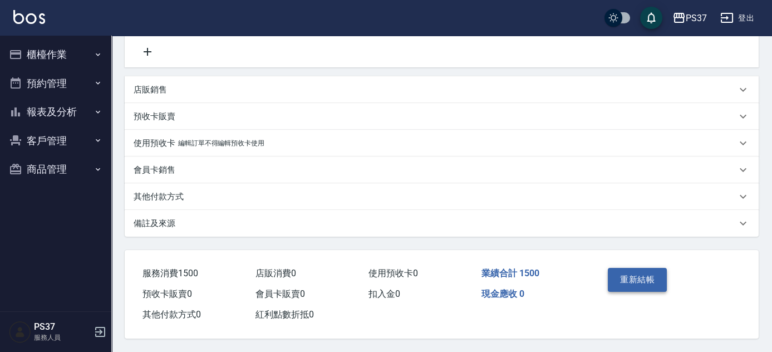
click at [646, 277] on button "重新結帳" at bounding box center [637, 279] width 59 height 23
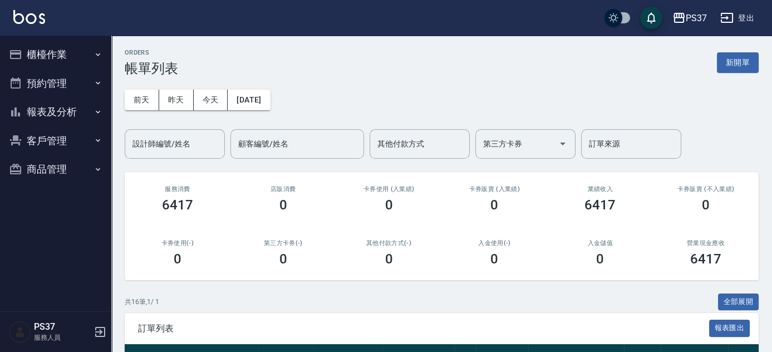
click at [33, 105] on button "報表及分析" at bounding box center [55, 111] width 102 height 29
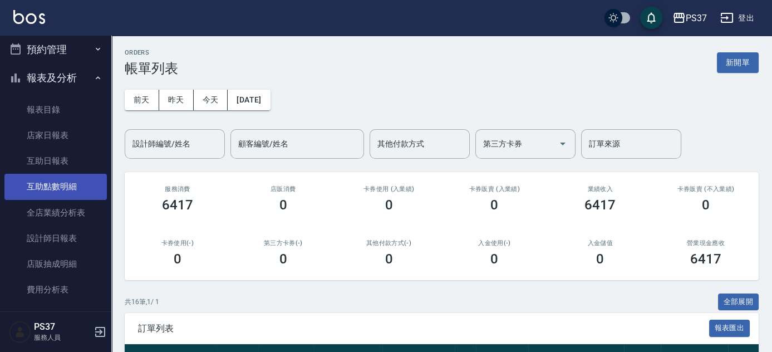
scroll to position [100, 0]
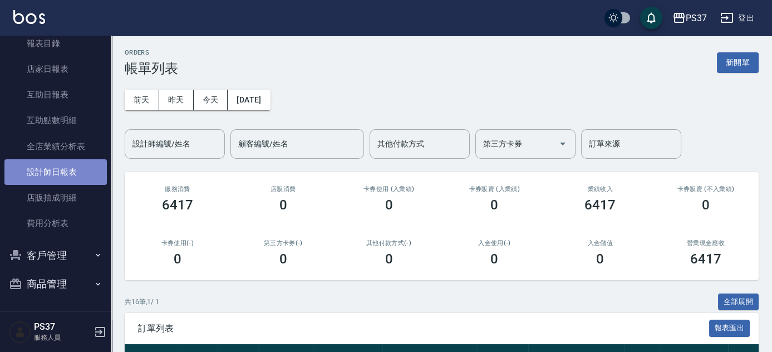
click at [82, 166] on link "設計師日報表" at bounding box center [55, 172] width 102 height 26
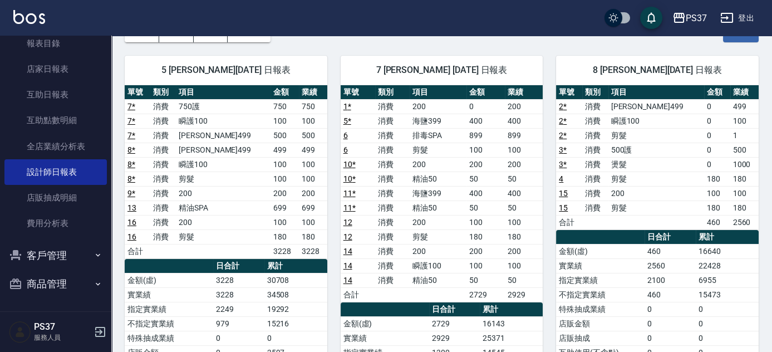
scroll to position [50, 0]
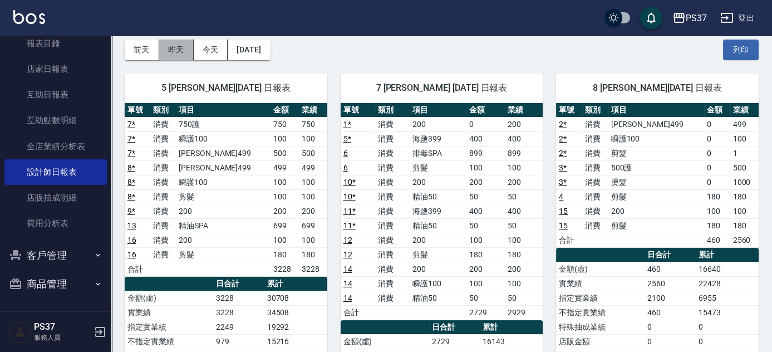
click at [179, 56] on button "昨天" at bounding box center [176, 50] width 35 height 21
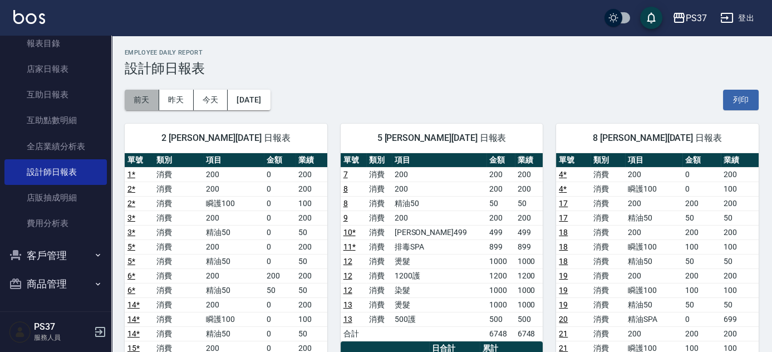
click at [142, 104] on button "前天" at bounding box center [142, 100] width 35 height 21
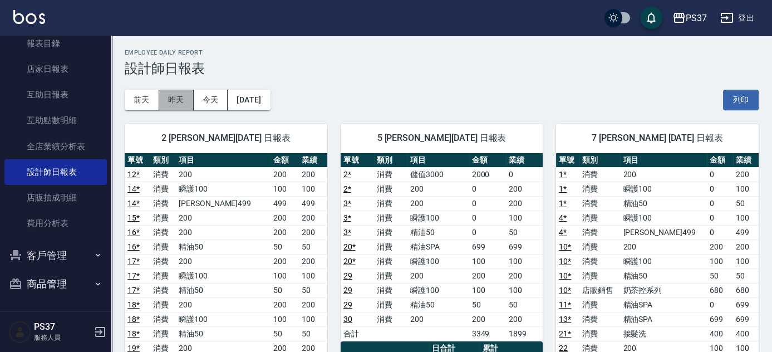
click at [171, 102] on button "昨天" at bounding box center [176, 100] width 35 height 21
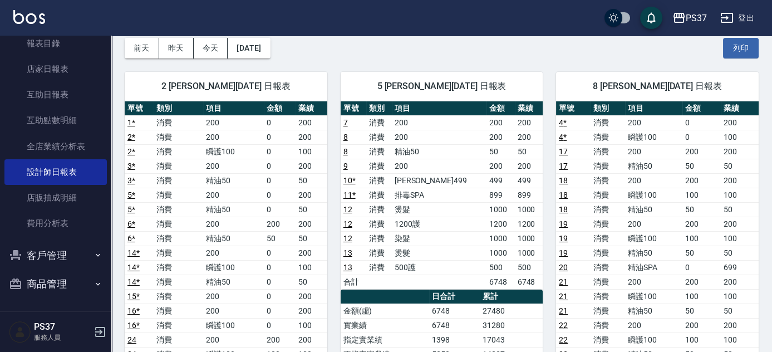
scroll to position [50, 0]
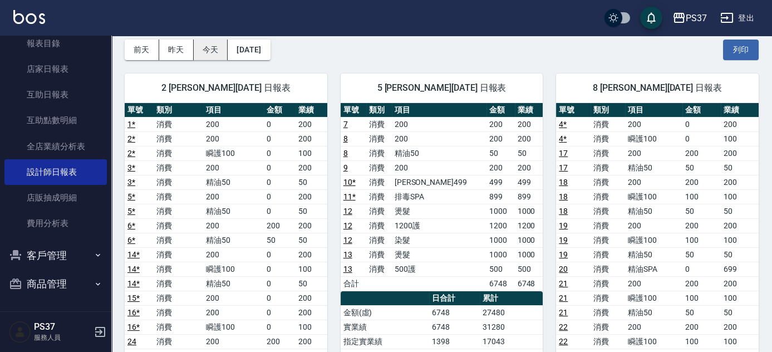
click at [215, 56] on button "今天" at bounding box center [211, 50] width 35 height 21
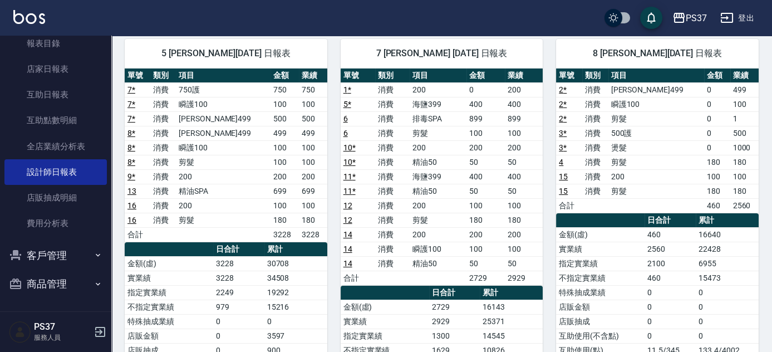
scroll to position [101, 0]
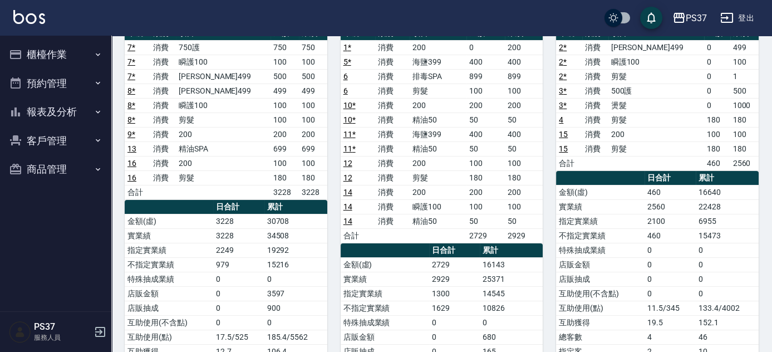
scroll to position [151, 0]
